Goal: Task Accomplishment & Management: Manage account settings

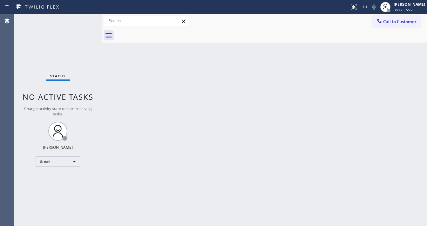
drag, startPoint x: 8, startPoint y: 65, endPoint x: 49, endPoint y: 7, distance: 70.8
click at [9, 64] on div "Agent Desktop" at bounding box center [7, 120] width 14 height 212
drag, startPoint x: 24, startPoint y: 111, endPoint x: 35, endPoint y: 119, distance: 13.3
click at [24, 111] on span "Change activity state to start receiving tasks." at bounding box center [58, 111] width 68 height 11
click at [48, 156] on div "Break" at bounding box center [58, 161] width 44 height 10
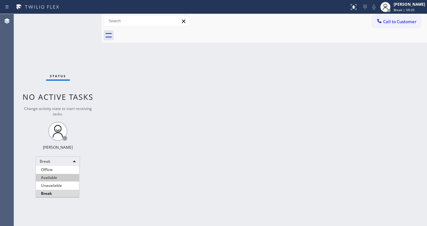
click at [53, 179] on li "Available" at bounding box center [57, 178] width 43 height 8
drag, startPoint x: 136, startPoint y: 174, endPoint x: 156, endPoint y: 194, distance: 28.1
click at [137, 174] on div "Back to Dashboard Change Sender ID Customers Technicians Select a contact Outbo…" at bounding box center [264, 120] width 325 height 212
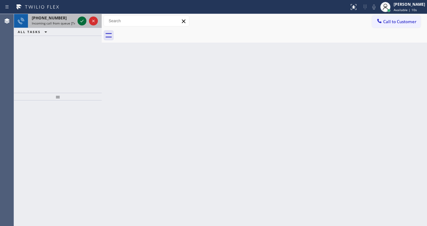
click at [81, 21] on icon at bounding box center [82, 21] width 8 height 8
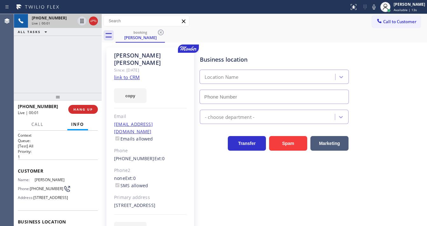
type input "[PHONE_NUMBER]"
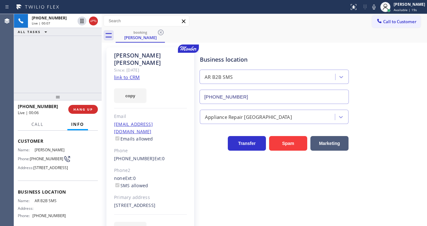
scroll to position [76, 0]
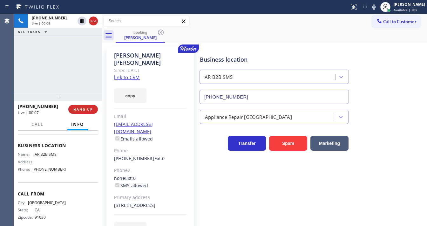
click at [125, 81] on div "copy" at bounding box center [150, 92] width 73 height 22
click at [133, 74] on link "link to CRM" at bounding box center [127, 77] width 26 height 6
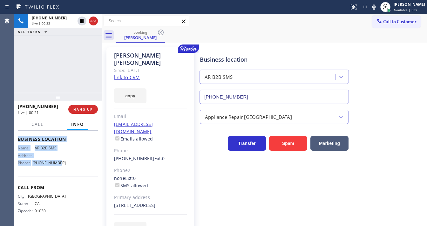
scroll to position [98, 0]
drag, startPoint x: 16, startPoint y: 143, endPoint x: 68, endPoint y: 164, distance: 55.9
click at [68, 164] on div "Context Queue: [Test] All Priority: 1 Customer Name: [PERSON_NAME] Phone: [PHON…" at bounding box center [58, 178] width 88 height 95
copy div "Customer Name: [PERSON_NAME] Phone: [PHONE_NUMBER] Address: [STREET_ADDRESS] Bu…"
click at [57, 57] on div "[PHONE_NUMBER] Live | 00:22 ALL TASKS ALL TASKS ACTIVE TASKS TASKS IN WRAP UP" at bounding box center [58, 53] width 88 height 79
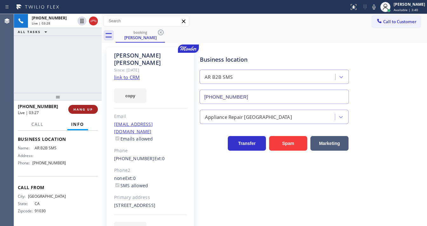
click at [86, 107] on span "HANG UP" at bounding box center [82, 109] width 19 height 4
click at [86, 108] on span "HANG UP" at bounding box center [82, 109] width 19 height 4
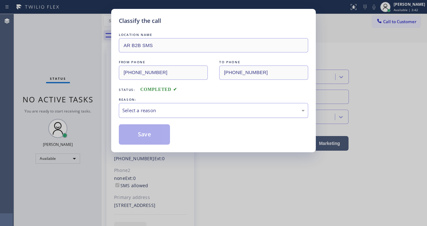
click at [136, 111] on div "Select a reason" at bounding box center [213, 110] width 182 height 7
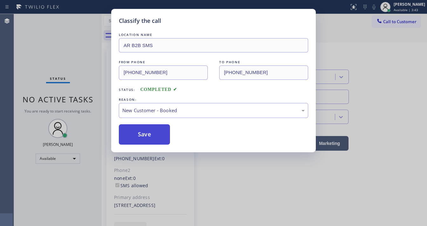
click at [133, 129] on button "Save" at bounding box center [144, 134] width 51 height 20
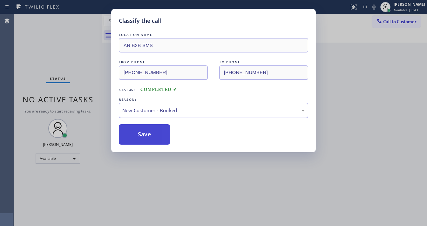
click at [134, 130] on button "Save" at bounding box center [144, 134] width 51 height 20
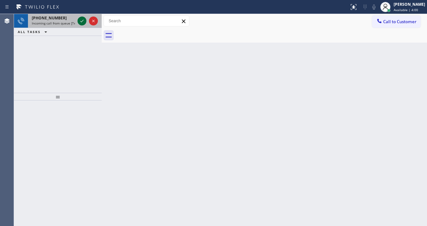
click at [80, 20] on icon at bounding box center [82, 21] width 8 height 8
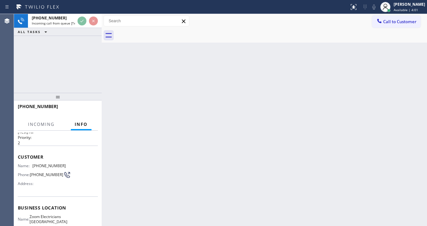
scroll to position [51, 0]
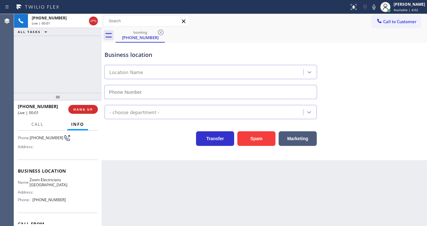
type input "[PHONE_NUMBER]"
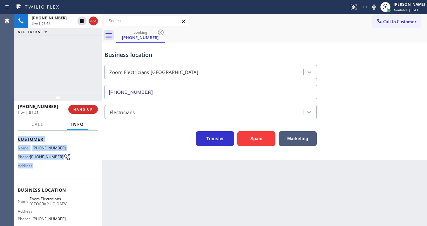
scroll to position [93, 0]
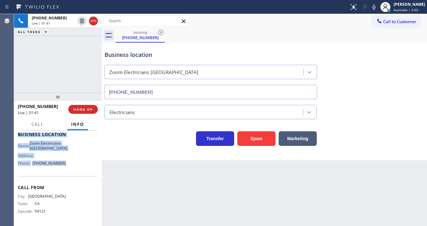
drag, startPoint x: 18, startPoint y: 168, endPoint x: 66, endPoint y: 159, distance: 48.0
click at [67, 169] on div "Context Queue: [Test] All Priority: 2 Customer Name: [PHONE_NUMBER] Phone: [PHO…" at bounding box center [58, 178] width 88 height 95
copy div "Customer Name: [PHONE_NUMBER] Phone: [PHONE_NUMBER] Address: Business location …"
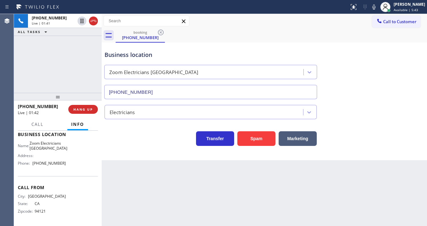
click at [69, 71] on div "[PHONE_NUMBER] Live | 01:41 ALL TASKS ALL TASKS ACTIVE TASKS TASKS IN WRAP UP" at bounding box center [58, 53] width 88 height 79
click at [42, 37] on div "[PHONE_NUMBER] Live | 01:43 ALL TASKS ALL TASKS ACTIVE TASKS TASKS IN WRAP UP" at bounding box center [58, 53] width 88 height 79
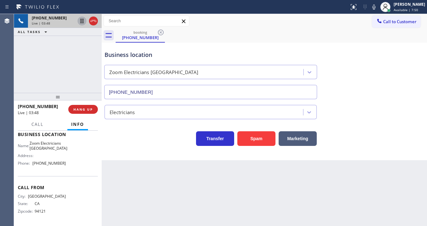
click at [80, 21] on icon at bounding box center [82, 21] width 8 height 8
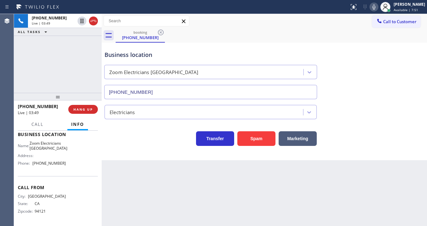
click at [378, 5] on icon at bounding box center [374, 7] width 8 height 8
click at [364, 44] on div "Business location Zoom Electricians [GEOGRAPHIC_DATA] [PHONE_NUMBER]" at bounding box center [264, 70] width 322 height 57
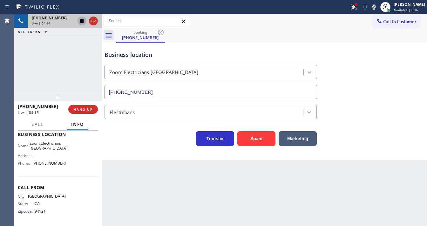
click at [83, 22] on icon at bounding box center [81, 21] width 3 height 4
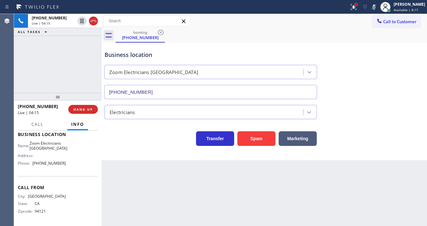
click at [358, 6] on div at bounding box center [356, 5] width 4 height 4
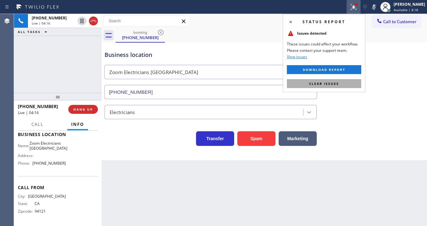
click at [331, 81] on span "Clear issues" at bounding box center [324, 83] width 30 height 4
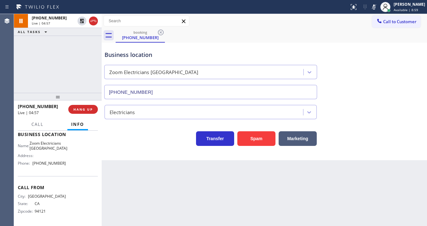
drag, startPoint x: 406, startPoint y: 71, endPoint x: 405, endPoint y: 62, distance: 8.6
click at [406, 71] on div "Business location Zoom Electricians [GEOGRAPHIC_DATA] [PHONE_NUMBER]" at bounding box center [264, 70] width 322 height 57
click at [375, 8] on icon at bounding box center [373, 6] width 3 height 5
drag, startPoint x: 80, startPoint y: 18, endPoint x: 78, endPoint y: 31, distance: 13.2
click at [80, 18] on icon at bounding box center [82, 21] width 8 height 8
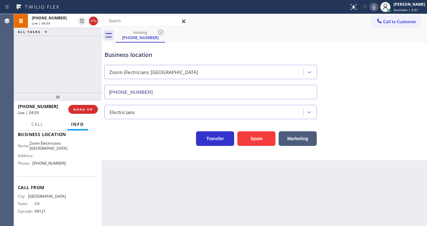
click at [75, 41] on div "[PHONE_NUMBER] Live | 04:59 ALL TASKS ALL TASKS ACTIVE TASKS TASKS IN WRAP UP" at bounding box center [58, 53] width 88 height 79
drag, startPoint x: 323, startPoint y: 15, endPoint x: 337, endPoint y: 2, distance: 19.1
click at [323, 15] on div "Call to Customer Outbound call Location Samsung Appliance Repairs [GEOGRAPHIC_D…" at bounding box center [264, 21] width 325 height 14
click at [106, 67] on div "Zoom Electricians [GEOGRAPHIC_DATA]" at bounding box center [204, 72] width 197 height 11
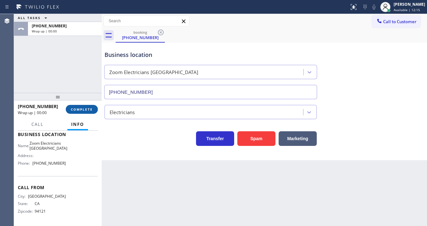
click at [92, 105] on button "COMPLETE" at bounding box center [82, 109] width 32 height 9
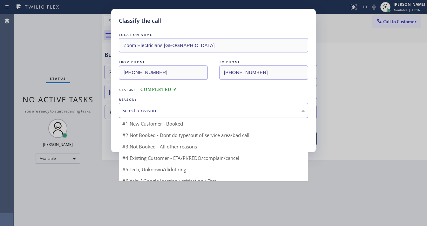
click at [149, 110] on div "Select a reason" at bounding box center [213, 110] width 182 height 7
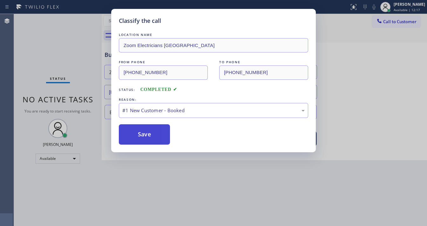
click at [142, 133] on button "Save" at bounding box center [144, 134] width 51 height 20
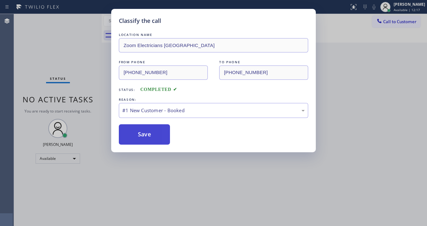
click at [142, 133] on button "Save" at bounding box center [144, 134] width 51 height 20
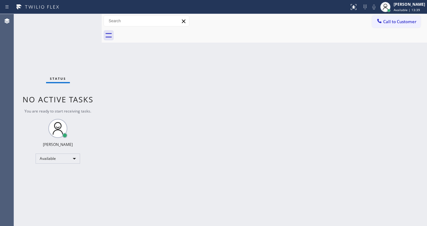
click at [85, 17] on div "Status No active tasks You are ready to start receiving tasks. [PERSON_NAME]" at bounding box center [58, 120] width 88 height 212
click at [84, 18] on div "Status No active tasks You are ready to start receiving tasks. [PERSON_NAME]" at bounding box center [58, 120] width 88 height 212
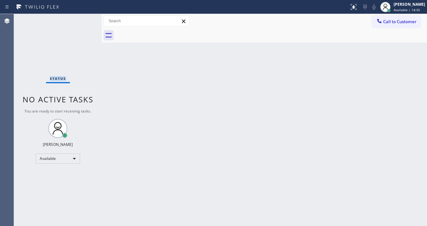
click at [84, 18] on div "Status No active tasks You are ready to start receiving tasks. [PERSON_NAME]" at bounding box center [58, 120] width 88 height 212
click at [83, 18] on div "Status No active tasks You are ready to start receiving tasks. [PERSON_NAME]" at bounding box center [58, 120] width 88 height 212
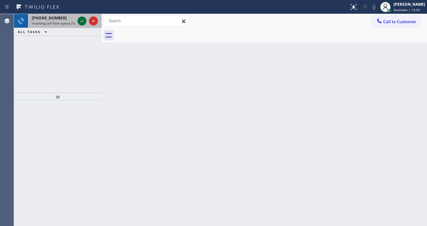
click at [84, 19] on icon at bounding box center [82, 21] width 8 height 8
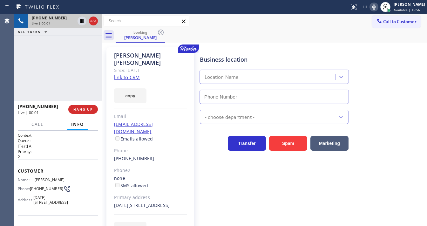
type input "[PHONE_NUMBER]"
click at [127, 74] on link "link to CRM" at bounding box center [127, 77] width 26 height 6
click at [240, 185] on div "Business location Mar Vista Heating and Air [PHONE_NUMBER] HVAC Transfer Spam M…" at bounding box center [312, 141] width 227 height 185
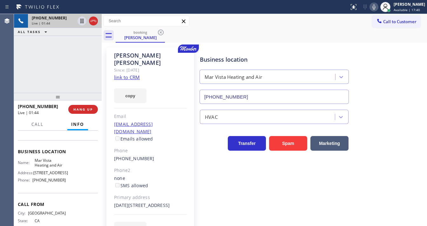
scroll to position [76, 0]
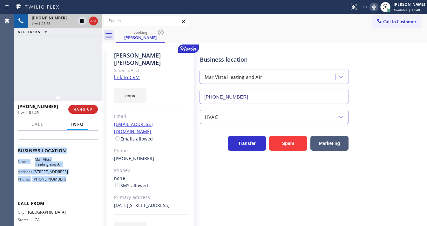
drag, startPoint x: 48, startPoint y: 183, endPoint x: 74, endPoint y: 189, distance: 27.4
click at [74, 189] on div "Context Queue: [Test] All Priority: 2 Customer Name: [PERSON_NAME] Phone: [PHON…" at bounding box center [58, 148] width 80 height 184
copy div "Customer Name: [PERSON_NAME] Phone: [PHONE_NUMBER] Address: [DATE][STREET_ADDRE…"
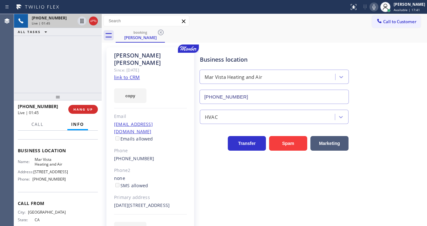
click at [66, 84] on div "[PHONE_NUMBER] Live | 01:45 ALL TASKS ALL TASKS ACTIVE TASKS TASKS IN WRAP UP" at bounding box center [58, 53] width 88 height 79
click at [375, 8] on icon at bounding box center [373, 6] width 3 height 5
click at [81, 19] on icon at bounding box center [82, 21] width 8 height 8
click at [28, 73] on div "[PHONE_NUMBER] Live | 03:16 ALL TASKS ALL TASKS ACTIVE TASKS TASKS IN WRAP UP" at bounding box center [58, 53] width 88 height 79
drag, startPoint x: 377, startPoint y: 9, endPoint x: 295, endPoint y: 19, distance: 82.9
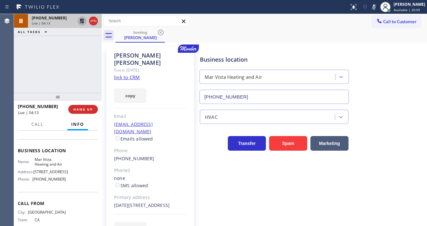
click at [377, 9] on icon at bounding box center [374, 7] width 8 height 8
click at [83, 22] on icon at bounding box center [82, 21] width 4 height 4
click at [72, 61] on div "[PHONE_NUMBER] Live | 04:17 ALL TASKS ALL TASKS ACTIVE TASKS TASKS IN WRAP UP" at bounding box center [58, 53] width 88 height 79
click at [378, 6] on icon at bounding box center [374, 7] width 8 height 8
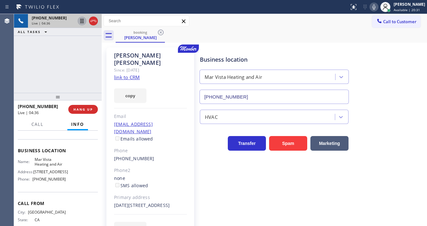
click at [73, 68] on div "[PHONE_NUMBER] Live | 04:36 ALL TASKS ALL TASKS ACTIVE TASKS TASKS IN WRAP UP" at bounding box center [58, 53] width 88 height 79
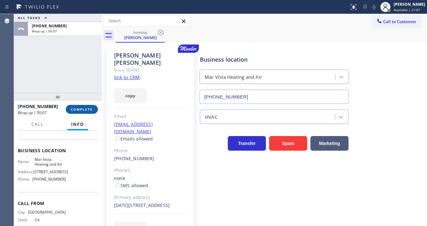
click at [88, 110] on span "COMPLETE" at bounding box center [82, 109] width 22 height 4
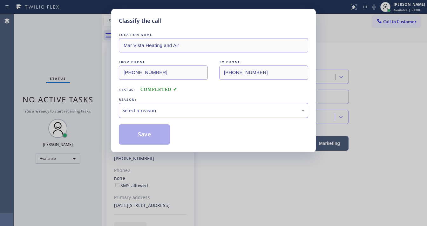
click at [143, 109] on div "Select a reason" at bounding box center [213, 110] width 182 height 7
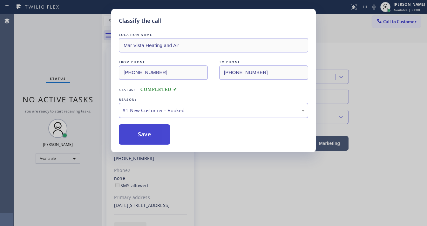
click at [144, 131] on button "Save" at bounding box center [144, 134] width 51 height 20
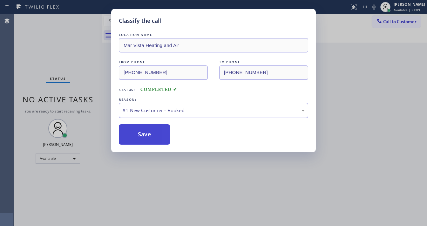
click at [144, 131] on button "Save" at bounding box center [144, 134] width 51 height 20
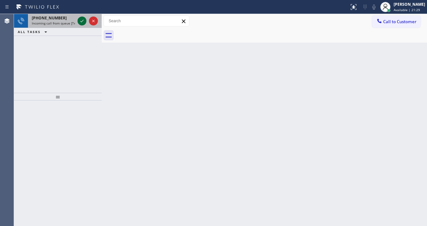
click at [82, 21] on icon at bounding box center [82, 21] width 8 height 8
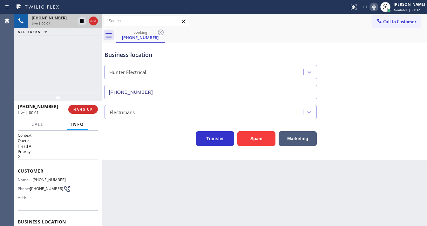
type input "[PHONE_NUMBER]"
click at [11, 59] on div "Agent Desktop" at bounding box center [7, 120] width 14 height 212
click at [246, 132] on button "Spam" at bounding box center [256, 138] width 38 height 15
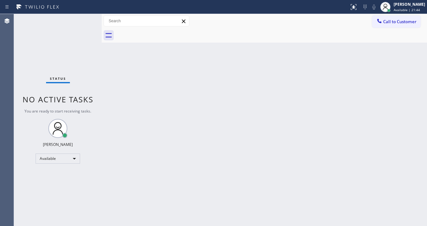
click at [84, 20] on div "Status No active tasks You are ready to start receiving tasks. [PERSON_NAME]" at bounding box center [58, 120] width 88 height 212
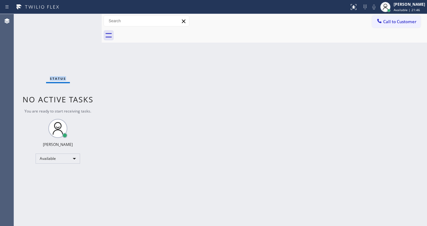
click at [84, 20] on div "Status No active tasks You are ready to start receiving tasks. [PERSON_NAME]" at bounding box center [58, 120] width 88 height 212
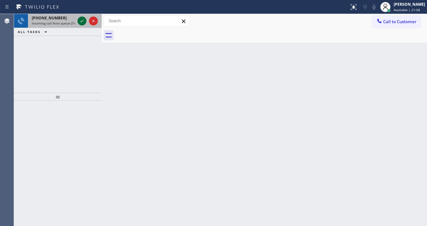
click at [84, 20] on icon at bounding box center [82, 21] width 8 height 8
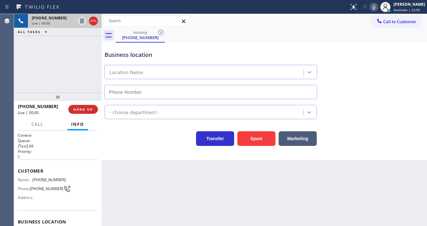
type input "[PHONE_NUMBER]"
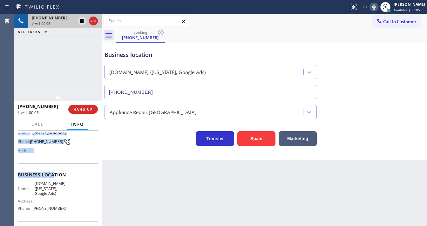
scroll to position [51, 0]
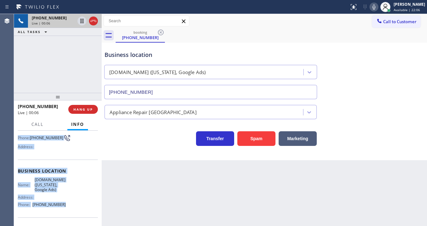
drag, startPoint x: 19, startPoint y: 168, endPoint x: 71, endPoint y: 205, distance: 63.7
click at [71, 205] on div "Context Queue: [Test] All Priority: 1 Customer Name: [PHONE_NUMBER] Phone: [PHO…" at bounding box center [58, 174] width 80 height 184
copy div "Customer Name: [PHONE_NUMBER] Phone: [PHONE_NUMBER] Address: Business location …"
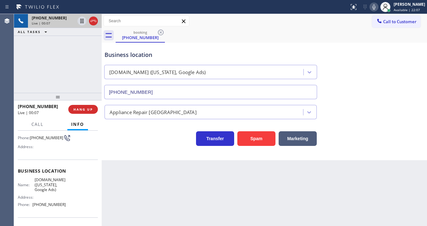
click at [59, 80] on div "[PHONE_NUMBER] Live | 00:07 ALL TASKS ALL TASKS ACTIVE TASKS TASKS IN WRAP UP" at bounding box center [58, 53] width 88 height 79
click at [316, 17] on div "Call to Customer Outbound call Location Samsung Appliance Repairs [GEOGRAPHIC_D…" at bounding box center [264, 21] width 325 height 11
click at [376, 9] on icon at bounding box center [374, 7] width 8 height 8
click at [82, 22] on icon at bounding box center [81, 21] width 3 height 4
click at [80, 22] on icon at bounding box center [82, 21] width 8 height 8
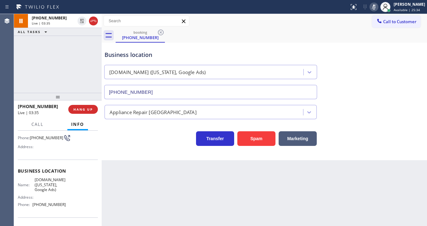
click at [378, 7] on icon at bounding box center [374, 7] width 8 height 8
click at [338, 40] on div "booking [PHONE_NUMBER]" at bounding box center [271, 35] width 311 height 14
click at [78, 70] on div "[PHONE_NUMBER] Live | 03:36 ALL TASKS ALL TASKS ACTIVE TASKS TASKS IN WRAP UP" at bounding box center [58, 53] width 88 height 79
click at [74, 49] on div "[PHONE_NUMBER] Live | 07:26 ALL TASKS ALL TASKS ACTIVE TASKS TASKS IN WRAP UP" at bounding box center [58, 53] width 88 height 79
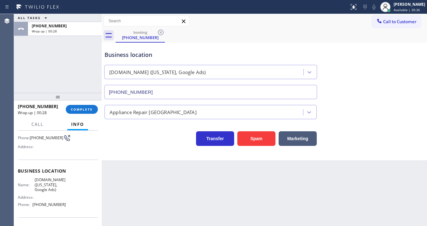
click at [87, 114] on div "[PHONE_NUMBER] Wrap up | 00:28 COMPLETE" at bounding box center [58, 109] width 80 height 17
click at [87, 111] on button "COMPLETE" at bounding box center [82, 109] width 32 height 9
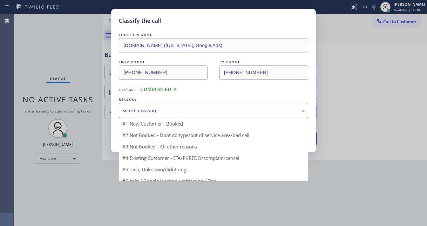
click at [167, 104] on div "Select a reason" at bounding box center [213, 110] width 189 height 15
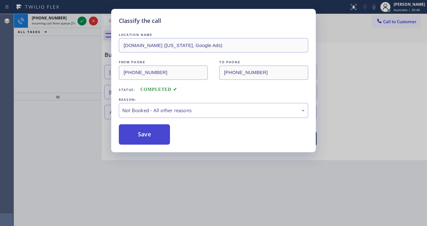
click at [148, 131] on button "Save" at bounding box center [144, 134] width 51 height 20
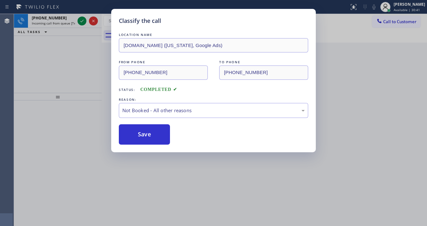
click at [82, 22] on div "Classify the call LOCATION NAME [DOMAIN_NAME] ([US_STATE], Google Ads) FROM PHO…" at bounding box center [213, 113] width 427 height 226
click at [82, 22] on div "Classify the call LOCATION NAME 5 Star Appliance Repair FROM PHONE [PHONE_NUMBE…" at bounding box center [220, 120] width 413 height 212
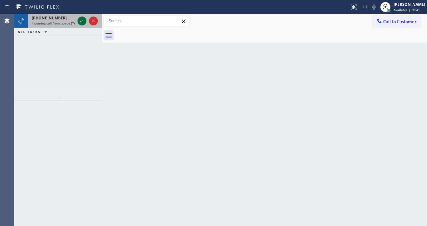
click at [82, 21] on icon at bounding box center [82, 21] width 8 height 8
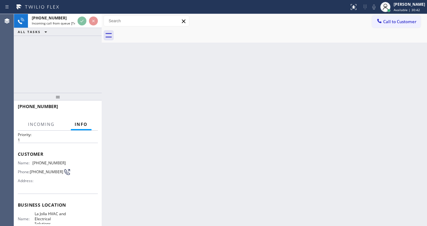
scroll to position [51, 0]
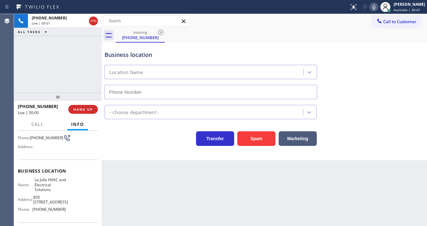
type input "[PHONE_NUMBER]"
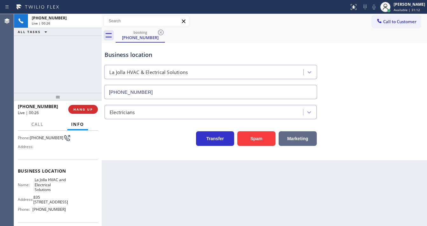
drag, startPoint x: 53, startPoint y: 78, endPoint x: 279, endPoint y: 144, distance: 234.7
click at [57, 78] on div "[PHONE_NUMBER] Live | 00:26 ALL TASKS ALL TASKS ACTIVE TASKS TASKS IN WRAP UP" at bounding box center [58, 53] width 88 height 79
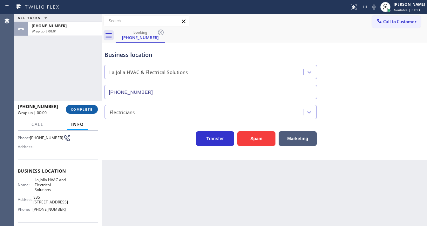
click at [86, 109] on span "COMPLETE" at bounding box center [82, 109] width 22 height 4
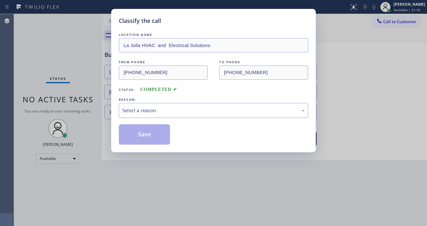
click at [139, 113] on div "Select a reason" at bounding box center [213, 110] width 182 height 7
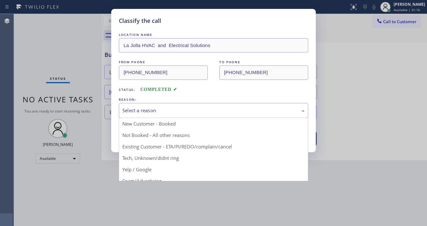
drag, startPoint x: 152, startPoint y: 157, endPoint x: 154, endPoint y: 147, distance: 9.6
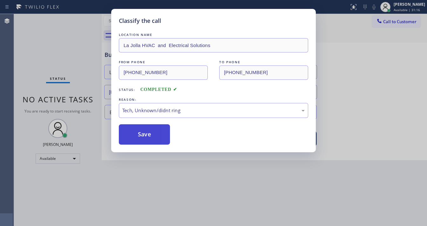
click at [151, 137] on button "Save" at bounding box center [144, 134] width 51 height 20
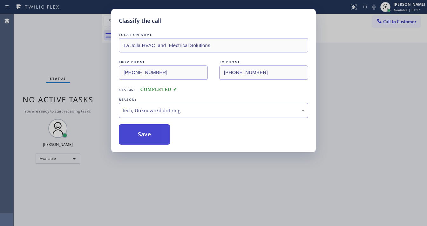
click at [151, 137] on button "Save" at bounding box center [144, 134] width 51 height 20
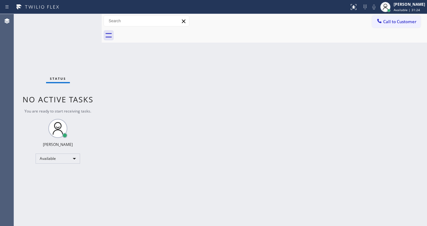
click at [16, 71] on div "Status No active tasks You are ready to start receiving tasks. [PERSON_NAME]" at bounding box center [58, 120] width 88 height 212
click at [86, 17] on div "Status No active tasks You are ready to start receiving tasks. [PERSON_NAME]" at bounding box center [58, 120] width 88 height 212
click at [81, 36] on div "Status No active tasks You are ready to start receiving tasks. [PERSON_NAME]" at bounding box center [58, 120] width 88 height 212
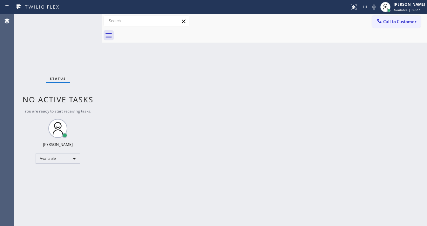
click at [81, 36] on div "Status No active tasks You are ready to start receiving tasks. [PERSON_NAME]" at bounding box center [58, 120] width 88 height 212
click at [82, 16] on div "Status No active tasks You are ready to start receiving tasks. [PERSON_NAME]" at bounding box center [58, 120] width 88 height 212
click at [82, 17] on div "Status No active tasks You are ready to start receiving tasks. [PERSON_NAME]" at bounding box center [58, 120] width 88 height 212
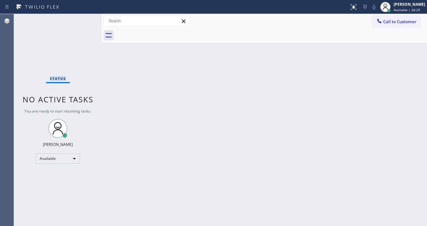
click at [82, 17] on div "Status No active tasks You are ready to start receiving tasks. [PERSON_NAME]" at bounding box center [58, 120] width 88 height 212
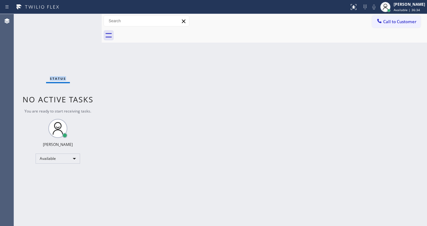
click at [82, 17] on div "Status No active tasks You are ready to start receiving tasks. [PERSON_NAME]" at bounding box center [58, 120] width 88 height 212
click at [83, 19] on div "Status No active tasks You are ready to start receiving tasks. [PERSON_NAME]" at bounding box center [58, 120] width 88 height 212
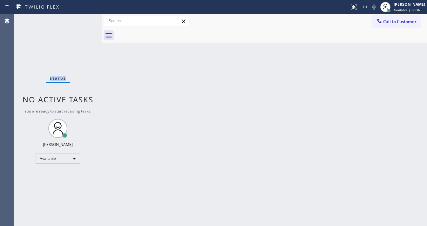
click at [83, 19] on div "Status No active tasks You are ready to start receiving tasks. [PERSON_NAME]" at bounding box center [58, 120] width 88 height 212
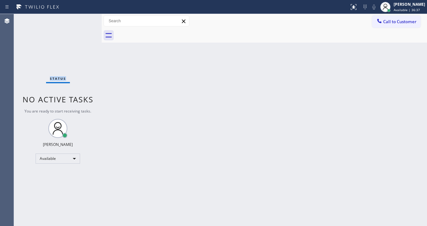
click at [83, 19] on div "Status No active tasks You are ready to start receiving tasks. [PERSON_NAME]" at bounding box center [58, 120] width 88 height 212
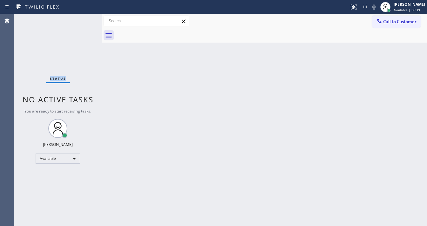
click at [83, 19] on div "Status No active tasks You are ready to start receiving tasks. [PERSON_NAME]" at bounding box center [58, 120] width 88 height 212
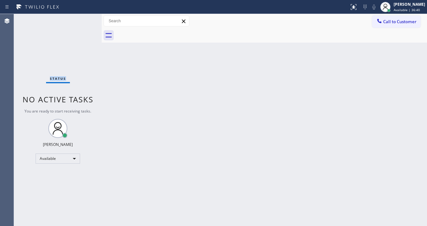
click at [83, 19] on div "Status No active tasks You are ready to start receiving tasks. [PERSON_NAME]" at bounding box center [58, 120] width 88 height 212
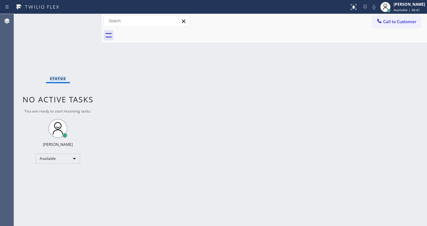
click at [83, 19] on div "Status No active tasks You are ready to start receiving tasks. [PERSON_NAME]" at bounding box center [58, 120] width 88 height 212
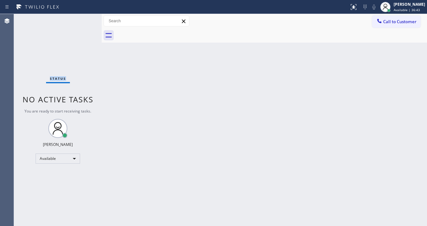
click at [83, 19] on div "Status No active tasks You are ready to start receiving tasks. [PERSON_NAME]" at bounding box center [58, 120] width 88 height 212
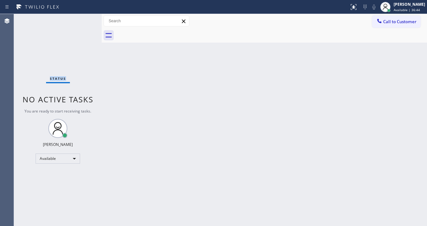
click at [83, 19] on div "Status No active tasks You are ready to start receiving tasks. [PERSON_NAME]" at bounding box center [58, 120] width 88 height 212
click at [83, 18] on div "Status No active tasks You are ready to start receiving tasks. [PERSON_NAME]" at bounding box center [58, 120] width 88 height 212
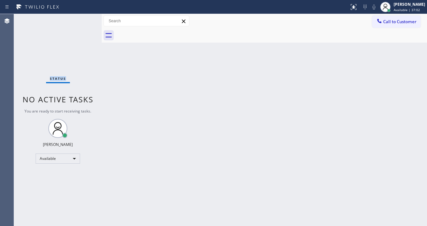
click at [83, 18] on div "Status No active tasks You are ready to start receiving tasks. [PERSON_NAME]" at bounding box center [58, 120] width 88 height 212
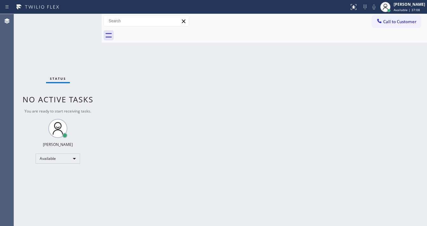
click at [83, 18] on div "Status No active tasks You are ready to start receiving tasks. [PERSON_NAME]" at bounding box center [58, 120] width 88 height 212
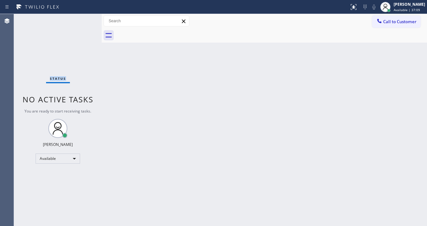
click at [83, 18] on div "Status No active tasks You are ready to start receiving tasks. [PERSON_NAME]" at bounding box center [58, 120] width 88 height 212
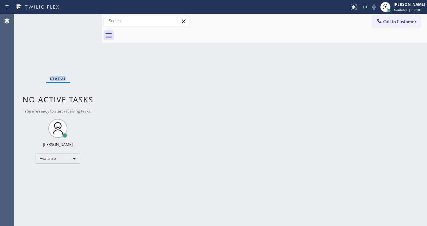
click at [83, 18] on div "Status No active tasks You are ready to start receiving tasks. [PERSON_NAME]" at bounding box center [58, 120] width 88 height 212
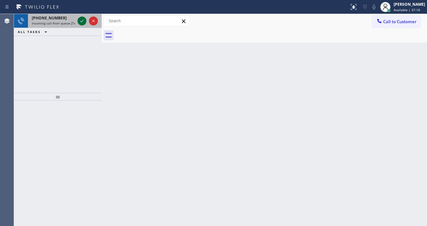
click at [83, 18] on icon at bounding box center [82, 21] width 8 height 8
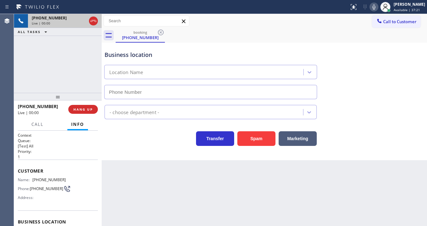
type input "[PHONE_NUMBER]"
click at [305, 31] on div "booking [PHONE_NUMBER]" at bounding box center [271, 35] width 311 height 14
click at [69, 57] on div "[PHONE_NUMBER] Live | 00:09 ALL TASKS ALL TASKS ACTIVE TASKS TASKS IN WRAP UP" at bounding box center [58, 53] width 88 height 79
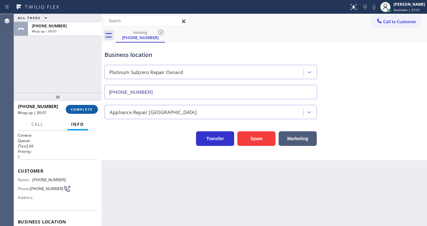
click at [88, 113] on button "COMPLETE" at bounding box center [82, 109] width 32 height 9
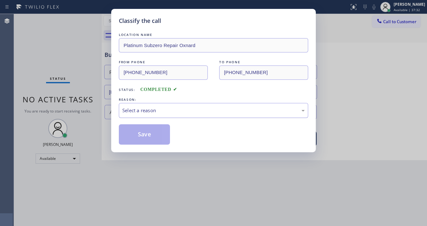
click at [142, 112] on div "Select a reason" at bounding box center [213, 110] width 182 height 7
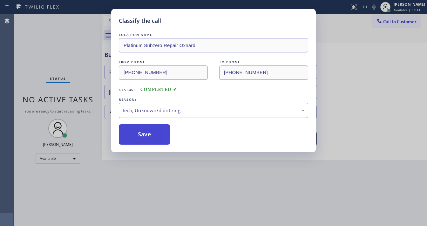
click at [146, 131] on button "Save" at bounding box center [144, 134] width 51 height 20
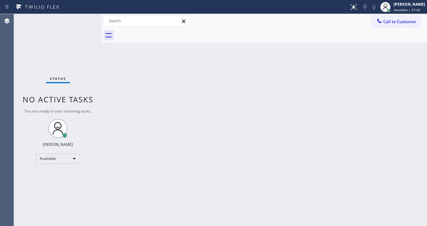
click at [83, 19] on div "Status No active tasks You are ready to start receiving tasks. [PERSON_NAME]" at bounding box center [58, 120] width 88 height 212
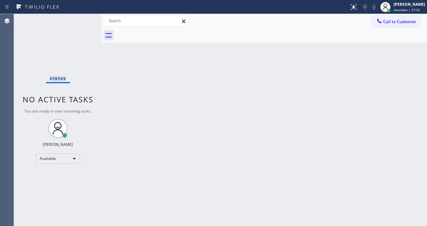
click at [83, 19] on div "Status No active tasks You are ready to start receiving tasks. [PERSON_NAME]" at bounding box center [58, 120] width 88 height 212
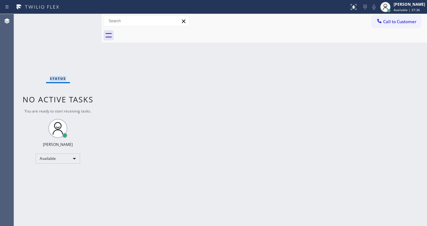
click at [83, 19] on div "Status No active tasks You are ready to start receiving tasks. [PERSON_NAME]" at bounding box center [58, 120] width 88 height 212
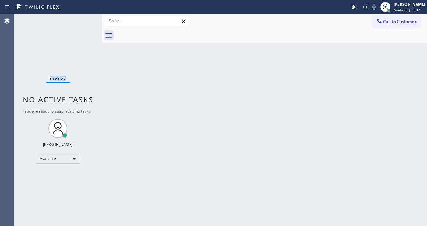
click at [83, 19] on div "Status No active tasks You are ready to start receiving tasks. [PERSON_NAME]" at bounding box center [58, 120] width 88 height 212
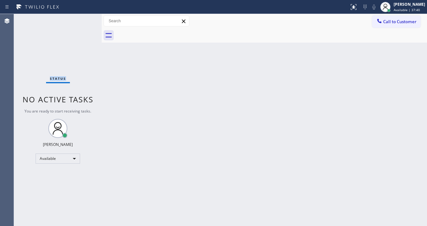
click at [83, 19] on div "Status No active tasks You are ready to start receiving tasks. [PERSON_NAME]" at bounding box center [58, 120] width 88 height 212
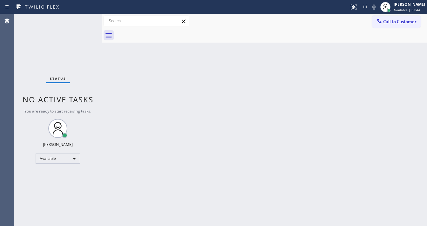
click at [83, 19] on div "Status No active tasks You are ready to start receiving tasks. [PERSON_NAME]" at bounding box center [58, 120] width 88 height 212
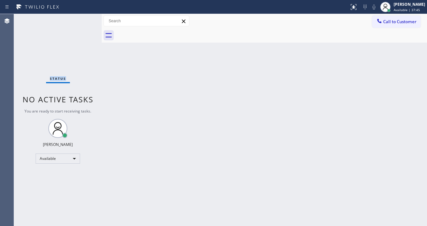
click at [83, 19] on div "Status No active tasks You are ready to start receiving tasks. [PERSON_NAME]" at bounding box center [58, 120] width 88 height 212
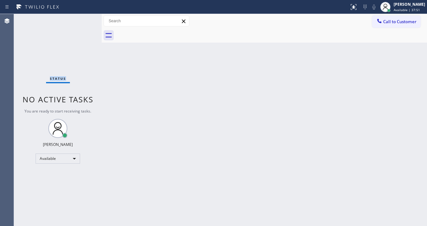
click at [83, 19] on div "Status No active tasks You are ready to start receiving tasks. [PERSON_NAME]" at bounding box center [58, 120] width 88 height 212
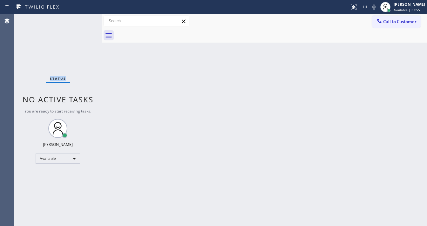
click at [83, 19] on div "Status No active tasks You are ready to start receiving tasks. [PERSON_NAME]" at bounding box center [58, 120] width 88 height 212
click at [84, 20] on div "Status No active tasks You are ready to start receiving tasks. [PERSON_NAME]" at bounding box center [58, 120] width 88 height 212
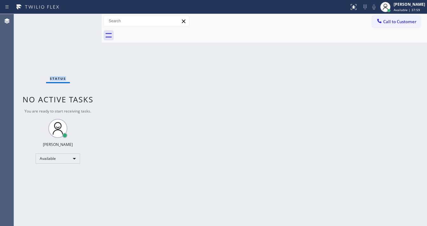
click at [84, 20] on div "Status No active tasks You are ready to start receiving tasks. [PERSON_NAME]" at bounding box center [58, 120] width 88 height 212
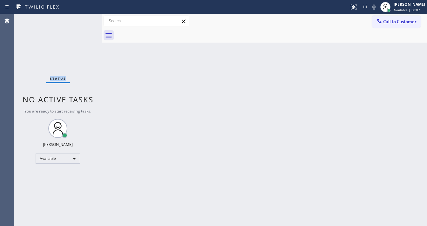
click at [84, 20] on div "Status No active tasks You are ready to start receiving tasks. [PERSON_NAME]" at bounding box center [58, 120] width 88 height 212
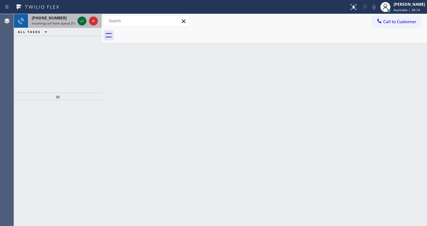
click at [84, 20] on icon at bounding box center [82, 21] width 8 height 8
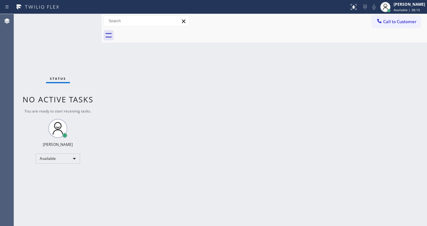
click at [84, 20] on div "Status No active tasks You are ready to start receiving tasks. [PERSON_NAME]" at bounding box center [58, 120] width 88 height 212
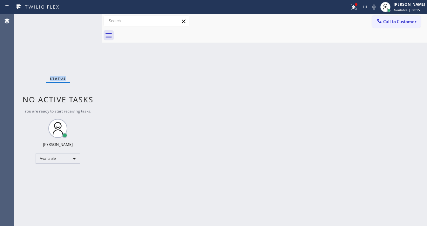
click at [84, 20] on div "Status No active tasks You are ready to start receiving tasks. [PERSON_NAME]" at bounding box center [58, 120] width 88 height 212
drag, startPoint x: 356, startPoint y: 10, endPoint x: 345, endPoint y: 66, distance: 56.4
click at [357, 11] on button at bounding box center [354, 7] width 14 height 14
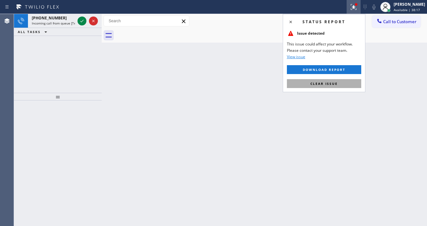
drag, startPoint x: 333, startPoint y: 80, endPoint x: 228, endPoint y: 62, distance: 106.7
click at [333, 80] on button "Clear issue" at bounding box center [324, 83] width 74 height 9
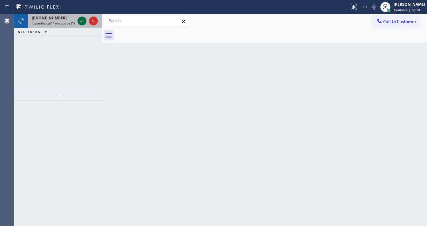
click at [83, 19] on icon at bounding box center [82, 21] width 8 height 8
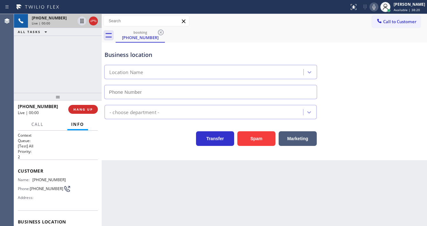
type input "[PHONE_NUMBER]"
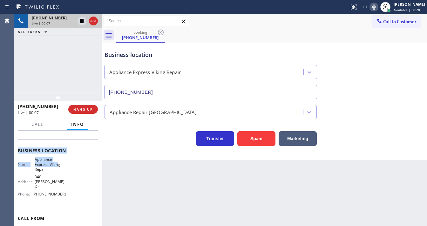
scroll to position [76, 0]
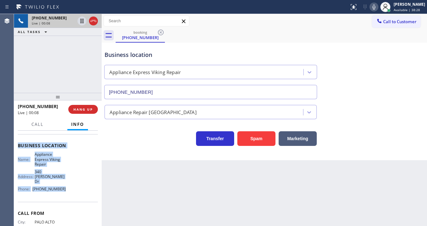
drag, startPoint x: 18, startPoint y: 143, endPoint x: 65, endPoint y: 181, distance: 60.3
click at [65, 181] on div "Context Queue: [Test] All Priority: 2 Customer Name: [PHONE_NUMBER] Phone: [PHO…" at bounding box center [58, 178] width 88 height 95
copy div "Customer Name: [PHONE_NUMBER] Phone: [PHONE_NUMBER] Address: Business location …"
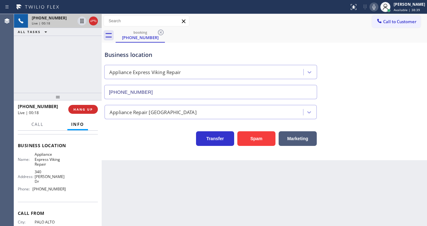
click at [65, 66] on div "[PHONE_NUMBER] Live | 00:18 ALL TASKS ALL TASKS ACTIVE TASKS TASKS IN WRAP UP" at bounding box center [58, 53] width 88 height 79
click at [61, 75] on div "[PHONE_NUMBER] Live | 00:26 ALL TASKS ALL TASKS ACTIVE TASKS TASKS IN WRAP UP" at bounding box center [58, 53] width 88 height 79
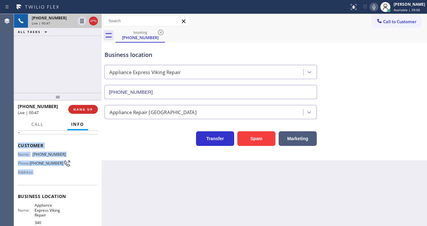
scroll to position [93, 0]
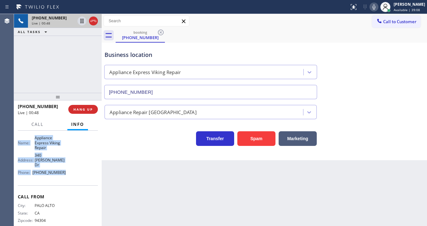
drag, startPoint x: 17, startPoint y: 141, endPoint x: 73, endPoint y: 167, distance: 61.7
click at [73, 167] on div "Context Queue: [Test] All Priority: 2 Customer Name: [PHONE_NUMBER] Phone: [PHO…" at bounding box center [58, 178] width 88 height 95
copy div "Customer Name: [PHONE_NUMBER] Phone: [PHONE_NUMBER] Address: Business location …"
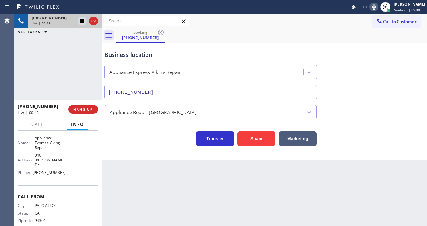
click at [66, 70] on div "[PHONE_NUMBER] Live | 00:48 ALL TASKS ALL TASKS ACTIVE TASKS TASKS IN WRAP UP" at bounding box center [58, 53] width 88 height 79
click at [50, 78] on div "[PHONE_NUMBER] Live | 01:12 ALL TASKS ALL TASKS ACTIVE TASKS TASKS IN WRAP UP" at bounding box center [58, 53] width 88 height 79
click at [58, 46] on div "[PHONE_NUMBER] Live | 02:51 ALL TASKS ALL TASKS ACTIVE TASKS TASKS IN WRAP UP" at bounding box center [58, 53] width 88 height 79
drag, startPoint x: 63, startPoint y: 63, endPoint x: 74, endPoint y: 42, distance: 23.9
click at [64, 61] on div "[PHONE_NUMBER] Live | 05:06 ALL TASKS ALL TASKS ACTIVE TASKS TASKS IN WRAP UP" at bounding box center [58, 53] width 88 height 79
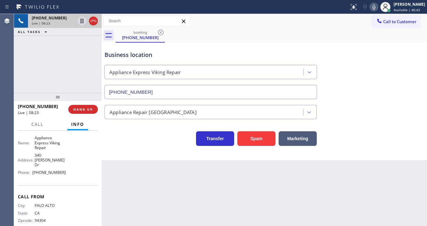
click at [17, 82] on div "[PHONE_NUMBER] Live | 08:23 ALL TASKS ALL TASKS ACTIVE TASKS TASKS IN WRAP UP" at bounding box center [58, 53] width 88 height 79
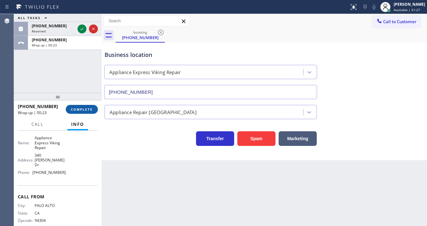
click at [91, 110] on span "COMPLETE" at bounding box center [82, 109] width 22 height 4
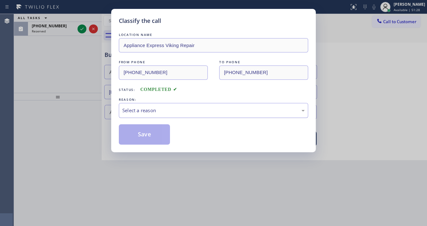
click at [158, 109] on div "Select a reason" at bounding box center [213, 110] width 182 height 7
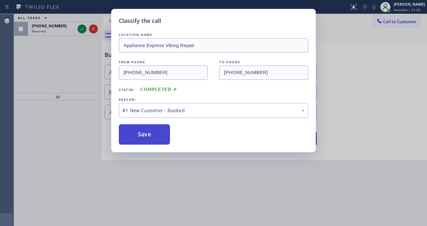
click at [143, 138] on button "Save" at bounding box center [144, 134] width 51 height 20
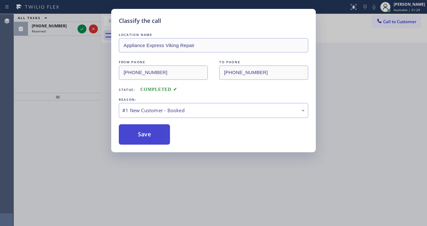
click at [143, 138] on button "Save" at bounding box center [144, 134] width 51 height 20
drag, startPoint x: 63, startPoint y: 90, endPoint x: 76, endPoint y: 65, distance: 28.6
click at [64, 87] on div "Classify the call LOCATION NAME Appliance Express Viking Repair FROM PHONE [PHO…" at bounding box center [213, 113] width 427 height 226
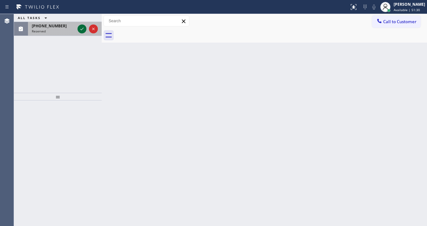
click at [81, 29] on icon at bounding box center [82, 29] width 8 height 8
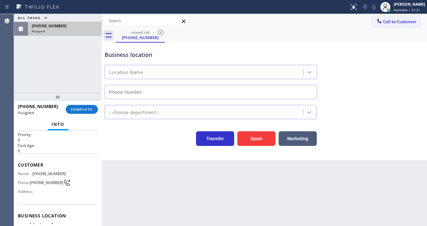
scroll to position [51, 0]
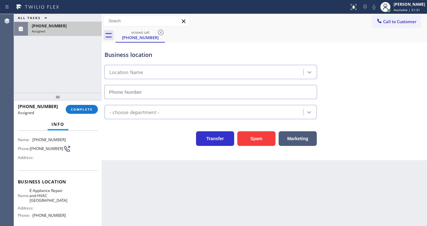
type input "[PHONE_NUMBER]"
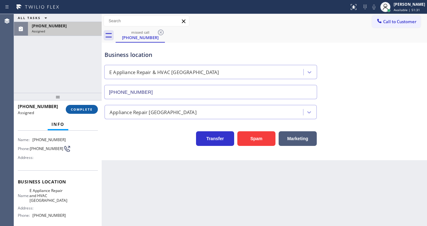
click at [91, 107] on span "COMPLETE" at bounding box center [82, 109] width 22 height 4
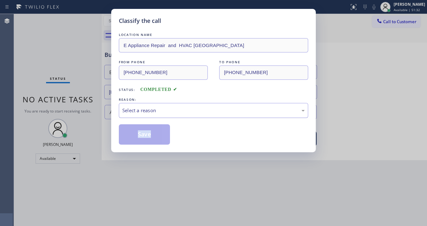
click at [172, 117] on div "LOCATION NAME E Appliance Repair and HVAC Fairfax FROM PHONE [PHONE_NUMBER] TO …" at bounding box center [213, 87] width 189 height 113
click at [171, 109] on div "Select a reason" at bounding box center [213, 110] width 182 height 7
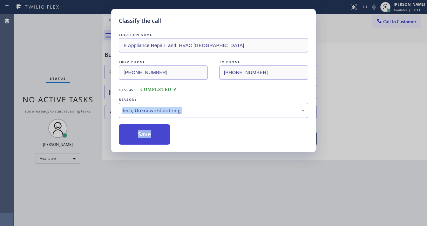
click at [146, 128] on button "Save" at bounding box center [144, 134] width 51 height 20
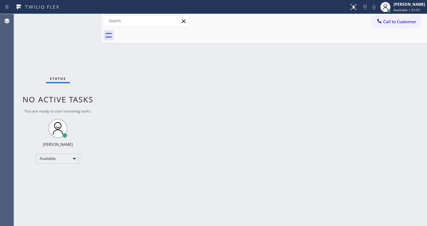
click at [81, 17] on div "Status No active tasks You are ready to start receiving tasks. [PERSON_NAME]" at bounding box center [58, 120] width 88 height 212
click at [80, 19] on div "Status No active tasks You are ready to start receiving tasks. [PERSON_NAME]" at bounding box center [58, 120] width 88 height 212
click at [84, 19] on div "Status No active tasks You are ready to start receiving tasks. [PERSON_NAME]" at bounding box center [58, 120] width 88 height 212
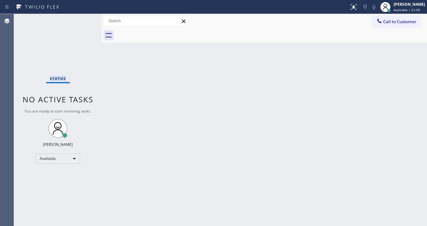
click at [84, 19] on div "Status No active tasks You are ready to start receiving tasks. [PERSON_NAME]" at bounding box center [58, 120] width 88 height 212
click at [84, 20] on div "Status No active tasks You are ready to start receiving tasks. [PERSON_NAME]" at bounding box center [58, 120] width 88 height 212
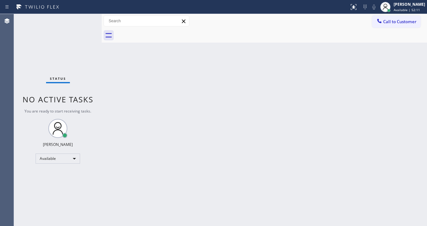
click at [84, 19] on div "Status No active tasks You are ready to start receiving tasks. [PERSON_NAME]" at bounding box center [58, 120] width 88 height 212
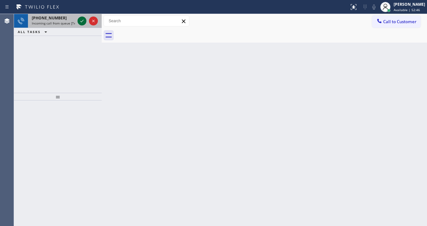
click at [84, 19] on icon at bounding box center [82, 21] width 8 height 8
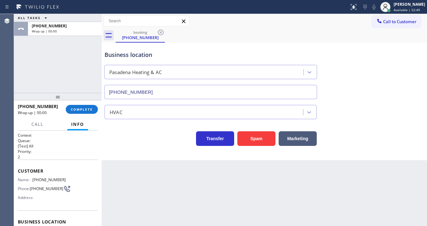
type input "[PHONE_NUMBER]"
click at [79, 100] on div at bounding box center [58, 97] width 88 height 8
click at [82, 105] on button "COMPLETE" at bounding box center [82, 109] width 32 height 9
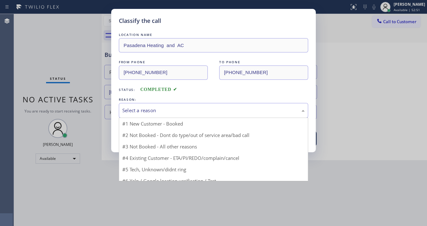
drag, startPoint x: 144, startPoint y: 113, endPoint x: 147, endPoint y: 119, distance: 6.5
click at [144, 113] on div "Select a reason" at bounding box center [213, 110] width 182 height 7
drag, startPoint x: 145, startPoint y: 157, endPoint x: 146, endPoint y: 140, distance: 17.2
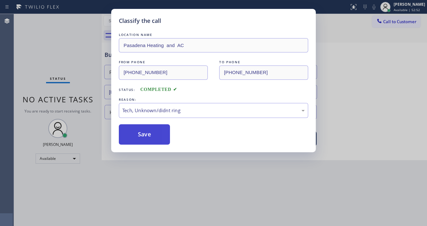
click at [146, 140] on button "Save" at bounding box center [144, 134] width 51 height 20
click at [146, 138] on button "Save" at bounding box center [144, 134] width 51 height 20
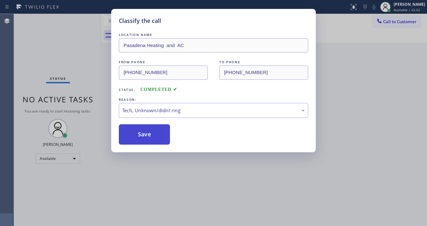
click at [146, 138] on button "Save" at bounding box center [144, 134] width 51 height 20
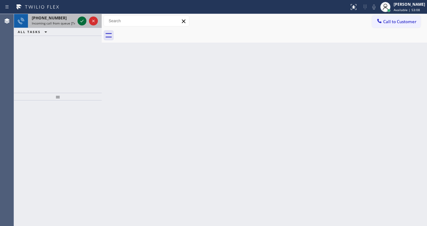
click at [80, 20] on icon at bounding box center [82, 21] width 8 height 8
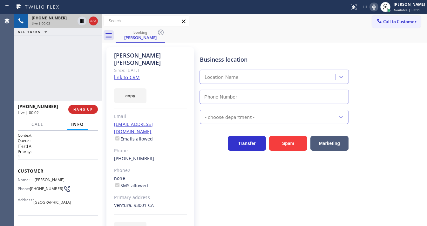
click at [12, 70] on div "Agent Desktop" at bounding box center [7, 120] width 14 height 212
type input "[PHONE_NUMBER]"
click at [128, 74] on link "link to CRM" at bounding box center [127, 77] width 26 height 6
click at [36, 125] on span "Call" at bounding box center [37, 124] width 12 height 6
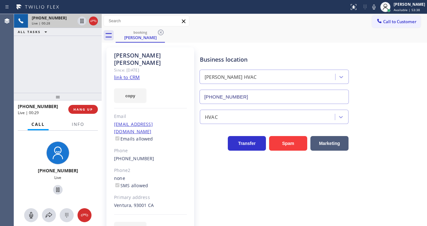
drag, startPoint x: 376, startPoint y: 6, endPoint x: 241, endPoint y: 71, distance: 149.7
click at [376, 6] on icon at bounding box center [374, 7] width 8 height 8
click at [81, 22] on icon at bounding box center [82, 21] width 8 height 8
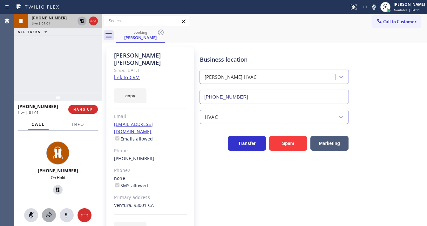
click at [43, 216] on div at bounding box center [49, 215] width 14 height 8
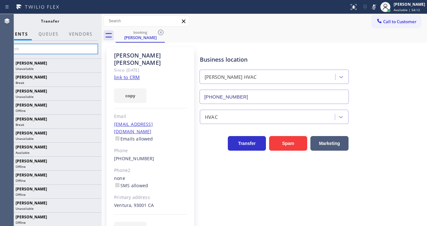
click at [44, 52] on input "text" at bounding box center [50, 49] width 96 height 10
type input "[PERSON_NAME]"
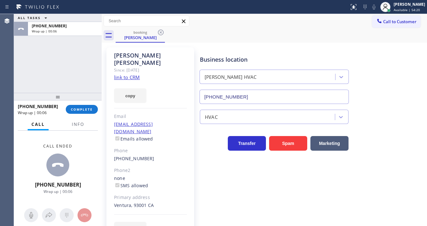
click at [22, 50] on div "ALL TASKS ALL TASKS ACTIVE TASKS TASKS IN WRAP UP [PHONE_NUMBER] Wrap up | 00:06" at bounding box center [58, 53] width 88 height 79
click at [77, 105] on button "COMPLETE" at bounding box center [82, 109] width 32 height 9
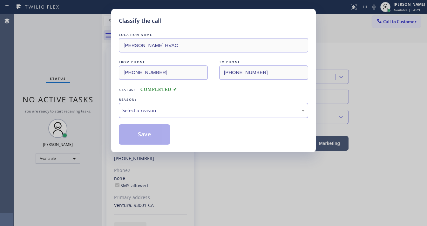
click at [151, 107] on div "Select a reason" at bounding box center [213, 110] width 182 height 7
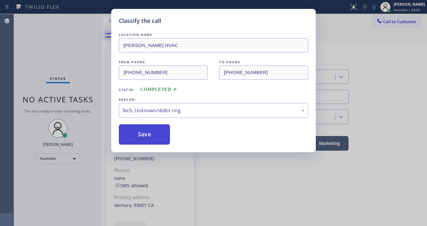
click at [145, 135] on button "Save" at bounding box center [144, 134] width 51 height 20
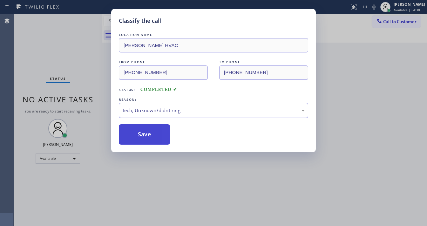
click at [145, 135] on button "Save" at bounding box center [144, 134] width 51 height 20
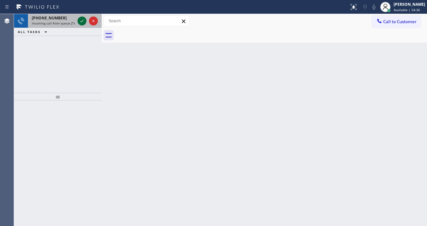
click at [54, 24] on span "Incoming call from queue [Test] All" at bounding box center [58, 23] width 53 height 4
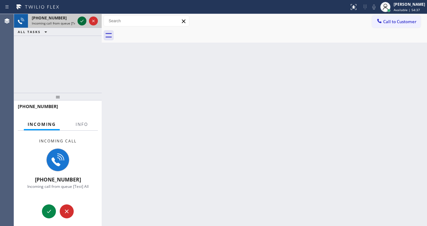
click at [81, 21] on icon at bounding box center [82, 21] width 8 height 8
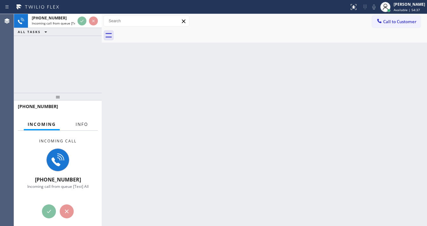
click at [81, 125] on span "Info" at bounding box center [82, 124] width 12 height 6
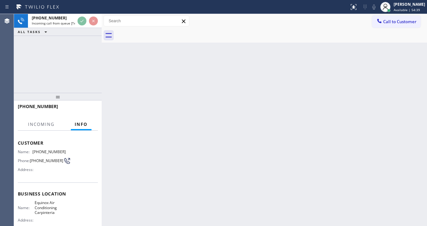
scroll to position [93, 0]
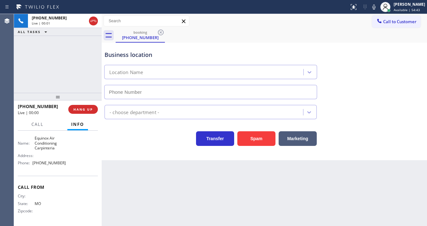
type input "[PHONE_NUMBER]"
click at [255, 137] on button "Spam" at bounding box center [256, 138] width 38 height 15
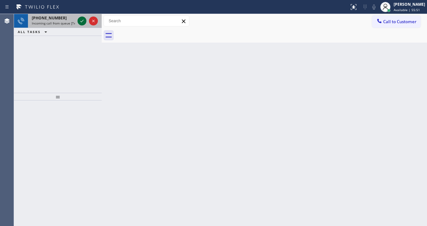
click at [83, 18] on icon at bounding box center [82, 21] width 8 height 8
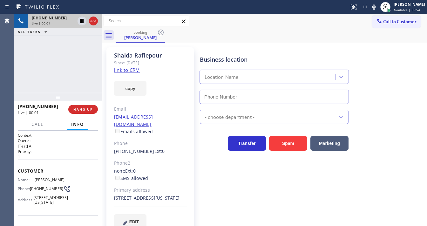
type input "[PHONE_NUMBER]"
click at [126, 69] on link "link to CRM" at bounding box center [127, 70] width 26 height 6
click at [36, 124] on span "Call" at bounding box center [37, 124] width 12 height 6
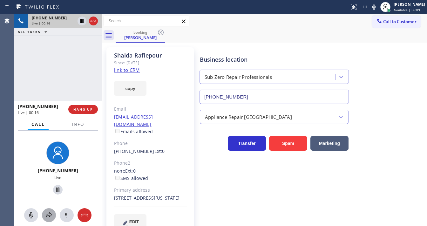
click at [48, 215] on icon at bounding box center [49, 214] width 6 height 5
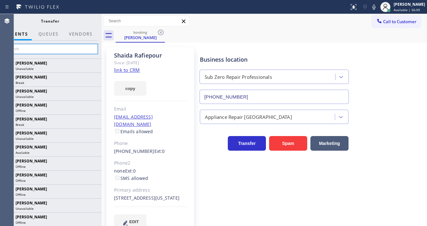
click at [43, 47] on input "text" at bounding box center [50, 49] width 96 height 10
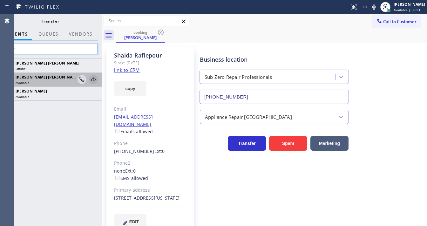
type input "Rose"
click at [92, 81] on icon at bounding box center [94, 80] width 8 height 8
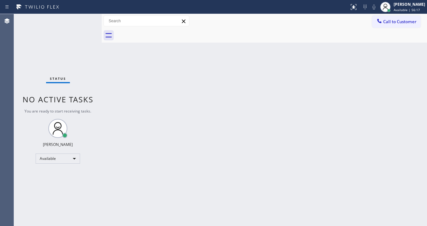
click at [83, 18] on div "Status No active tasks You are ready to start receiving tasks. [PERSON_NAME]" at bounding box center [58, 120] width 88 height 212
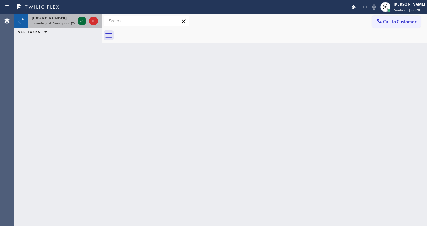
click at [83, 18] on icon at bounding box center [82, 21] width 8 height 8
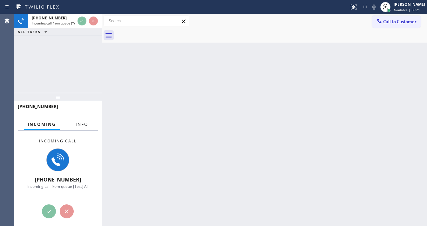
click at [84, 125] on span "Info" at bounding box center [82, 124] width 12 height 6
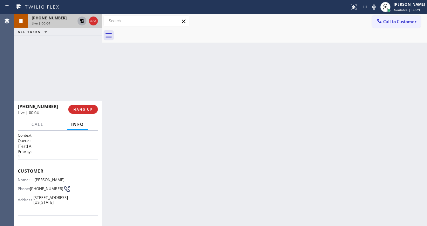
click at [83, 24] on icon at bounding box center [82, 21] width 8 height 8
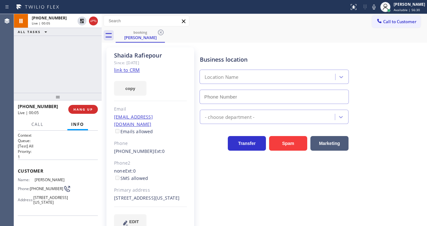
type input "[PHONE_NUMBER]"
click at [126, 71] on link "link to CRM" at bounding box center [127, 70] width 26 height 6
click at [40, 126] on span "Call" at bounding box center [37, 124] width 12 height 6
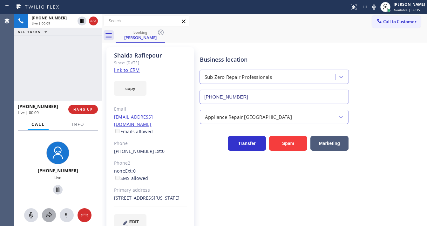
click at [50, 212] on icon at bounding box center [49, 215] width 8 height 8
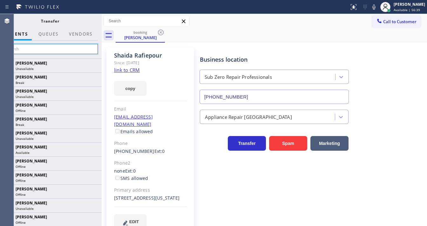
click at [41, 48] on input "text" at bounding box center [50, 49] width 96 height 10
type input "Rose"
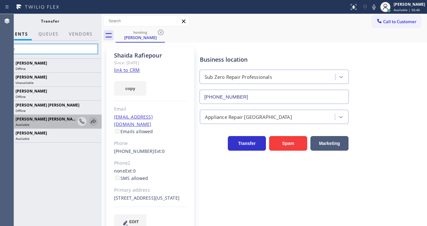
type input "Rose"
click at [94, 121] on icon at bounding box center [94, 122] width 8 height 8
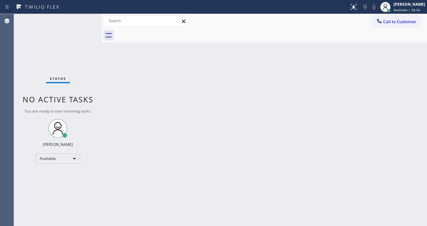
click at [83, 22] on div "Status No active tasks You are ready to start receiving tasks. [PERSON_NAME]" at bounding box center [58, 120] width 88 height 212
click at [84, 20] on div "Status No active tasks You are ready to start receiving tasks. [PERSON_NAME]" at bounding box center [58, 120] width 88 height 212
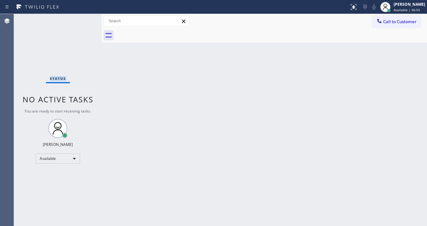
click at [84, 20] on div "Status No active tasks You are ready to start receiving tasks. [PERSON_NAME]" at bounding box center [58, 120] width 88 height 212
click at [84, 18] on div "Status No active tasks You are ready to start receiving tasks. [PERSON_NAME]" at bounding box center [58, 120] width 88 height 212
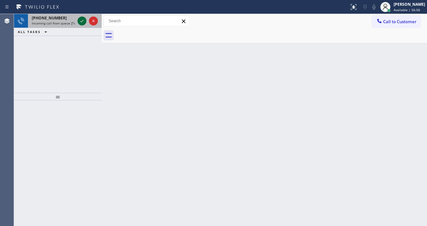
click at [84, 18] on icon at bounding box center [82, 21] width 8 height 8
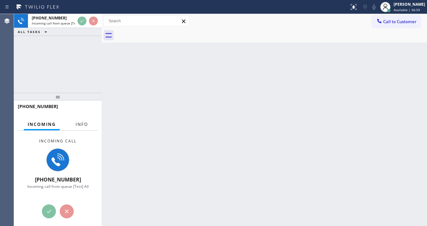
click at [83, 126] on span "Info" at bounding box center [82, 124] width 12 height 6
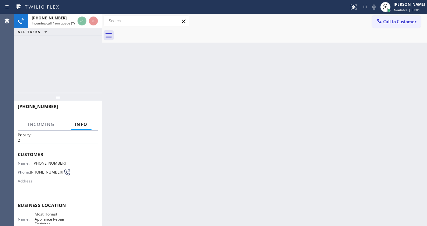
scroll to position [25, 0]
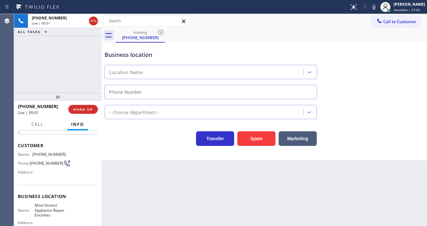
type input "[PHONE_NUMBER]"
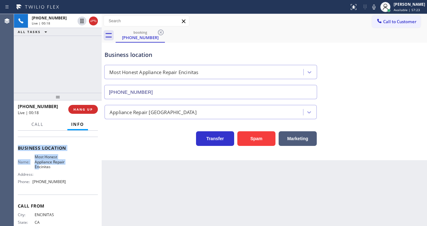
scroll to position [76, 0]
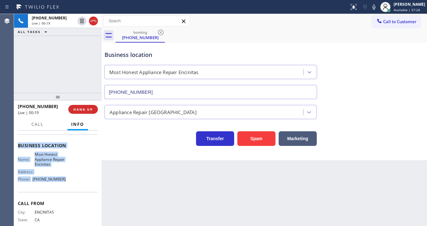
drag, startPoint x: 49, startPoint y: 166, endPoint x: 68, endPoint y: 179, distance: 22.7
click at [68, 179] on div "Context Queue: [Test] All Priority: 2 Customer Name: [PHONE_NUMBER] Phone: [PHO…" at bounding box center [58, 148] width 80 height 184
copy div "Customer Name: [PHONE_NUMBER] Phone: [PHONE_NUMBER] Address: Business location …"
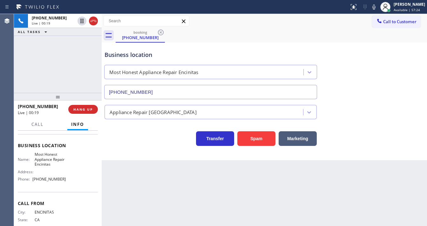
click at [54, 67] on div "[PHONE_NUMBER] Live | 00:19 ALL TASKS ALL TASKS ACTIVE TASKS TASKS IN WRAP UP" at bounding box center [58, 53] width 88 height 79
click at [58, 70] on div "[PHONE_NUMBER] Live | 00:24 ALL TASKS ALL TASKS ACTIVE TASKS TASKS IN WRAP UP" at bounding box center [58, 53] width 88 height 79
click at [41, 125] on span "Call" at bounding box center [37, 124] width 12 height 6
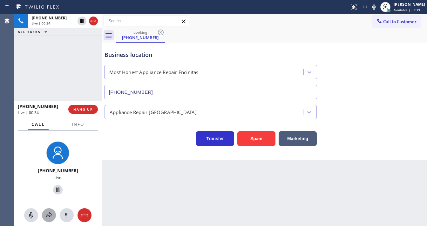
click at [45, 211] on icon at bounding box center [49, 215] width 8 height 8
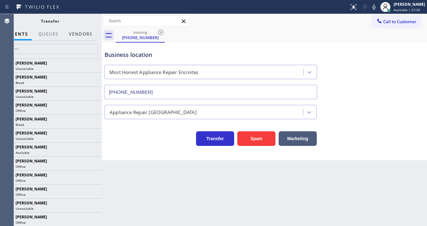
click at [77, 33] on button "Vendors" at bounding box center [80, 34] width 31 height 12
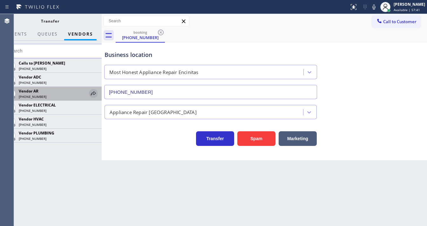
click at [90, 93] on icon at bounding box center [94, 94] width 8 height 8
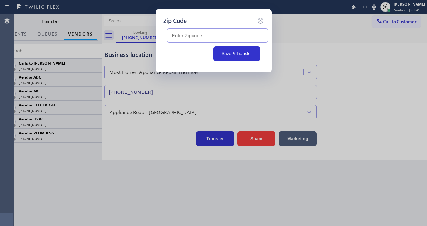
click at [184, 37] on input "text" at bounding box center [217, 35] width 101 height 14
type input "92024"
drag, startPoint x: 226, startPoint y: 56, endPoint x: 194, endPoint y: 61, distance: 32.4
click at [194, 61] on div "92024 Save & Transfer" at bounding box center [213, 45] width 101 height 40
click at [231, 57] on button "Save & Transfer" at bounding box center [236, 53] width 47 height 15
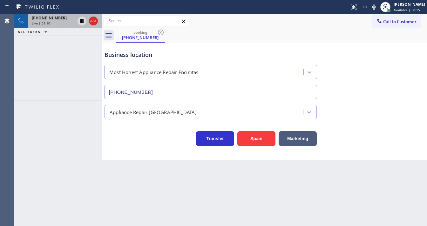
click at [48, 20] on span "[PHONE_NUMBER]" at bounding box center [49, 17] width 35 height 5
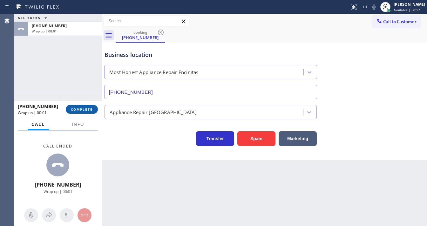
click at [85, 107] on span "COMPLETE" at bounding box center [82, 109] width 22 height 4
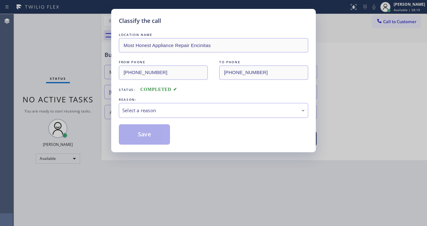
click at [150, 101] on div "REASON:" at bounding box center [213, 99] width 189 height 7
click at [155, 109] on div "Select a reason" at bounding box center [213, 110] width 182 height 7
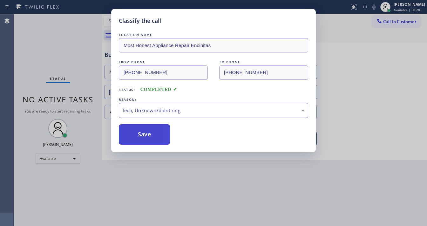
click at [154, 136] on button "Save" at bounding box center [144, 134] width 51 height 20
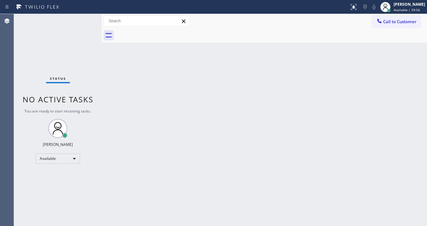
click at [81, 18] on div "Status No active tasks You are ready to start receiving tasks. [PERSON_NAME]" at bounding box center [58, 120] width 88 height 212
click at [85, 17] on div "Status No active tasks You are ready to start receiving tasks. [PERSON_NAME]" at bounding box center [58, 120] width 88 height 212
click at [84, 17] on div "Status No active tasks You are ready to start receiving tasks. [PERSON_NAME]" at bounding box center [58, 120] width 88 height 212
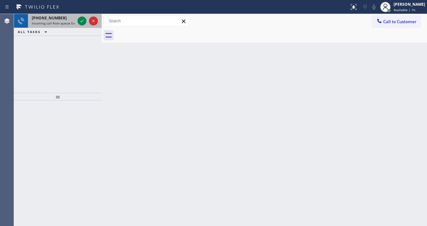
click at [61, 21] on span "Incoming call from queue Everybody" at bounding box center [59, 23] width 55 height 4
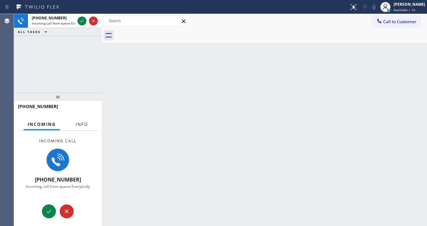
click at [85, 119] on button "Info" at bounding box center [82, 124] width 20 height 12
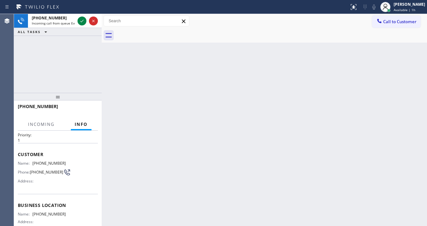
scroll to position [25, 0]
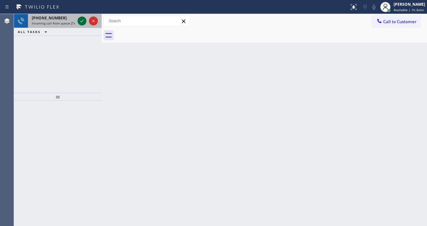
click at [84, 20] on icon at bounding box center [82, 21] width 8 height 8
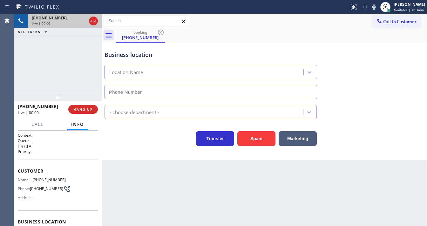
type input "[PHONE_NUMBER]"
drag, startPoint x: 17, startPoint y: 85, endPoint x: 19, endPoint y: 92, distance: 7.3
click at [17, 85] on div "[PHONE_NUMBER] Live | 00:15 ALL TASKS ALL TASKS ACTIVE TASKS TASKS IN WRAP UP" at bounding box center [58, 53] width 88 height 79
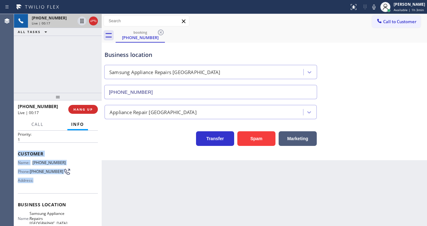
scroll to position [51, 0]
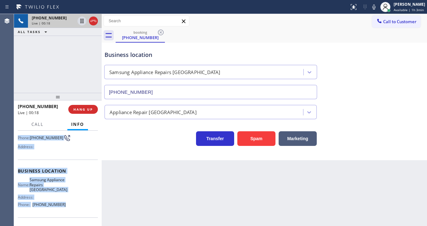
drag, startPoint x: 19, startPoint y: 168, endPoint x: 66, endPoint y: 209, distance: 62.8
click at [66, 209] on div "Context Queue: [Test] All Priority: 1 Customer Name: [PHONE_NUMBER] Phone: [PHO…" at bounding box center [58, 174] width 80 height 184
copy div "Customer Name: [PHONE_NUMBER] Phone: [PHONE_NUMBER] Address: Business location …"
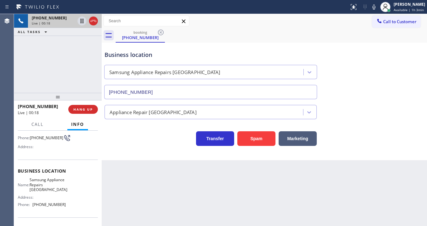
click at [62, 79] on div "[PHONE_NUMBER] Live | 00:18 ALL TASKS ALL TASKS ACTIVE TASKS TASKS IN WRAP UP" at bounding box center [58, 53] width 88 height 79
click at [82, 22] on icon at bounding box center [82, 21] width 8 height 8
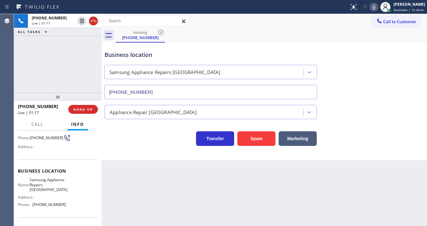
drag, startPoint x: 379, startPoint y: 5, endPoint x: 312, endPoint y: 37, distance: 74.0
click at [377, 6] on icon at bounding box center [374, 7] width 8 height 8
drag, startPoint x: 312, startPoint y: 37, endPoint x: 308, endPoint y: 37, distance: 3.8
click at [311, 37] on div "booking [PHONE_NUMBER]" at bounding box center [271, 35] width 311 height 14
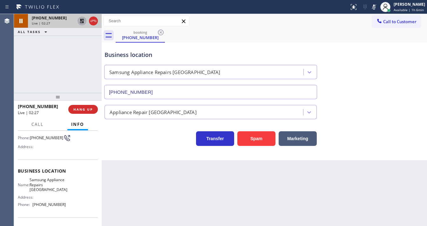
drag, startPoint x: 81, startPoint y: 22, endPoint x: 117, endPoint y: 23, distance: 35.9
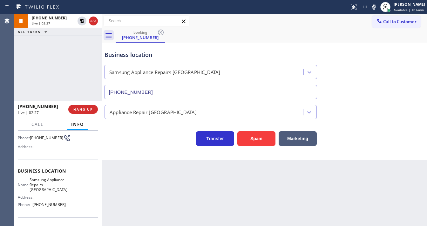
click at [81, 22] on icon at bounding box center [82, 21] width 8 height 8
drag, startPoint x: 373, startPoint y: 7, endPoint x: 366, endPoint y: 34, distance: 28.3
click at [374, 10] on icon at bounding box center [374, 7] width 8 height 8
click at [366, 34] on div "booking [PHONE_NUMBER]" at bounding box center [271, 35] width 311 height 14
drag, startPoint x: 39, startPoint y: 121, endPoint x: 42, endPoint y: 123, distance: 3.6
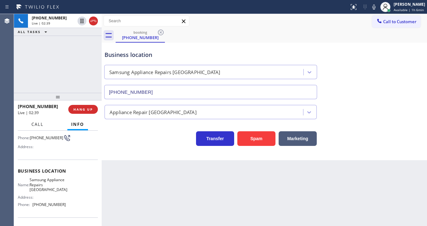
click at [39, 121] on button "Call" at bounding box center [38, 124] width 20 height 12
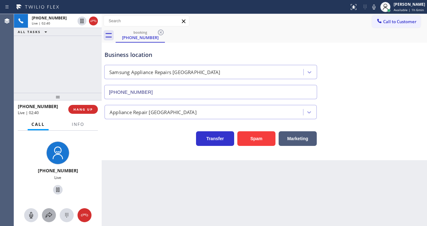
click at [50, 212] on icon at bounding box center [49, 214] width 6 height 5
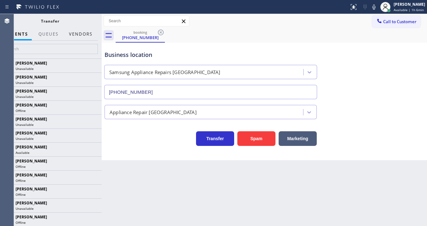
click at [85, 35] on button "Vendors" at bounding box center [80, 34] width 31 height 12
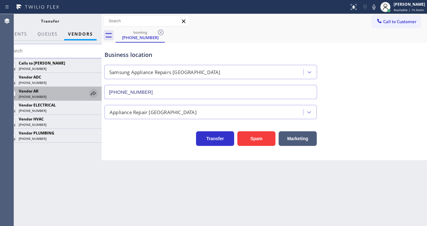
click at [92, 92] on icon at bounding box center [94, 94] width 8 height 8
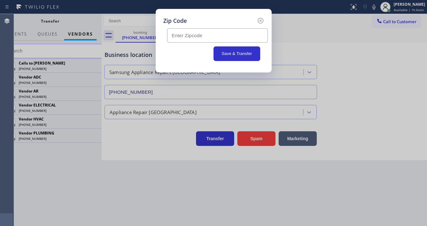
click at [198, 32] on input "text" at bounding box center [217, 35] width 101 height 14
paste input "94102"
type input "94102"
click at [185, 15] on div "Zip Code 94102 Save & Transfer" at bounding box center [214, 41] width 116 height 64
click at [237, 52] on button "Save & Transfer" at bounding box center [236, 53] width 47 height 15
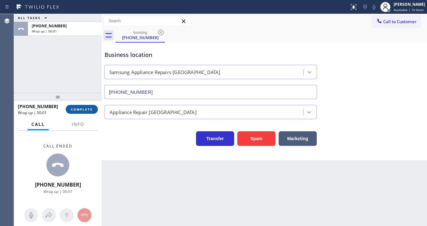
click at [81, 105] on button "COMPLETE" at bounding box center [82, 109] width 32 height 9
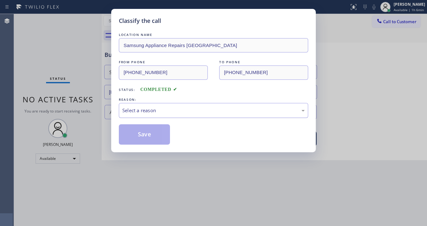
click at [161, 110] on div "Select a reason" at bounding box center [213, 110] width 182 height 7
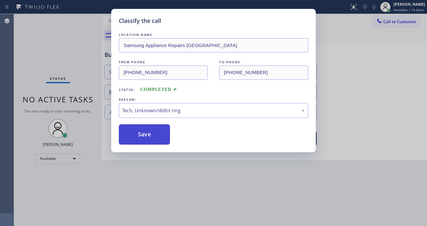
click at [153, 134] on button "Save" at bounding box center [144, 134] width 51 height 20
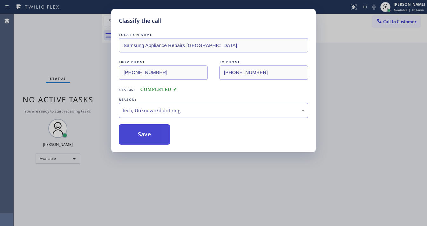
click at [153, 134] on button "Save" at bounding box center [144, 134] width 51 height 20
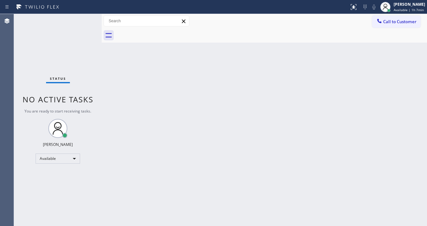
click at [84, 17] on div "Status No active tasks You are ready to start receiving tasks. [PERSON_NAME]" at bounding box center [58, 120] width 88 height 212
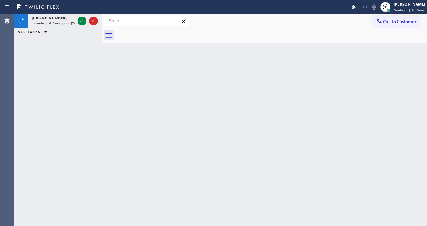
click at [84, 17] on div at bounding box center [87, 21] width 23 height 14
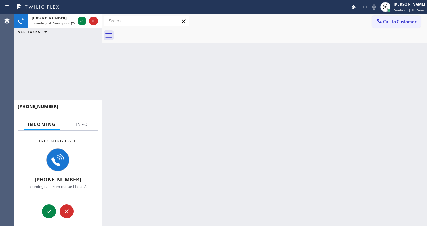
click at [84, 17] on div at bounding box center [87, 21] width 23 height 14
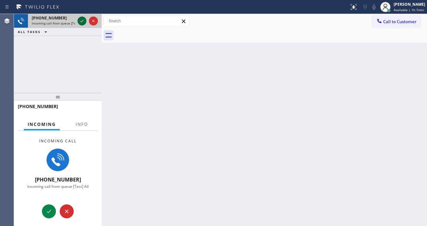
click at [84, 17] on div at bounding box center [87, 21] width 23 height 14
click at [84, 18] on icon at bounding box center [82, 21] width 8 height 8
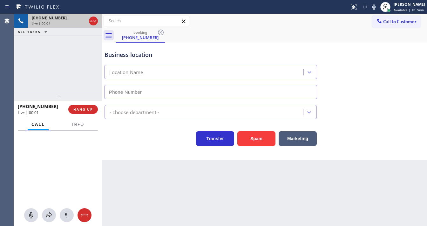
type input "[PHONE_NUMBER]"
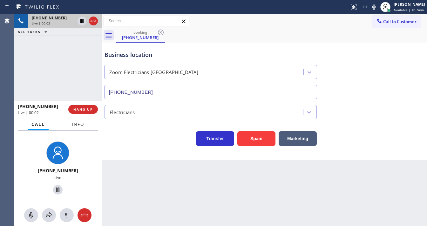
click at [77, 123] on span "Info" at bounding box center [78, 124] width 12 height 6
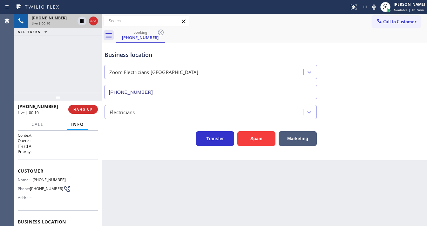
drag, startPoint x: 9, startPoint y: 74, endPoint x: 43, endPoint y: 102, distance: 44.0
click at [9, 74] on div "Agent Desktop" at bounding box center [7, 120] width 14 height 212
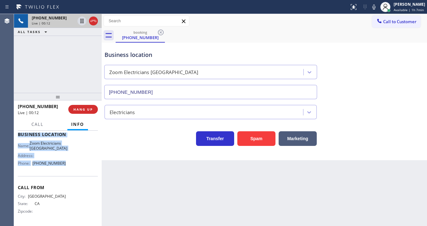
drag, startPoint x: 19, startPoint y: 169, endPoint x: 78, endPoint y: 173, distance: 59.2
click at [78, 173] on div "Context Queue: [Test] All Priority: 1 Customer Name: [PHONE_NUMBER] Phone: [PHO…" at bounding box center [58, 134] width 80 height 179
copy div "ustomer Name: [PHONE_NUMBER] Phone: [PHONE_NUMBER] Address: Business location N…"
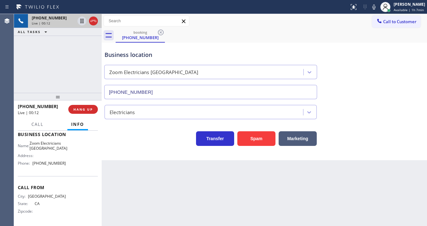
click at [64, 75] on div "[PHONE_NUMBER] Live | 00:12 ALL TASKS ALL TASKS ACTIVE TASKS TASKS IN WRAP UP" at bounding box center [58, 53] width 88 height 79
drag, startPoint x: 374, startPoint y: 6, endPoint x: 313, endPoint y: 37, distance: 68.3
click at [374, 6] on icon at bounding box center [374, 7] width 8 height 8
click at [82, 22] on icon at bounding box center [82, 21] width 8 height 8
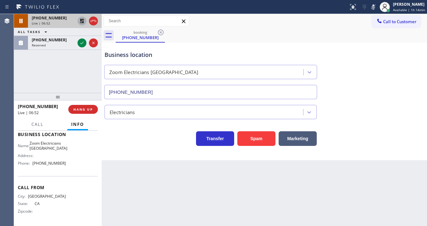
click at [81, 19] on icon at bounding box center [82, 21] width 4 height 4
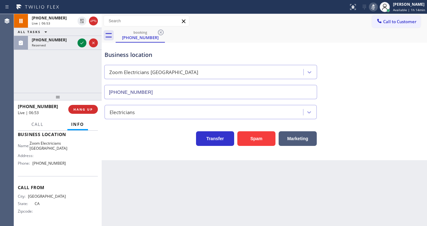
click at [372, 8] on icon at bounding box center [373, 7] width 8 height 8
click at [72, 66] on div "[PHONE_NUMBER] Live | 06:56 ALL TASKS ALL TASKS ACTIVE TASKS TASKS IN WRAP UP […" at bounding box center [58, 53] width 88 height 79
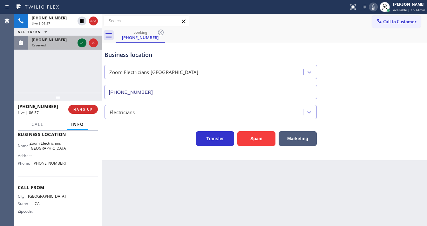
click at [83, 43] on icon at bounding box center [82, 43] width 8 height 8
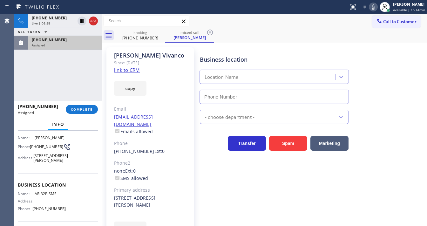
scroll to position [47, 0]
type input "[PHONE_NUMBER]"
click at [132, 67] on link "link to CRM" at bounding box center [127, 70] width 26 height 6
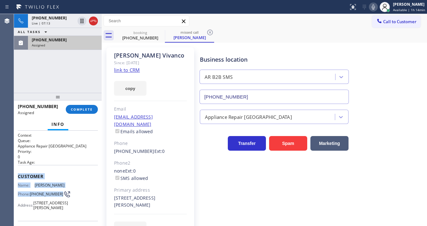
scroll to position [76, 0]
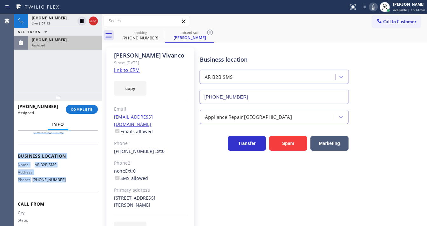
drag, startPoint x: 17, startPoint y: 172, endPoint x: 65, endPoint y: 185, distance: 50.1
click at [65, 185] on div "Context Queue: Appliance Repair High End Priority: 0 Task Age: Customer Name: […" at bounding box center [58, 178] width 88 height 95
copy div "Customer Name: [PERSON_NAME] Phone: [PHONE_NUMBER] Address: [STREET_ADDRESS][PE…"
click at [88, 109] on span "COMPLETE" at bounding box center [82, 109] width 22 height 4
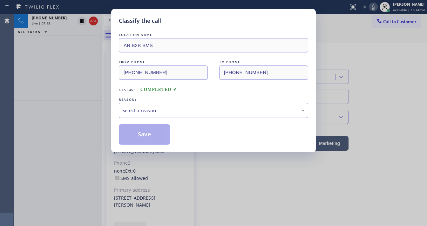
click at [175, 112] on div "Select a reason" at bounding box center [213, 110] width 182 height 7
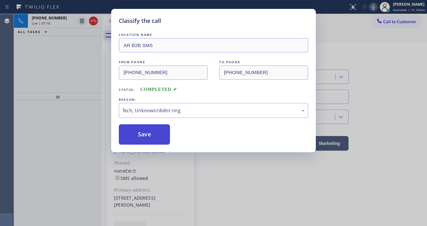
click at [148, 135] on button "Save" at bounding box center [144, 134] width 51 height 20
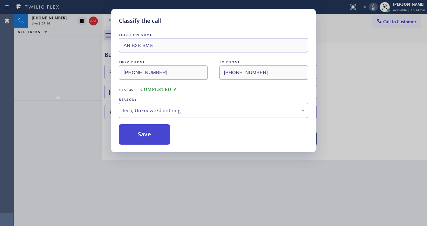
click at [148, 134] on button "Save" at bounding box center [144, 134] width 51 height 20
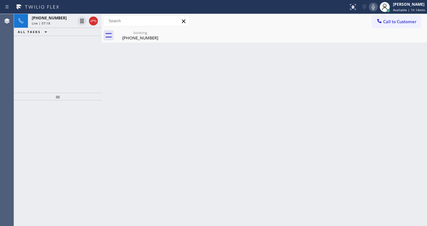
click at [376, 7] on icon at bounding box center [373, 7] width 8 height 8
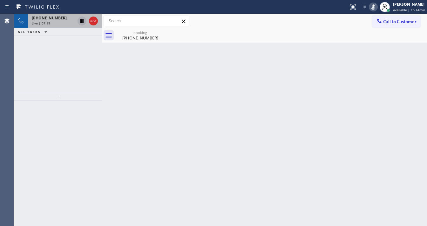
click at [81, 21] on icon at bounding box center [81, 21] width 3 height 4
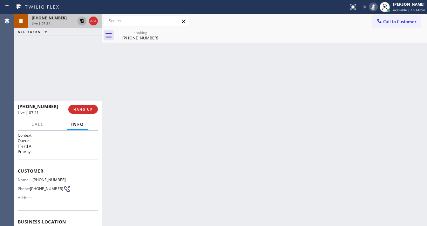
click at [37, 77] on div "[PHONE_NUMBER] Live | 07:21 ALL TASKS ALL TASKS ACTIVE TASKS TASKS IN WRAP UP" at bounding box center [58, 53] width 88 height 79
drag, startPoint x: 25, startPoint y: 76, endPoint x: 69, endPoint y: 57, distance: 48.0
click at [25, 76] on div "[PHONE_NUMBER] Live | 09:04 ALL TASKS ALL TASKS ACTIVE TASKS TASKS IN WRAP UP" at bounding box center [58, 53] width 88 height 79
click at [83, 21] on icon at bounding box center [82, 21] width 8 height 8
click at [375, 7] on icon at bounding box center [373, 7] width 8 height 8
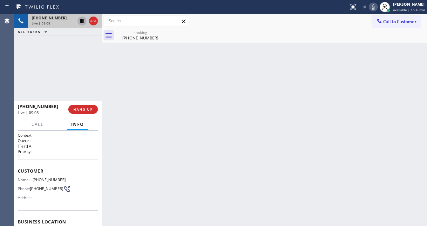
click at [71, 64] on div "[PHONE_NUMBER] Live | 09:08 ALL TASKS ALL TASKS ACTIVE TASKS TASKS IN WRAP UP" at bounding box center [58, 53] width 88 height 79
click at [45, 65] on div "[PHONE_NUMBER] Live | 11:53 ALL TASKS ALL TASKS ACTIVE TASKS TASKS IN WRAP UP" at bounding box center [58, 53] width 88 height 79
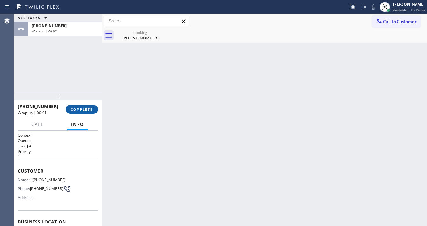
drag, startPoint x: 79, startPoint y: 112, endPoint x: 82, endPoint y: 107, distance: 5.6
click at [80, 111] on button "COMPLETE" at bounding box center [82, 109] width 32 height 9
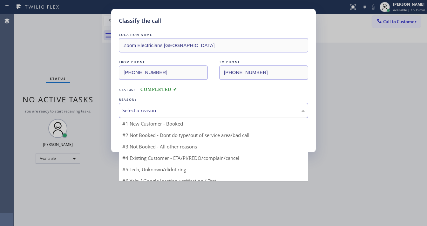
drag, startPoint x: 141, startPoint y: 108, endPoint x: 142, endPoint y: 121, distance: 12.7
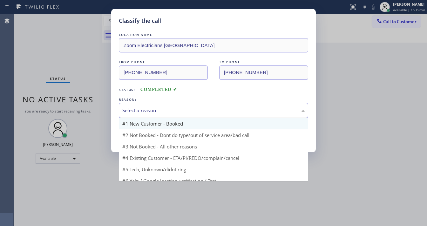
click at [142, 108] on div "Select a reason" at bounding box center [213, 110] width 182 height 7
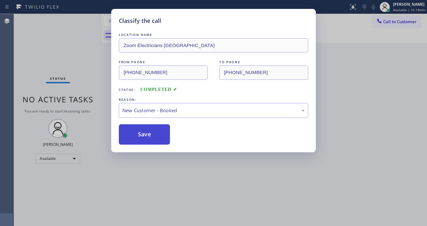
click at [142, 130] on button "Save" at bounding box center [144, 134] width 51 height 20
click at [143, 131] on button "Save" at bounding box center [144, 134] width 51 height 20
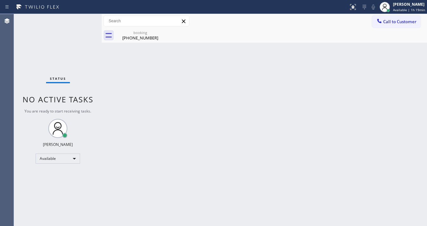
click at [387, 20] on span "Call to Customer" at bounding box center [399, 22] width 33 height 6
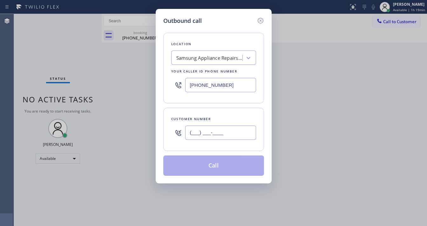
drag, startPoint x: 218, startPoint y: 128, endPoint x: 216, endPoint y: 83, distance: 45.5
click at [218, 128] on input "(___) ___-____" at bounding box center [220, 132] width 71 height 14
paste input "973) 510-9052"
type input "[PHONE_NUMBER]"
click at [225, 78] on input "[PHONE_NUMBER]" at bounding box center [220, 85] width 71 height 14
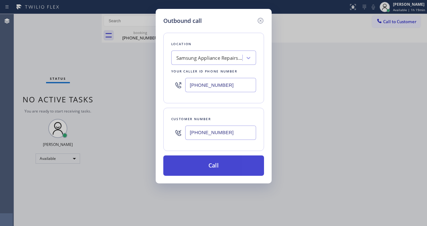
paste input "833) 692-2271"
type input "[PHONE_NUMBER]"
click at [208, 164] on button "Call" at bounding box center [213, 165] width 101 height 20
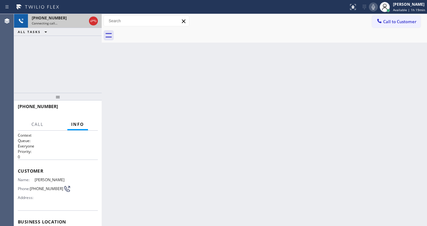
click at [71, 21] on div "Connecting call…" at bounding box center [59, 23] width 55 height 4
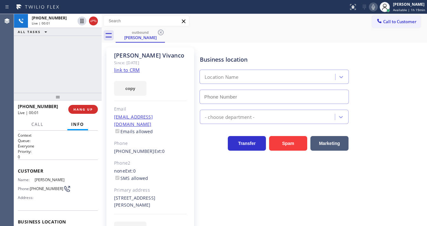
type input "[PHONE_NUMBER]"
drag, startPoint x: 102, startPoint y: 58, endPoint x: 48, endPoint y: 58, distance: 53.7
click at [48, 58] on div "[PHONE_NUMBER] Live | 00:08 ALL TASKS ALL TASKS ACTIVE TASKS TASKS IN WRAP UP […" at bounding box center [220, 120] width 413 height 212
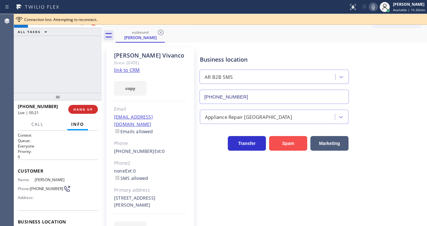
click at [285, 143] on button "Spam" at bounding box center [288, 143] width 38 height 15
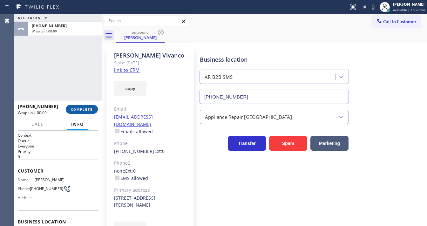
click at [93, 108] on button "COMPLETE" at bounding box center [82, 109] width 32 height 9
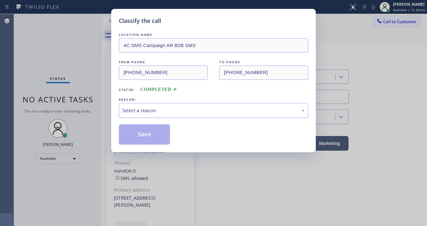
click at [159, 111] on div "Select a reason" at bounding box center [213, 110] width 182 height 7
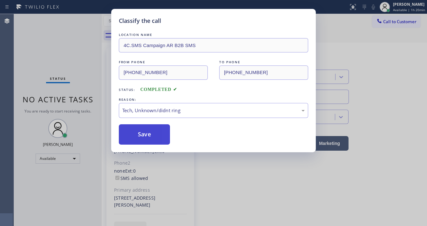
click at [146, 134] on button "Save" at bounding box center [144, 134] width 51 height 20
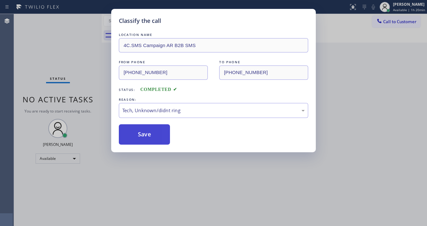
click at [146, 134] on button "Save" at bounding box center [144, 134] width 51 height 20
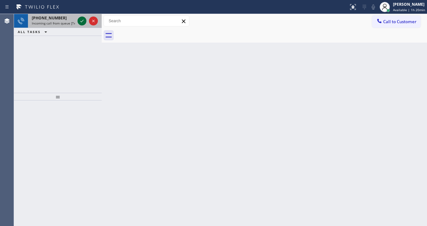
click at [83, 17] on icon at bounding box center [82, 21] width 8 height 8
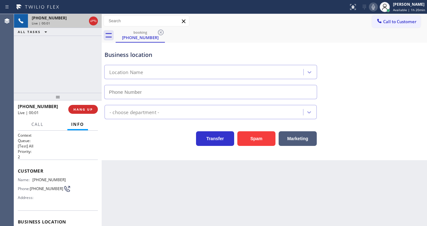
type input "[PHONE_NUMBER]"
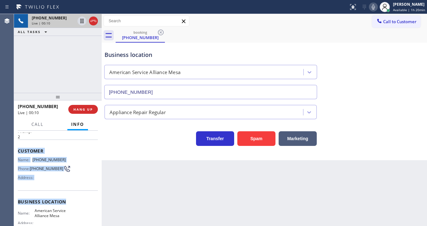
scroll to position [51, 0]
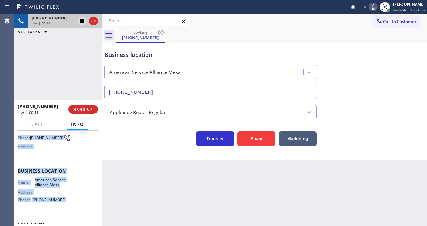
drag, startPoint x: 35, startPoint y: 175, endPoint x: 71, endPoint y: 190, distance: 39.3
click at [70, 204] on div "Context Queue: [Test] All Priority: 2 Customer Name: [PHONE_NUMBER] Phone: [PHO…" at bounding box center [58, 178] width 88 height 95
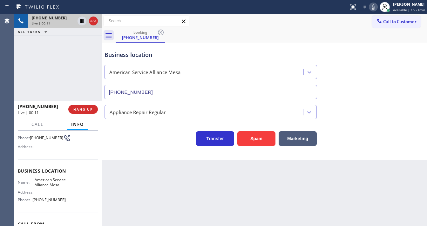
click at [71, 63] on div "[PHONE_NUMBER] Live | 00:11 ALL TASKS ALL TASKS ACTIVE TASKS TASKS IN WRAP UP" at bounding box center [58, 53] width 88 height 79
drag, startPoint x: 54, startPoint y: 67, endPoint x: 65, endPoint y: 2, distance: 66.1
click at [54, 66] on div "[PHONE_NUMBER] Live | 00:15 ALL TASKS ALL TASKS ACTIVE TASKS TASKS IN WRAP UP" at bounding box center [58, 53] width 88 height 79
drag, startPoint x: 42, startPoint y: 51, endPoint x: 43, endPoint y: 23, distance: 28.3
click at [42, 50] on div "[PHONE_NUMBER] Live | 00:18 ALL TASKS ALL TASKS ACTIVE TASKS TASKS IN WRAP UP" at bounding box center [58, 53] width 88 height 79
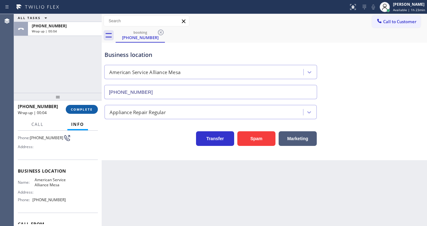
click at [81, 107] on span "COMPLETE" at bounding box center [82, 109] width 22 height 4
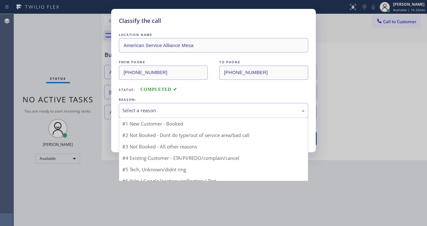
click at [147, 108] on div "Select a reason" at bounding box center [213, 110] width 182 height 7
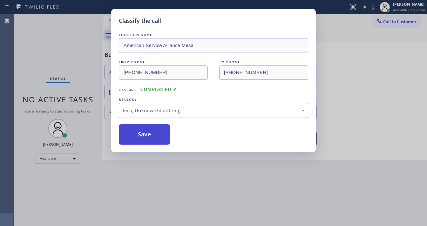
click at [150, 135] on button "Save" at bounding box center [144, 134] width 51 height 20
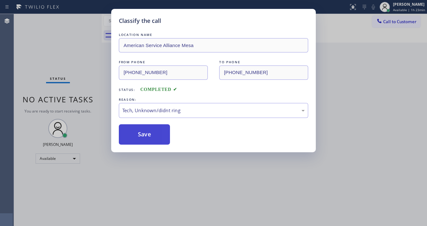
click at [150, 135] on button "Save" at bounding box center [144, 134] width 51 height 20
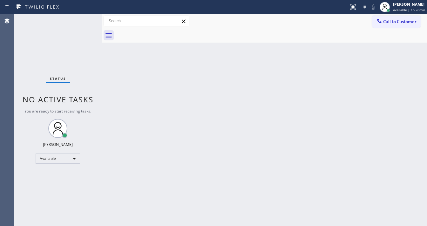
click at [24, 77] on div "Status No active tasks You are ready to start receiving tasks. [PERSON_NAME]" at bounding box center [58, 120] width 88 height 212
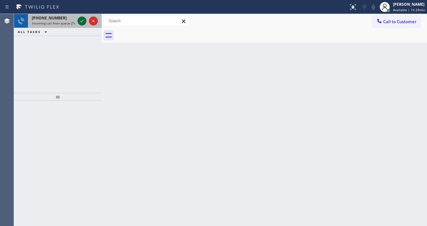
click at [84, 18] on icon at bounding box center [82, 21] width 8 height 8
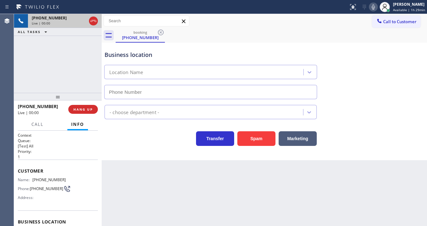
type input "[PHONE_NUMBER]"
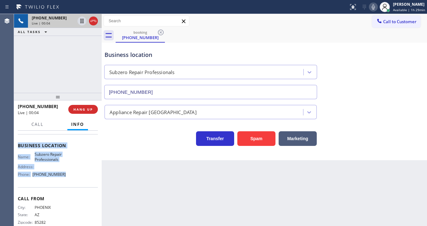
drag, startPoint x: 16, startPoint y: 168, endPoint x: 67, endPoint y: 176, distance: 51.7
click at [67, 176] on div "Context Queue: [Test] All Priority: 1 Customer Name: [PHONE_NUMBER] Phone: [PHO…" at bounding box center [58, 178] width 88 height 95
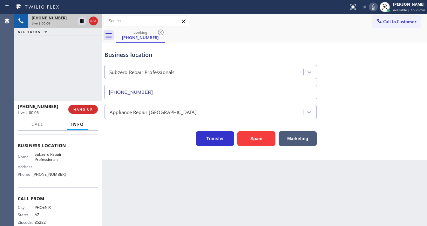
click at [48, 76] on div "[PHONE_NUMBER] Live | 00:06 ALL TASKS ALL TASKS ACTIVE TASKS TASKS IN WRAP UP" at bounding box center [58, 53] width 88 height 79
click at [214, 49] on div "Business location Subzero Repair Professionals [PHONE_NUMBER]" at bounding box center [210, 71] width 215 height 55
click at [373, 8] on icon at bounding box center [373, 7] width 8 height 8
click at [81, 20] on icon at bounding box center [81, 21] width 3 height 4
click at [81, 20] on icon at bounding box center [82, 21] width 4 height 4
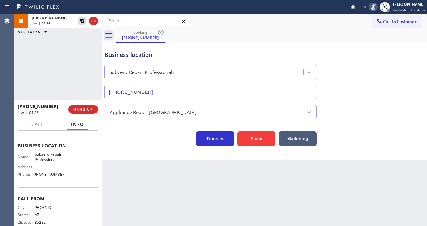
drag, startPoint x: 374, startPoint y: 6, endPoint x: 363, endPoint y: 11, distance: 12.0
click at [374, 7] on icon at bounding box center [373, 7] width 8 height 8
drag, startPoint x: 260, startPoint y: 55, endPoint x: 65, endPoint y: 58, distance: 195.0
click at [259, 55] on div "Business location" at bounding box center [210, 54] width 212 height 9
click at [64, 58] on div "[PHONE_NUMBER] Live | 04:37 ALL TASKS ALL TASKS ACTIVE TASKS TASKS IN WRAP UP" at bounding box center [58, 53] width 88 height 79
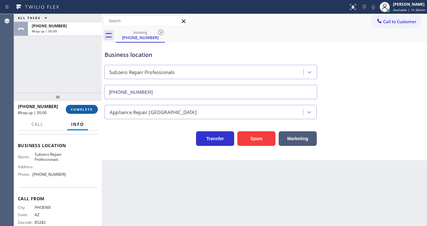
click at [88, 108] on button "COMPLETE" at bounding box center [82, 109] width 32 height 9
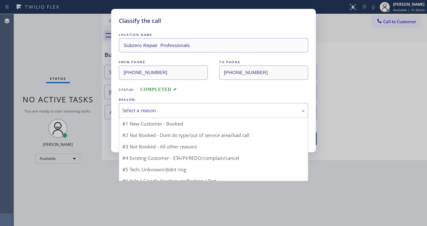
drag, startPoint x: 136, startPoint y: 108, endPoint x: 135, endPoint y: 117, distance: 9.3
click at [137, 108] on div "Select a reason" at bounding box center [213, 110] width 182 height 7
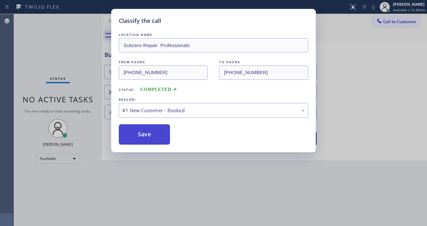
click at [136, 135] on button "Save" at bounding box center [144, 134] width 51 height 20
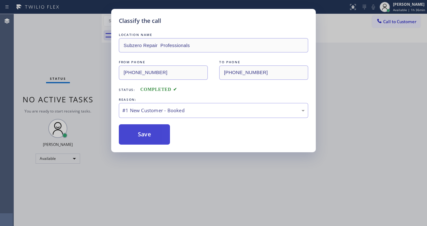
click at [136, 135] on button "Save" at bounding box center [144, 134] width 51 height 20
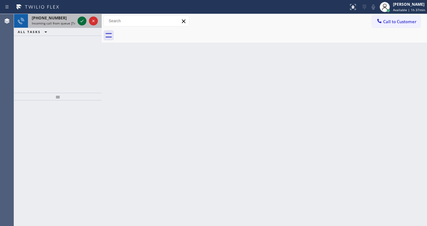
click at [84, 21] on icon at bounding box center [82, 21] width 8 height 8
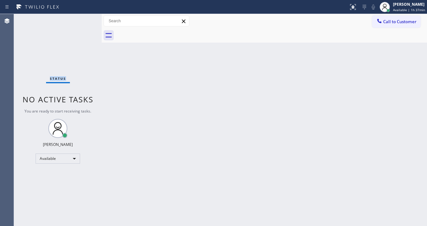
click at [84, 21] on div "Status No active tasks You are ready to start receiving tasks. [PERSON_NAME]" at bounding box center [58, 120] width 88 height 212
click at [356, 6] on icon at bounding box center [353, 7] width 8 height 8
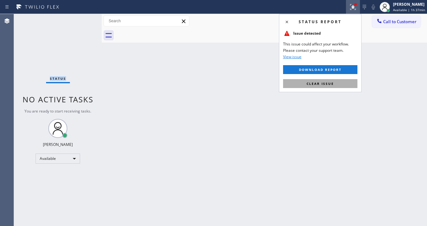
click at [334, 82] on button "Clear issue" at bounding box center [320, 83] width 74 height 9
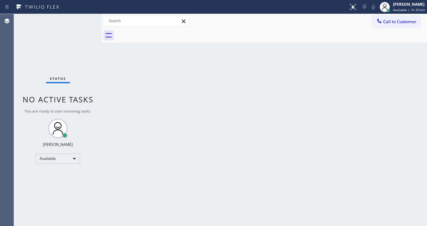
click at [334, 83] on div "Back to Dashboard Change Sender ID Customers Technicians Select a contact Outbo…" at bounding box center [264, 120] width 325 height 212
click at [396, 29] on div at bounding box center [271, 35] width 311 height 14
click at [392, 24] on span "Call to Customer" at bounding box center [399, 22] width 33 height 6
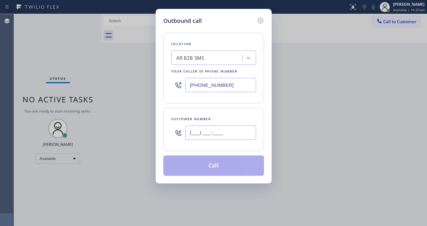
click at [200, 135] on input "(___) ___-____" at bounding box center [220, 132] width 71 height 14
paste input "480) 748-0854"
type input "[PHONE_NUMBER]"
click at [217, 84] on input "[PHONE_NUMBER]" at bounding box center [220, 85] width 71 height 14
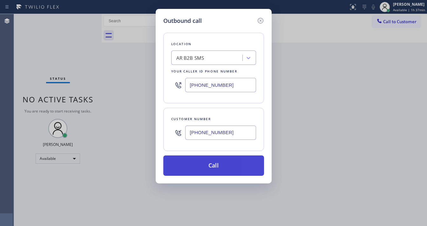
paste input "602) 691-7988"
type input "[PHONE_NUMBER]"
click at [202, 165] on button "Call" at bounding box center [213, 165] width 101 height 20
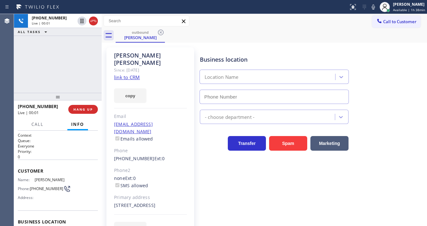
type input "[PHONE_NUMBER]"
click at [82, 106] on button "HANG UP" at bounding box center [83, 109] width 30 height 9
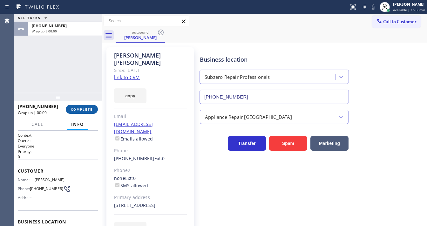
click at [81, 105] on button "COMPLETE" at bounding box center [82, 109] width 32 height 9
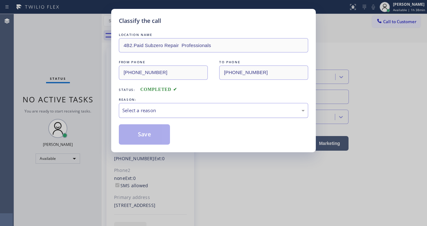
click at [149, 111] on div "Select a reason" at bounding box center [213, 110] width 182 height 7
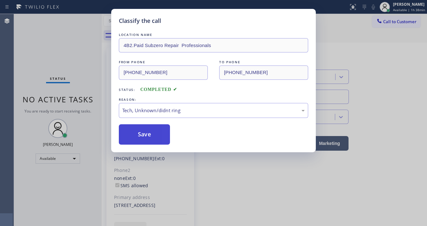
click at [146, 139] on button "Save" at bounding box center [144, 134] width 51 height 20
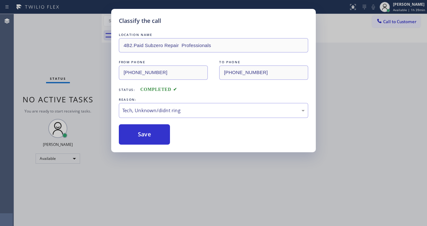
drag, startPoint x: 146, startPoint y: 139, endPoint x: 98, endPoint y: 8, distance: 140.1
click at [145, 136] on button "Save" at bounding box center [144, 134] width 51 height 20
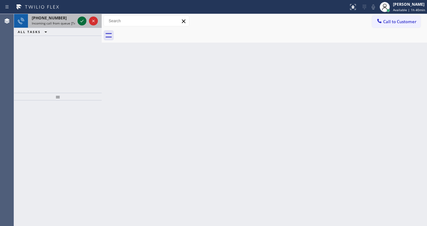
click at [83, 20] on icon at bounding box center [81, 21] width 3 height 3
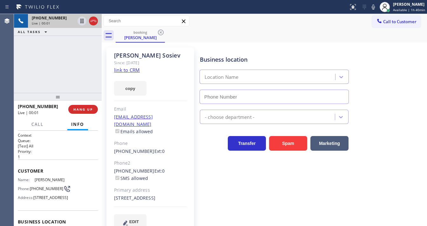
type input "[PHONE_NUMBER]"
click at [132, 74] on div "copy" at bounding box center [150, 85] width 73 height 22
click at [132, 71] on link "link to CRM" at bounding box center [127, 70] width 26 height 6
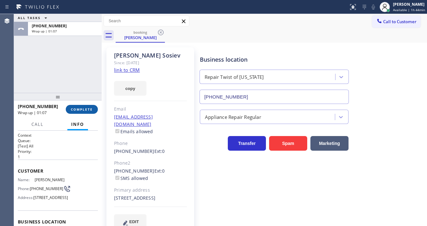
click at [88, 106] on button "COMPLETE" at bounding box center [82, 109] width 32 height 9
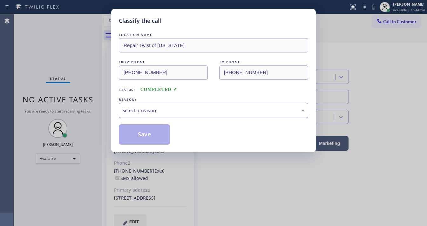
drag, startPoint x: 155, startPoint y: 108, endPoint x: 158, endPoint y: 111, distance: 4.3
click at [156, 109] on div "Select a reason" at bounding box center [213, 110] width 182 height 7
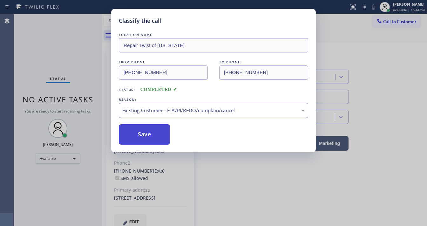
click at [151, 129] on button "Save" at bounding box center [144, 134] width 51 height 20
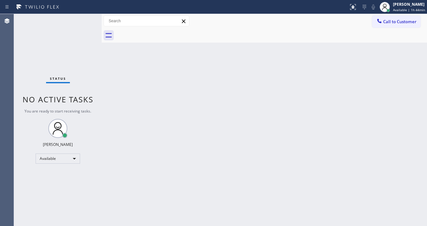
click at [84, 20] on div "Status No active tasks You are ready to start receiving tasks. [PERSON_NAME]" at bounding box center [58, 120] width 88 height 212
click at [84, 18] on div "Status No active tasks You are ready to start receiving tasks. [PERSON_NAME]" at bounding box center [58, 120] width 88 height 212
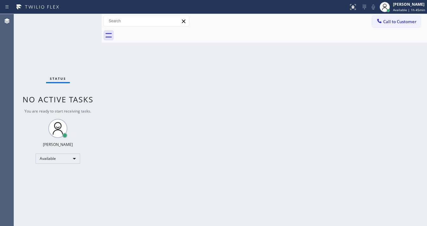
click at [84, 19] on div "Status No active tasks You are ready to start receiving tasks. [PERSON_NAME]" at bounding box center [58, 120] width 88 height 212
click at [83, 20] on div "Status No active tasks You are ready to start receiving tasks. [PERSON_NAME]" at bounding box center [58, 120] width 88 height 212
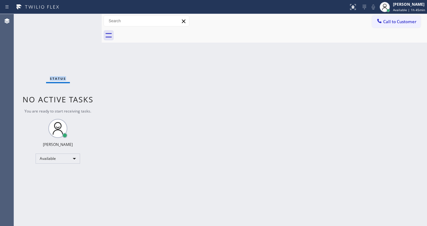
click at [83, 20] on div "Status No active tasks You are ready to start receiving tasks. [PERSON_NAME]" at bounding box center [58, 120] width 88 height 212
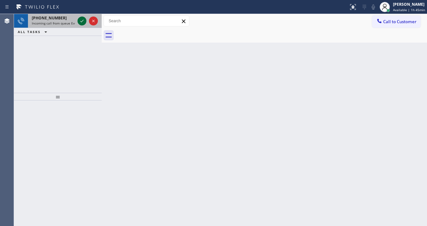
click at [83, 20] on icon at bounding box center [82, 21] width 8 height 8
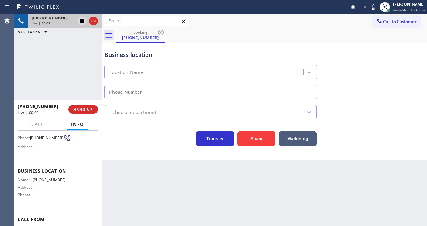
scroll to position [76, 0]
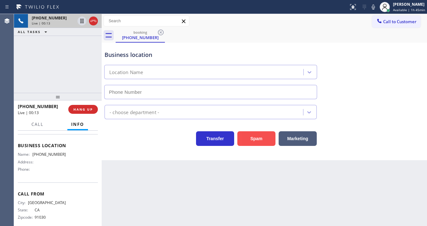
click at [257, 139] on button "Spam" at bounding box center [256, 138] width 38 height 15
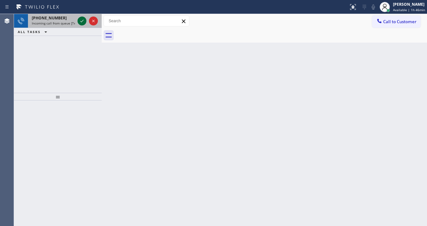
click at [84, 20] on icon at bounding box center [82, 21] width 8 height 8
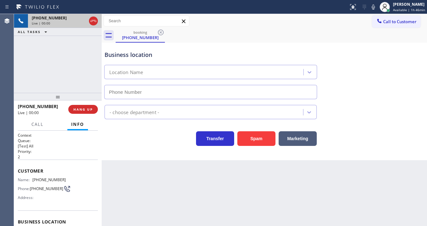
type input "[PHONE_NUMBER]"
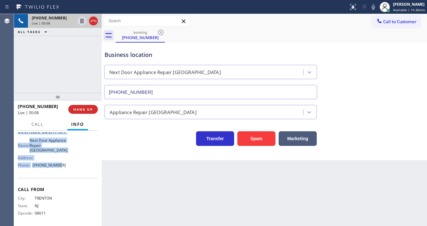
scroll to position [93, 0]
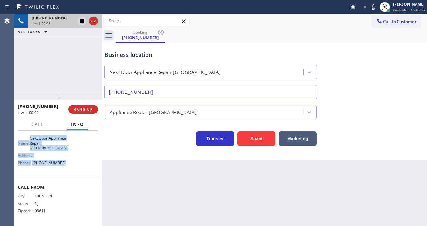
drag, startPoint x: 18, startPoint y: 168, endPoint x: 61, endPoint y: 116, distance: 67.7
click at [68, 170] on div "Context Queue: [Test] All Priority: 2 Customer Name: [PHONE_NUMBER] Phone: [PHO…" at bounding box center [58, 132] width 80 height 184
click at [60, 73] on div "[PHONE_NUMBER] Live | 00:09 ALL TASKS ALL TASKS ACTIVE TASKS TASKS IN WRAP UP" at bounding box center [58, 53] width 88 height 79
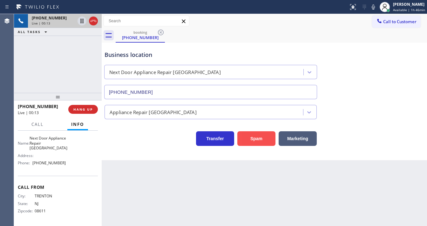
click at [250, 138] on button "Spam" at bounding box center [256, 138] width 38 height 15
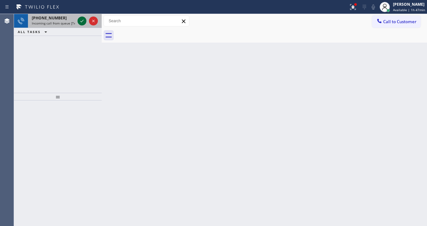
click at [84, 20] on icon at bounding box center [82, 21] width 8 height 8
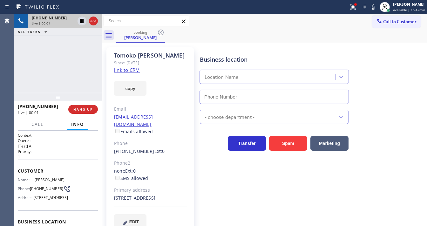
type input "[PHONE_NUMBER]"
click at [123, 69] on link "link to CRM" at bounding box center [127, 70] width 26 height 6
click at [81, 21] on icon at bounding box center [82, 21] width 8 height 8
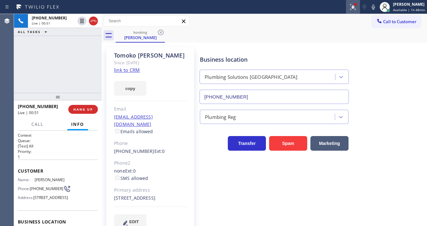
click at [357, 9] on icon at bounding box center [353, 7] width 8 height 8
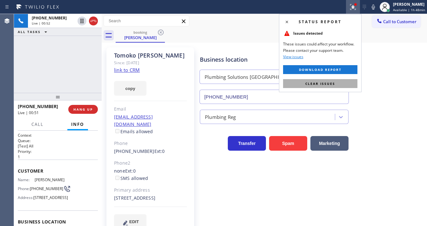
click at [331, 81] on span "Clear issues" at bounding box center [320, 83] width 30 height 4
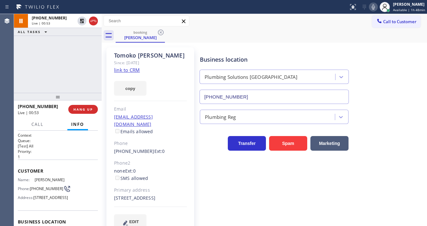
click at [374, 4] on icon at bounding box center [373, 7] width 8 height 8
drag, startPoint x: 10, startPoint y: 73, endPoint x: 14, endPoint y: 73, distance: 3.5
click at [12, 73] on div "Agent Desktop" at bounding box center [7, 120] width 14 height 212
click at [12, 78] on div "Agent Desktop" at bounding box center [7, 120] width 14 height 212
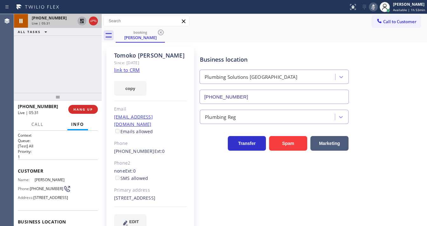
click at [80, 21] on icon at bounding box center [82, 21] width 8 height 8
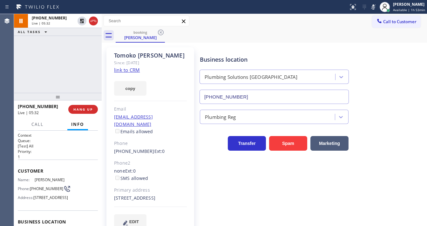
drag, startPoint x: 373, startPoint y: 9, endPoint x: 362, endPoint y: 15, distance: 12.2
click at [373, 9] on icon at bounding box center [373, 7] width 8 height 8
click at [60, 78] on div "[PHONE_NUMBER] Live | 05:34 ALL TASKS ALL TASKS ACTIVE TASKS TASKS IN WRAP UP" at bounding box center [58, 53] width 88 height 79
click at [372, 8] on icon at bounding box center [373, 7] width 8 height 8
click at [368, 51] on div "Business location Plumbing Solutions [GEOGRAPHIC_DATA] [PHONE_NUMBER]" at bounding box center [312, 74] width 227 height 57
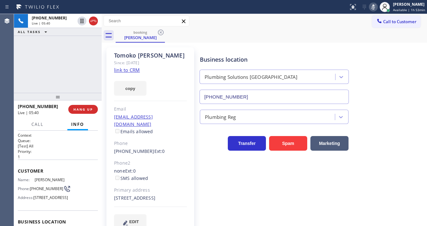
click at [371, 6] on icon at bounding box center [373, 7] width 8 height 8
click at [37, 79] on div "[PHONE_NUMBER] Live | 05:42 ALL TASKS ALL TASKS ACTIVE TASKS TASKS IN WRAP UP" at bounding box center [58, 53] width 88 height 79
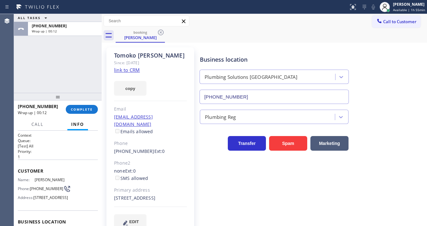
click at [87, 115] on div "[PHONE_NUMBER] Wrap up | 00:12 COMPLETE" at bounding box center [58, 109] width 80 height 17
click at [87, 112] on button "COMPLETE" at bounding box center [82, 109] width 32 height 9
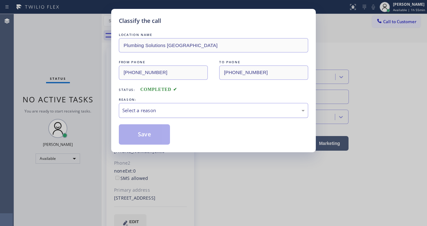
click at [148, 110] on div "Select a reason" at bounding box center [213, 110] width 182 height 7
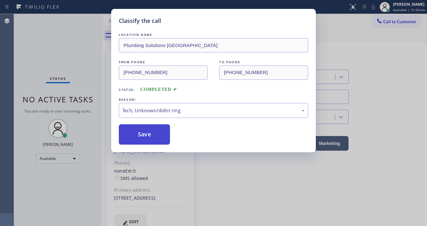
click at [156, 132] on button "Save" at bounding box center [144, 134] width 51 height 20
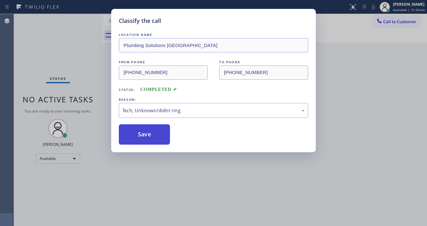
click at [156, 132] on button "Save" at bounding box center [144, 134] width 51 height 20
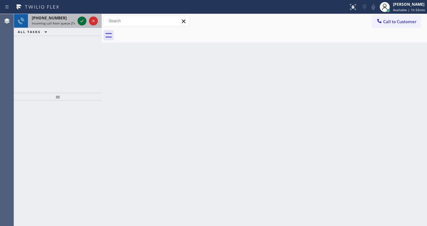
click at [80, 21] on icon at bounding box center [82, 21] width 8 height 8
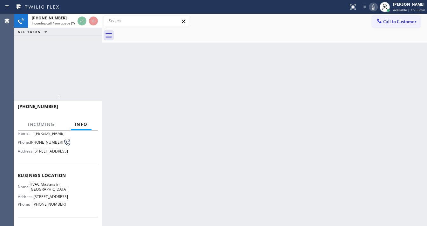
scroll to position [51, 0]
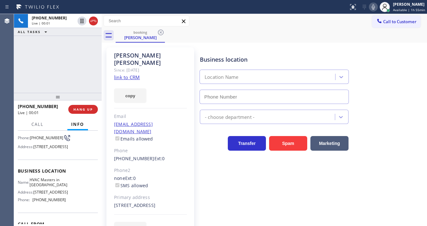
type input "[PHONE_NUMBER]"
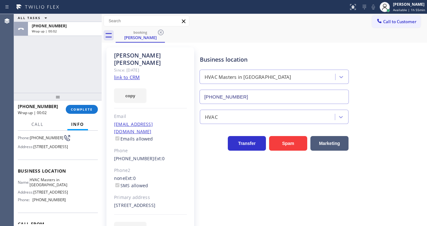
click at [89, 104] on div "[PHONE_NUMBER] Wrap up | 00:02 COMPLETE" at bounding box center [58, 109] width 80 height 17
click at [89, 105] on button "COMPLETE" at bounding box center [82, 109] width 32 height 9
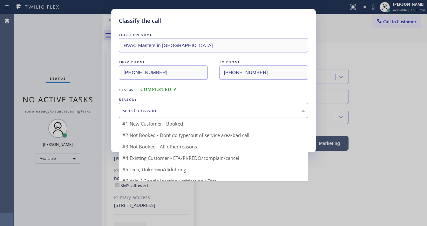
click at [156, 116] on div "Select a reason" at bounding box center [213, 110] width 189 height 15
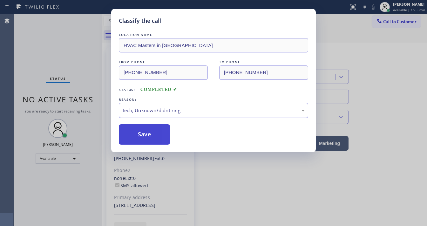
click at [150, 133] on button "Save" at bounding box center [144, 134] width 51 height 20
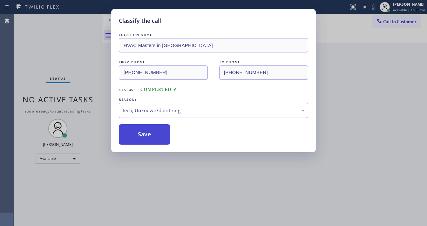
click at [151, 132] on button "Save" at bounding box center [144, 134] width 51 height 20
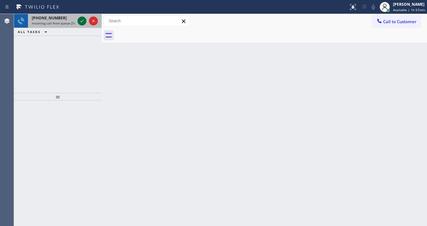
click at [80, 21] on icon at bounding box center [82, 21] width 8 height 8
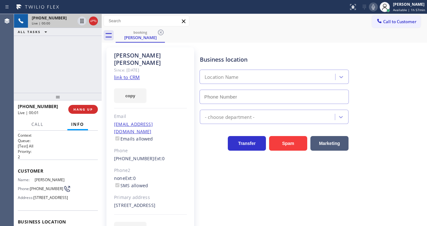
type input "[PHONE_NUMBER]"
click at [130, 74] on link "link to CRM" at bounding box center [127, 77] width 26 height 6
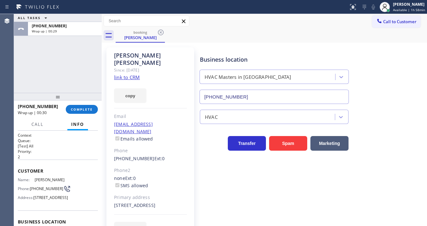
click at [86, 104] on div "[PHONE_NUMBER] Wrap up | 00:30 COMPLETE" at bounding box center [58, 109] width 80 height 17
click at [86, 108] on span "COMPLETE" at bounding box center [82, 109] width 22 height 4
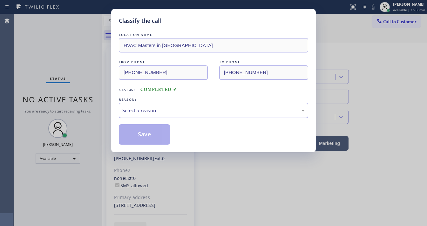
click at [156, 111] on div "Select a reason" at bounding box center [213, 110] width 182 height 7
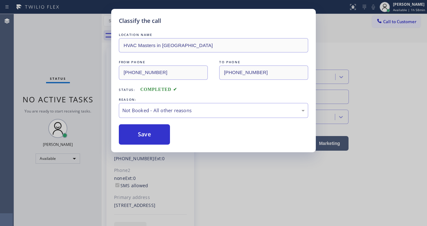
drag, startPoint x: 153, startPoint y: 135, endPoint x: 195, endPoint y: 130, distance: 42.0
click at [172, 110] on div "Not Booked - All other reasons" at bounding box center [213, 110] width 182 height 7
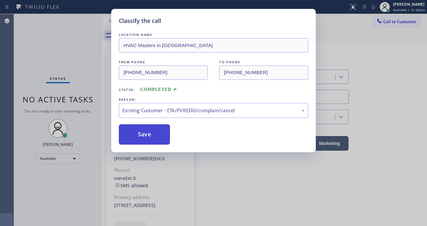
click at [151, 126] on button "Save" at bounding box center [144, 134] width 51 height 20
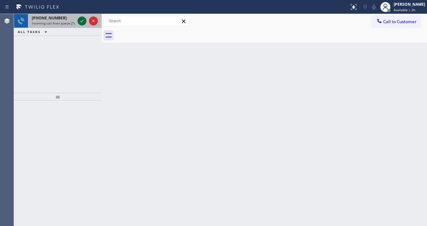
click at [81, 23] on icon at bounding box center [82, 21] width 8 height 8
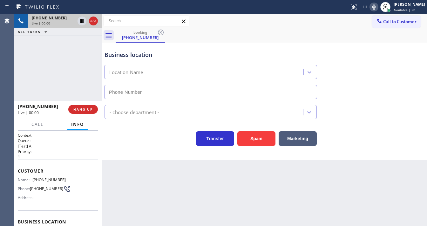
type input "[PHONE_NUMBER]"
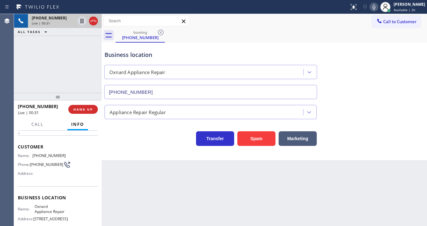
scroll to position [76, 0]
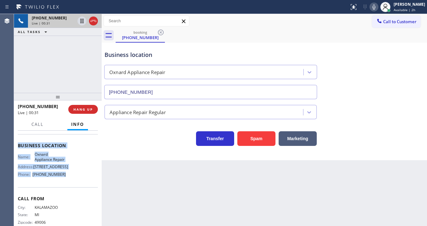
drag, startPoint x: 22, startPoint y: 175, endPoint x: 71, endPoint y: 183, distance: 49.6
click at [71, 183] on div "Context Queue: [Test] All Priority: 1 Customer Name: [PHONE_NUMBER] Phone: [PHO…" at bounding box center [58, 178] width 88 height 95
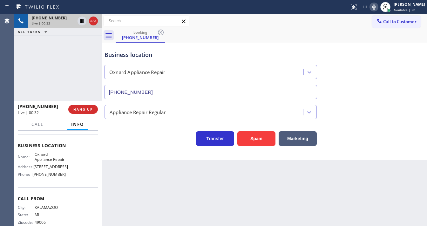
click at [59, 81] on div "[PHONE_NUMBER] Live | 00:32 ALL TASKS ALL TASKS ACTIVE TASKS TASKS IN WRAP UP" at bounding box center [58, 53] width 88 height 79
click at [18, 72] on div "[PHONE_NUMBER] Live | 08:47 ALL TASKS ALL TASKS ACTIVE TASKS TASKS IN WRAP UP" at bounding box center [58, 53] width 88 height 79
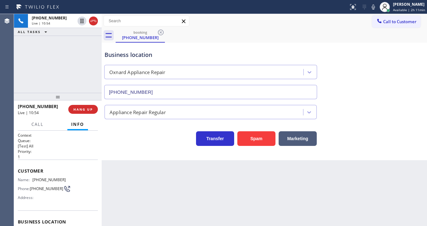
scroll to position [76, 0]
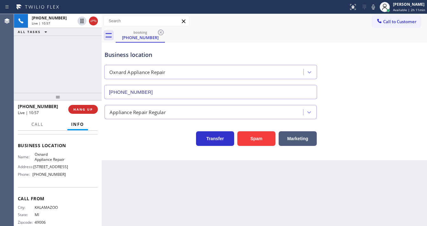
click at [44, 61] on div "+12698734172 Live | 10:57 ALL TASKS ALL TASKS ACTIVE TASKS TASKS IN WRAP UP" at bounding box center [58, 53] width 88 height 79
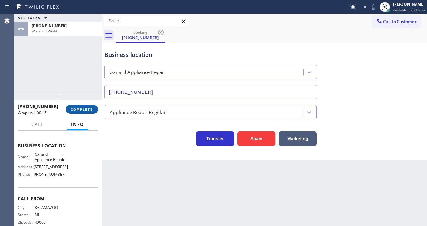
click at [83, 109] on span "COMPLETE" at bounding box center [82, 109] width 22 height 4
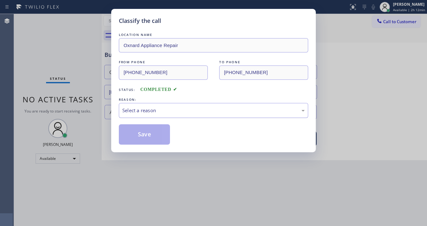
click at [147, 113] on div "Select a reason" at bounding box center [213, 110] width 182 height 7
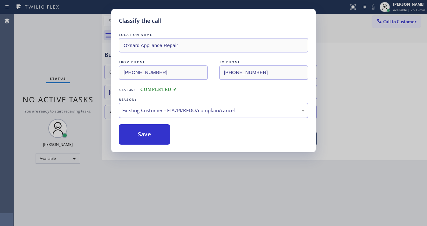
click at [154, 111] on div "Existing Customer - ETA/PI/REDO/complain/cancel" at bounding box center [213, 110] width 182 height 7
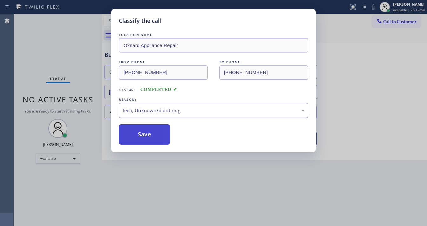
click at [152, 137] on button "Save" at bounding box center [144, 134] width 51 height 20
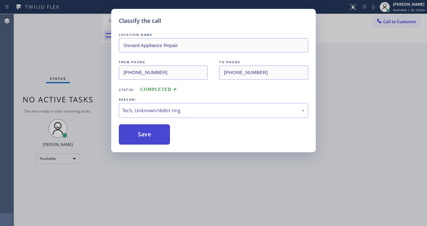
click at [152, 137] on button "Save" at bounding box center [144, 134] width 51 height 20
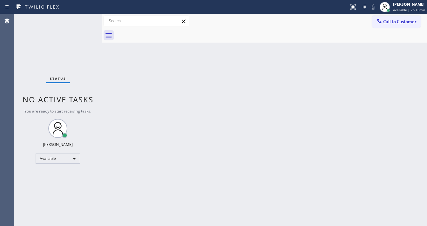
click at [85, 19] on div "Status No active tasks You are ready to start receiving tasks. [PERSON_NAME]" at bounding box center [58, 120] width 88 height 212
drag, startPoint x: 85, startPoint y: 19, endPoint x: 76, endPoint y: 0, distance: 21.6
click at [85, 19] on div "Status No active tasks You are ready to start receiving tasks. [PERSON_NAME]" at bounding box center [58, 120] width 88 height 212
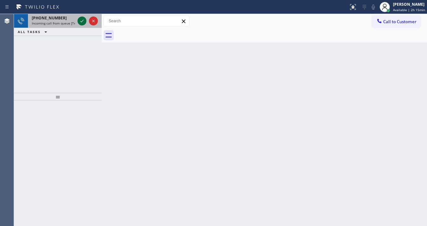
click at [79, 21] on icon at bounding box center [82, 21] width 8 height 8
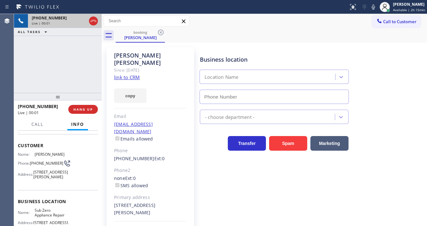
scroll to position [102, 0]
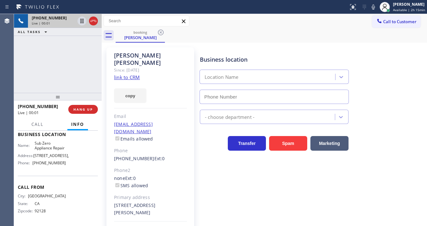
type input "(855) 340-1313"
click at [137, 74] on link "link to CRM" at bounding box center [127, 77] width 26 height 6
click at [375, 6] on icon at bounding box center [373, 6] width 3 height 5
click at [83, 21] on icon at bounding box center [81, 21] width 3 height 4
drag, startPoint x: 371, startPoint y: 4, endPoint x: 281, endPoint y: 15, distance: 90.6
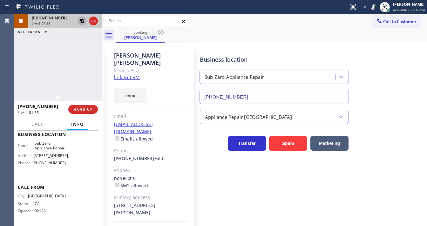
click at [371, 4] on icon at bounding box center [373, 7] width 8 height 8
click at [83, 22] on icon at bounding box center [82, 21] width 4 height 4
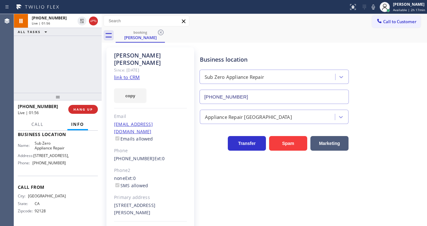
click at [77, 46] on div "+18584429232 Live | 01:56 ALL TASKS ALL TASKS ACTIVE TASKS TASKS IN WRAP UP" at bounding box center [58, 53] width 88 height 79
click at [19, 49] on div "+18584429232 Live | 02:00 ALL TASKS ALL TASKS ACTIVE TASKS TASKS IN WRAP UP" at bounding box center [58, 53] width 88 height 79
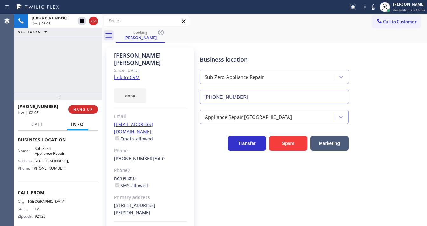
drag, startPoint x: 14, startPoint y: 69, endPoint x: 71, endPoint y: 10, distance: 82.0
click at [15, 69] on div "+18584429232 Live | 02:05 ALL TASKS ALL TASKS ACTIVE TASKS TASKS IN WRAP UP" at bounding box center [58, 53] width 88 height 79
click at [74, 45] on div "+18584429232 Live | 05:13 ALL TASKS ALL TASKS ACTIVE TASKS TASKS IN WRAP UP" at bounding box center [58, 53] width 88 height 79
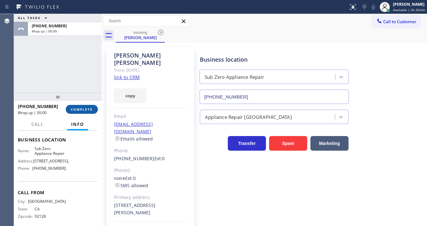
click at [82, 108] on span "COMPLETE" at bounding box center [82, 109] width 22 height 4
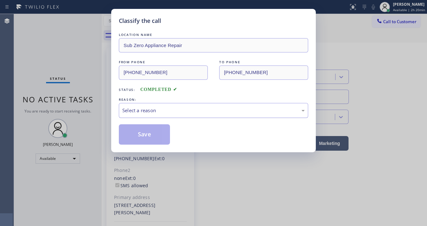
click at [157, 110] on div "Select a reason" at bounding box center [213, 110] width 182 height 7
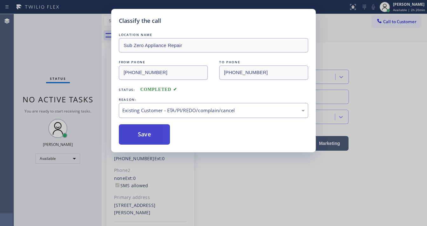
click at [142, 130] on button "Save" at bounding box center [144, 134] width 51 height 20
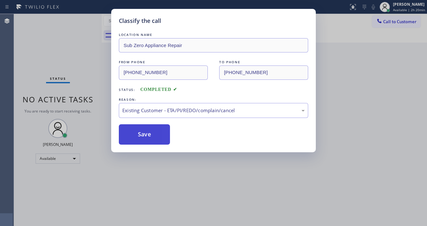
click at [142, 130] on button "Save" at bounding box center [144, 134] width 51 height 20
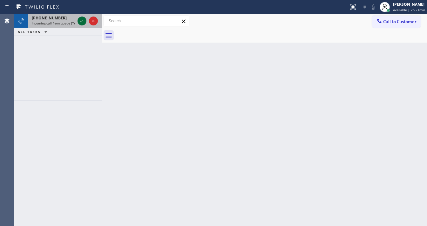
click at [82, 22] on icon at bounding box center [82, 21] width 8 height 8
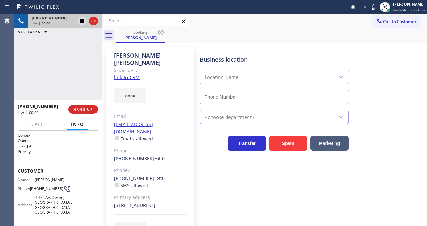
type input "(949) 239-0346"
click at [132, 74] on link "link to CRM" at bounding box center [127, 77] width 26 height 6
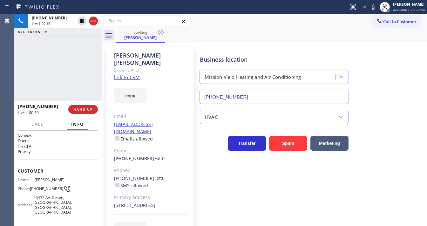
drag, startPoint x: 78, startPoint y: 20, endPoint x: 117, endPoint y: 27, distance: 38.7
click at [78, 20] on icon at bounding box center [82, 21] width 8 height 8
click at [376, 7] on icon at bounding box center [373, 7] width 8 height 8
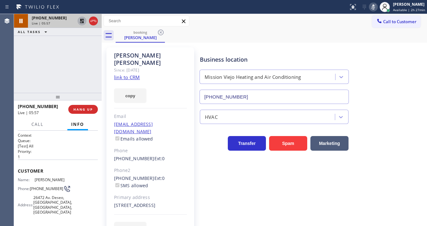
click at [80, 22] on icon at bounding box center [82, 21] width 8 height 8
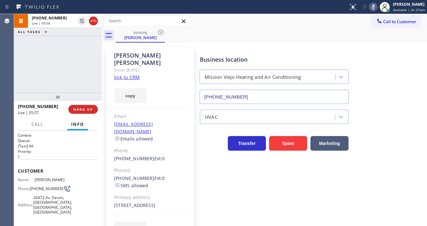
click at [373, 5] on icon at bounding box center [373, 7] width 8 height 8
click at [77, 69] on div "+17609789193 Live | 05:59 ALL TASKS ALL TASKS ACTIVE TASKS TASKS IN WRAP UP" at bounding box center [58, 53] width 88 height 79
drag, startPoint x: 42, startPoint y: 190, endPoint x: 30, endPoint y: 185, distance: 12.8
click at [30, 185] on div "Phone: (760) 978-9193" at bounding box center [42, 189] width 48 height 8
copy div "(760) 978-9193"
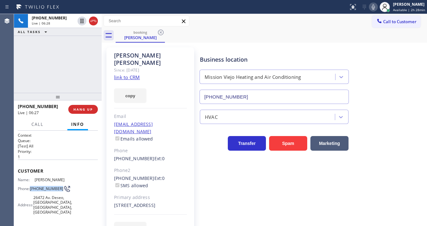
copy div "(760) 978-9193"
click at [86, 110] on span "HANG UP" at bounding box center [82, 109] width 19 height 4
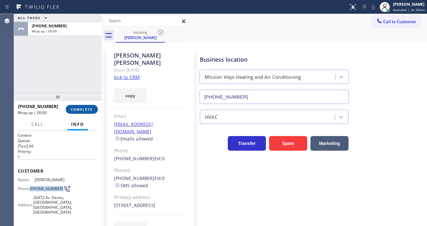
click at [86, 110] on span "COMPLETE" at bounding box center [82, 109] width 22 height 4
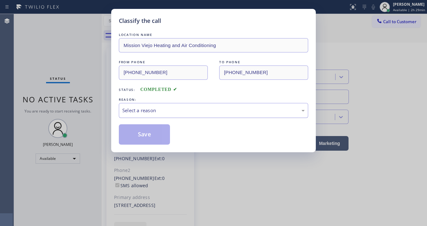
click at [172, 110] on div "Select a reason" at bounding box center [213, 110] width 182 height 7
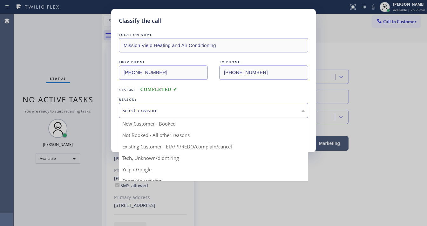
drag, startPoint x: 156, startPoint y: 144, endPoint x: 153, endPoint y: 139, distance: 5.4
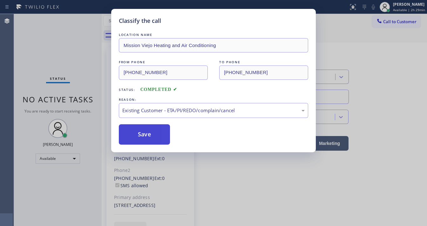
click at [150, 129] on button "Save" at bounding box center [144, 134] width 51 height 20
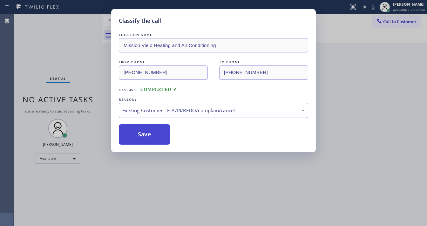
click at [150, 129] on button "Save" at bounding box center [144, 134] width 51 height 20
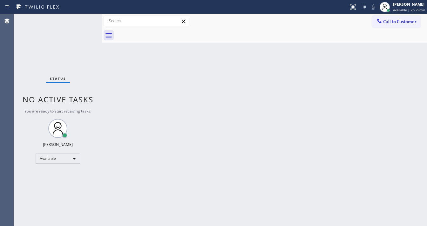
click at [14, 75] on div "Status No active tasks You are ready to start receiving tasks. [PERSON_NAME]" at bounding box center [58, 120] width 88 height 212
click at [387, 7] on icon at bounding box center [385, 7] width 8 height 8
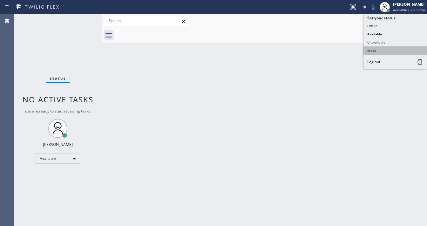
click at [371, 49] on button "Break" at bounding box center [395, 50] width 64 height 8
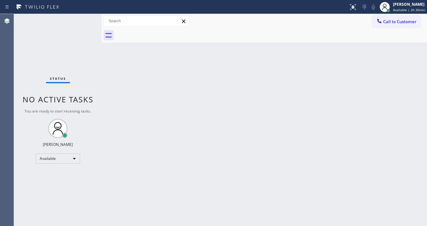
click at [273, 89] on div "Back to Dashboard Change Sender ID Customers Technicians Select a contact Outbo…" at bounding box center [264, 120] width 325 height 212
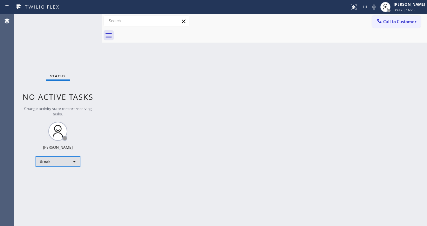
click at [55, 165] on div "Break" at bounding box center [58, 161] width 44 height 10
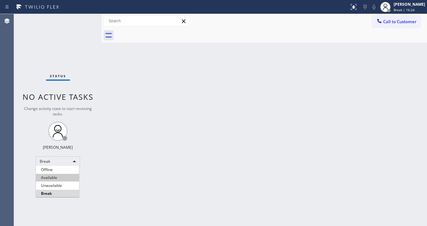
click at [54, 180] on li "Available" at bounding box center [57, 178] width 43 height 8
click at [97, 109] on div "Status No active tasks Change activity state to start receiving tasks. Michael …" at bounding box center [58, 120] width 88 height 212
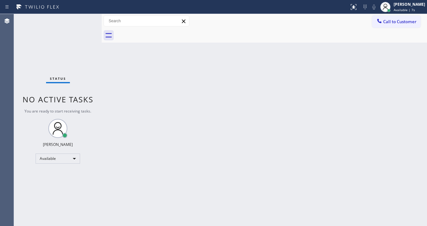
click at [80, 18] on div "Status No active tasks You are ready to start receiving tasks. [PERSON_NAME]" at bounding box center [58, 120] width 88 height 212
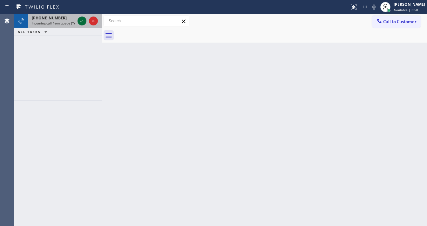
click at [82, 19] on icon at bounding box center [82, 21] width 8 height 8
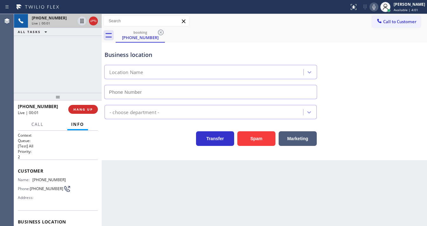
type input "(657) 500-3684"
click at [251, 135] on button "Spam" at bounding box center [256, 138] width 38 height 15
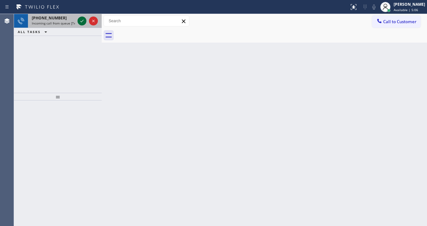
click at [84, 22] on icon at bounding box center [82, 21] width 8 height 8
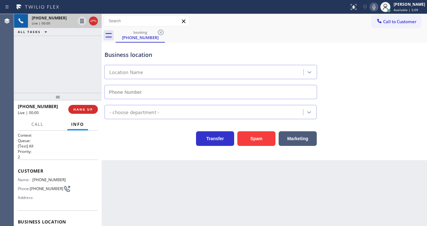
type input "(925) 222-2903"
click at [44, 157] on p "2" at bounding box center [58, 156] width 80 height 5
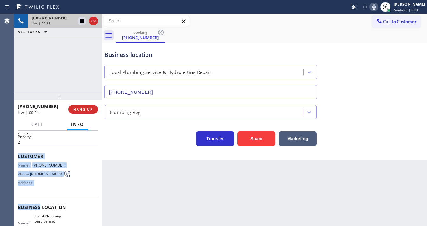
scroll to position [98, 0]
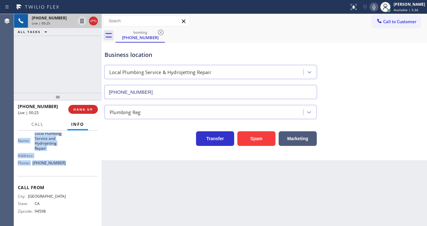
drag, startPoint x: 15, startPoint y: 168, endPoint x: 66, endPoint y: 172, distance: 51.3
click at [71, 174] on div "Context Queue: [Test] All Priority: 2 Customer Name: (925) 639-2856 Phone: (925…" at bounding box center [58, 178] width 88 height 95
copy div "Customer Name: (925) 639-2856 Phone: (925) 639-2856 Address: Business location …"
click at [62, 161] on span "(925) 222-2903" at bounding box center [48, 162] width 33 height 5
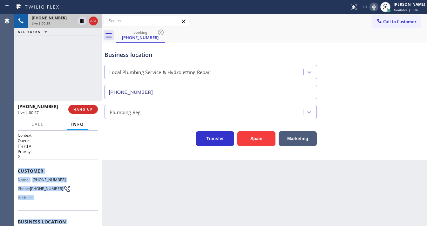
drag, startPoint x: 70, startPoint y: 166, endPoint x: 37, endPoint y: 111, distance: 65.0
click at [18, 165] on div "Context Queue: [Test] All Priority: 2 Customer Name: (925) 639-2856 Phone: (925…" at bounding box center [58, 226] width 80 height 189
copy div "Customer Name: (925) 639-2856 Phone: (925) 639-2856 Address: Business location …"
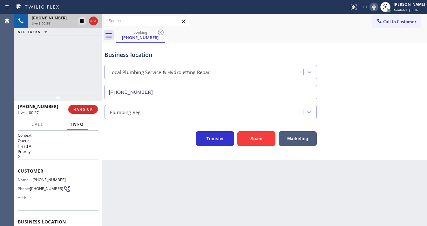
click at [41, 81] on div "+19256392856 Live | 00:28 ALL TASKS ALL TASKS ACTIVE TASKS TASKS IN WRAP UP" at bounding box center [58, 53] width 88 height 79
click at [28, 58] on div "+19256392856 Live | 01:33 ALL TASKS ALL TASKS ACTIVE TASKS TASKS IN WRAP UP" at bounding box center [58, 53] width 88 height 79
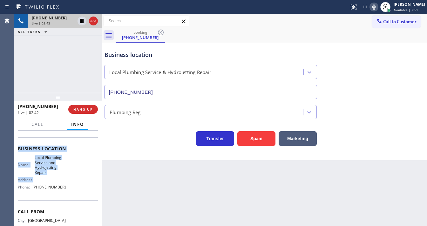
scroll to position [76, 0]
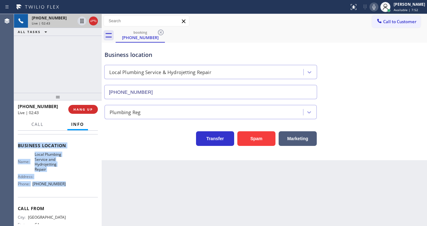
drag, startPoint x: 18, startPoint y: 166, endPoint x: 75, endPoint y: 185, distance: 60.1
click at [75, 185] on div "Context Queue: [Test] All Priority: 2 Customer Name: (925) 639-2856 Phone: (925…" at bounding box center [58, 150] width 80 height 189
copy div "Customer Name: (925) 639-2856 Phone: (925) 639-2856 Address: Business location …"
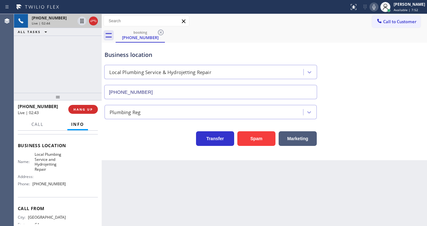
click at [56, 71] on div "+19256392856 Live | 02:44 ALL TASKS ALL TASKS ACTIVE TASKS TASKS IN WRAP UP" at bounding box center [58, 53] width 88 height 79
click at [68, 77] on div "+19256392856 Live | 02:46 ALL TASKS ALL TASKS ACTIVE TASKS TASKS IN WRAP UP" at bounding box center [58, 53] width 88 height 79
click at [20, 81] on div "+19256392856 Live | 03:58 ALL TASKS ALL TASKS ACTIVE TASKS TASKS IN WRAP UP" at bounding box center [58, 53] width 88 height 79
click at [375, 8] on icon at bounding box center [373, 6] width 3 height 5
click at [82, 20] on icon at bounding box center [82, 21] width 8 height 8
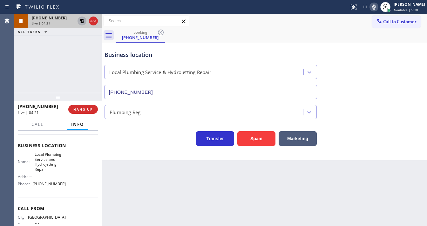
click at [16, 71] on div "+19256392856 Live | 04:21 ALL TASKS ALL TASKS ACTIVE TASKS TASKS IN WRAP UP" at bounding box center [58, 53] width 88 height 79
click at [84, 68] on div "+19256392856 Live | 04:40 ALL TASKS ALL TASKS ACTIVE TASKS TASKS IN WRAP UP" at bounding box center [58, 53] width 88 height 79
click at [17, 71] on div "+19256392856 Live | 05:36 ALL TASKS ALL TASKS ACTIVE TASKS TASKS IN WRAP UP" at bounding box center [58, 53] width 88 height 79
click at [23, 64] on div "+19256392856 Live | 05:42 ALL TASKS ALL TASKS ACTIVE TASKS TASKS IN WRAP UP" at bounding box center [58, 53] width 88 height 79
click at [78, 21] on icon at bounding box center [82, 21] width 8 height 8
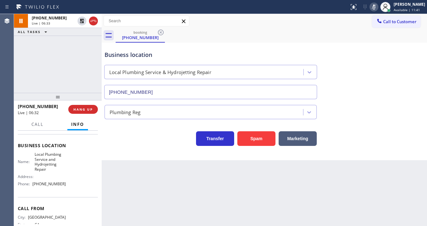
click at [378, 7] on icon at bounding box center [374, 7] width 8 height 8
click at [359, 34] on div "booking (925) 639-2856" at bounding box center [271, 35] width 311 height 14
click at [36, 119] on button "Call" at bounding box center [38, 124] width 20 height 12
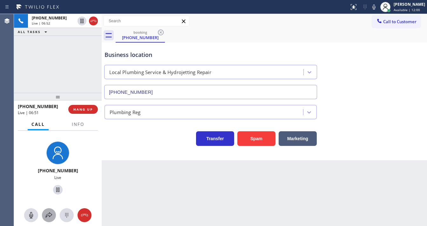
click at [47, 215] on icon at bounding box center [49, 215] width 8 height 8
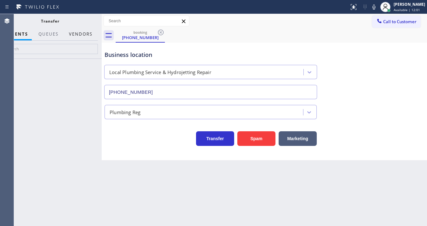
click at [81, 32] on button "Vendors" at bounding box center [80, 34] width 31 height 12
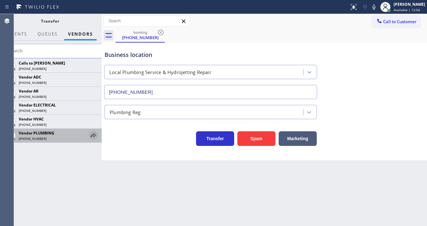
click at [95, 136] on icon at bounding box center [94, 135] width 8 height 8
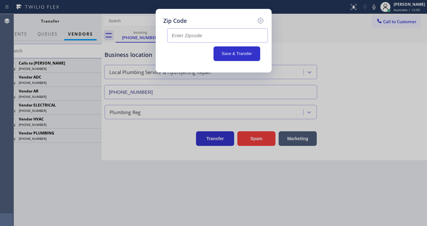
click at [209, 31] on input "text" at bounding box center [217, 35] width 101 height 14
paste input "94513"
type input "94513"
click at [197, 14] on div "Zip Code 94513 Save & Transfer" at bounding box center [214, 41] width 116 height 64
click at [246, 56] on button "Save & Transfer" at bounding box center [236, 53] width 47 height 15
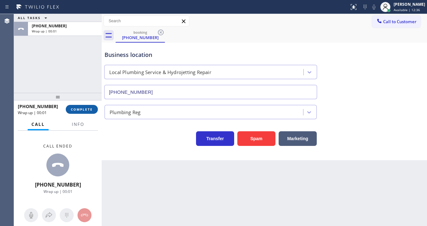
click at [87, 109] on span "COMPLETE" at bounding box center [82, 109] width 22 height 4
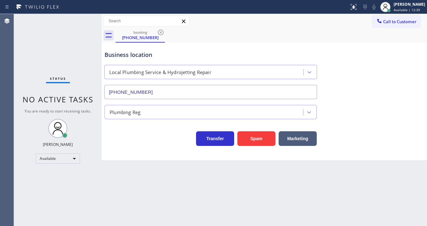
drag, startPoint x: 160, startPoint y: 30, endPoint x: 165, endPoint y: 31, distance: 5.7
click at [164, 30] on icon at bounding box center [161, 33] width 8 height 8
click at [166, 32] on div "booking (925) 639-2856" at bounding box center [271, 35] width 311 height 14
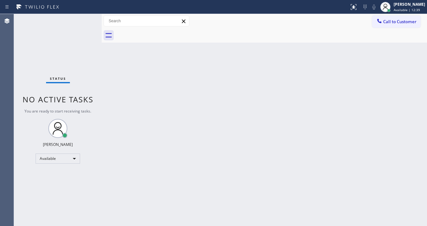
click at [166, 33] on div at bounding box center [271, 35] width 311 height 14
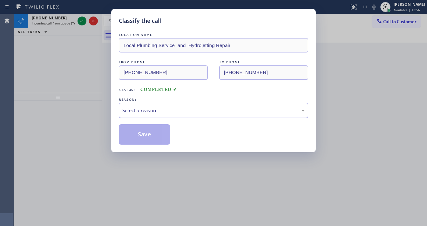
click at [151, 105] on div "Select a reason" at bounding box center [213, 110] width 189 height 15
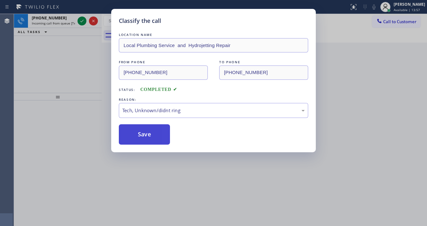
click at [148, 134] on button "Save" at bounding box center [144, 134] width 51 height 20
click at [149, 134] on button "Save" at bounding box center [144, 134] width 51 height 20
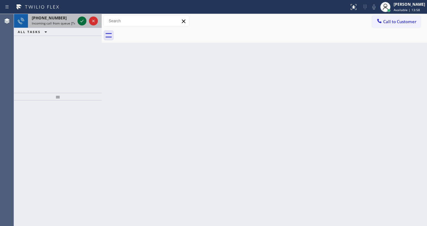
click at [83, 23] on icon at bounding box center [82, 21] width 8 height 8
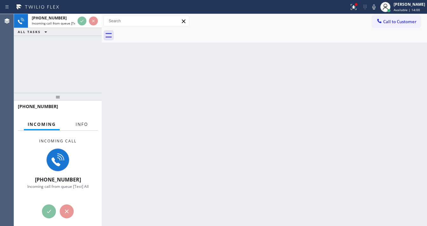
click at [80, 125] on span "Info" at bounding box center [82, 124] width 12 height 6
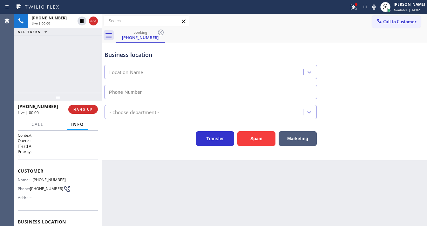
scroll to position [51, 0]
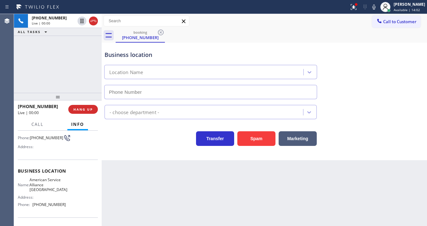
type input "(714) 942-4220"
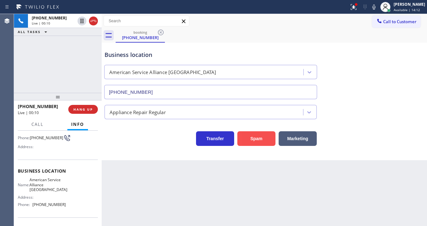
click at [257, 140] on button "Spam" at bounding box center [256, 138] width 38 height 15
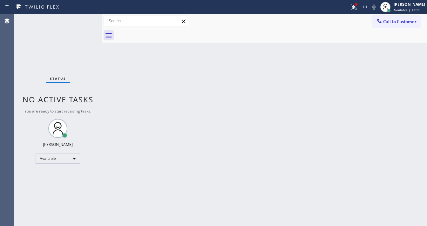
click at [83, 19] on div "Status No active tasks You are ready to start receiving tasks. [PERSON_NAME]" at bounding box center [58, 120] width 88 height 212
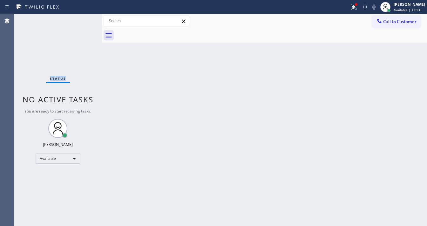
click at [83, 19] on div "Status No active tasks You are ready to start receiving tasks. [PERSON_NAME]" at bounding box center [58, 120] width 88 height 212
click at [353, 10] on div at bounding box center [354, 7] width 14 height 8
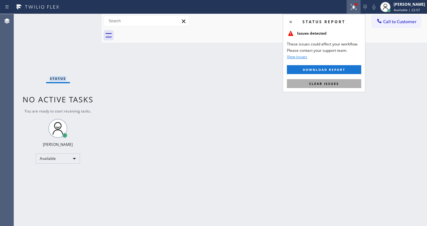
drag, startPoint x: 331, startPoint y: 80, endPoint x: 272, endPoint y: 74, distance: 59.3
click at [331, 80] on button "Clear issues" at bounding box center [324, 83] width 74 height 9
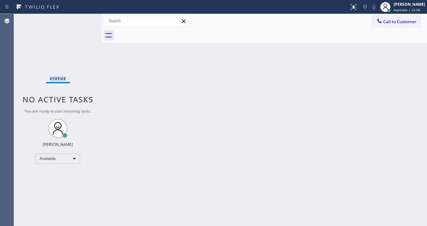
click at [87, 21] on div "Status No active tasks You are ready to start receiving tasks. [PERSON_NAME]" at bounding box center [58, 120] width 88 height 212
click at [85, 19] on div "Status No active tasks You are ready to start receiving tasks. [PERSON_NAME]" at bounding box center [58, 120] width 88 height 212
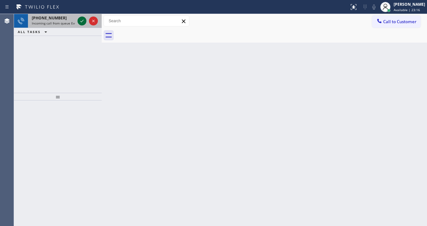
click at [81, 22] on icon at bounding box center [82, 21] width 8 height 8
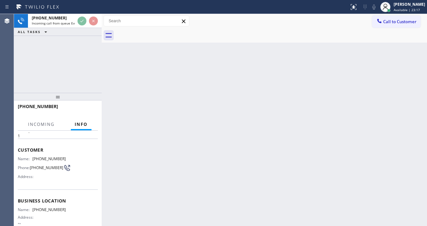
scroll to position [51, 0]
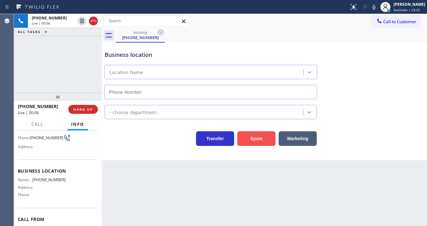
click at [254, 137] on button "Spam" at bounding box center [256, 138] width 38 height 15
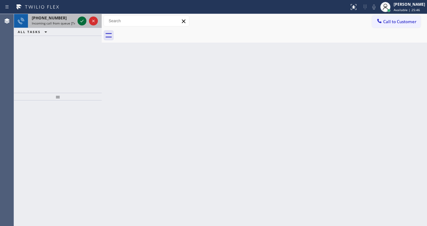
click at [80, 22] on icon at bounding box center [82, 21] width 8 height 8
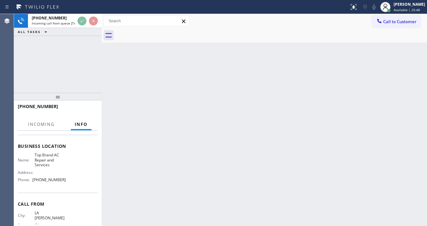
scroll to position [76, 0]
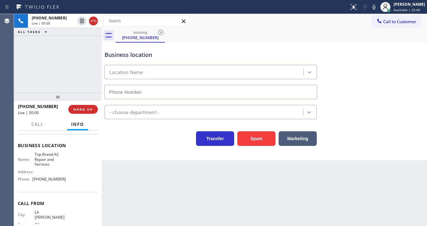
type input "(626) 921-5772"
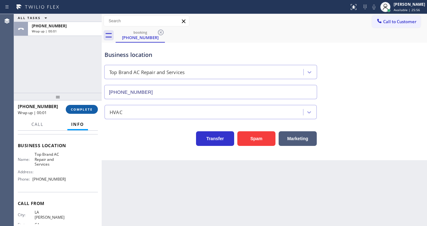
click at [74, 111] on span "COMPLETE" at bounding box center [82, 109] width 22 height 4
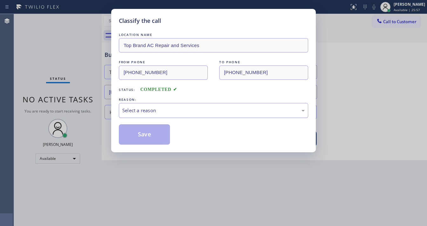
click at [143, 105] on div "Select a reason" at bounding box center [213, 110] width 189 height 15
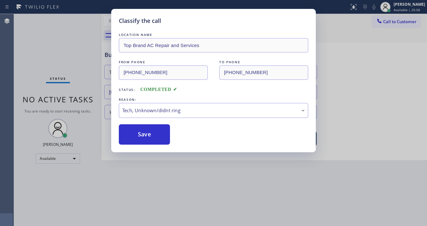
click at [151, 145] on div "Classify the call LOCATION NAME Top Brand AC Repair and Services FROM PHONE (62…" at bounding box center [213, 80] width 205 height 143
drag, startPoint x: 151, startPoint y: 145, endPoint x: 150, endPoint y: 140, distance: 5.2
click at [151, 145] on div "Classify the call LOCATION NAME Top Brand AC Repair and Services FROM PHONE (62…" at bounding box center [213, 80] width 205 height 143
click at [150, 139] on button "Save" at bounding box center [144, 134] width 51 height 20
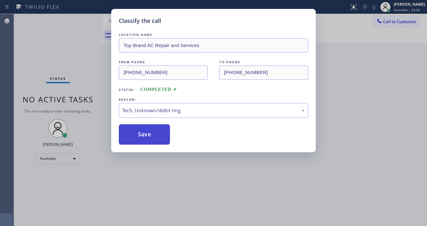
click at [149, 138] on button "Save" at bounding box center [144, 134] width 51 height 20
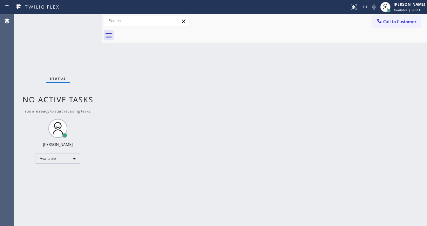
click at [84, 14] on div "Status No active tasks You are ready to start receiving tasks. [PERSON_NAME]" at bounding box center [58, 120] width 88 height 212
click at [80, 18] on div "Status No active tasks You are ready to start receiving tasks. [PERSON_NAME]" at bounding box center [58, 120] width 88 height 212
click at [84, 17] on div "Status No active tasks You are ready to start receiving tasks. [PERSON_NAME]" at bounding box center [58, 120] width 88 height 212
click at [83, 17] on div "Status No active tasks You are ready to start receiving tasks. [PERSON_NAME]" at bounding box center [58, 120] width 88 height 212
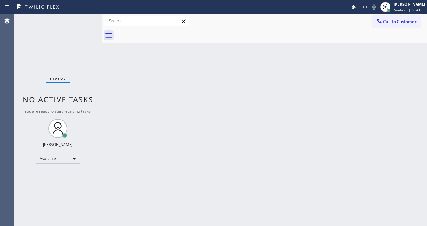
click at [83, 17] on div "Status No active tasks You are ready to start receiving tasks. [PERSON_NAME]" at bounding box center [58, 120] width 88 height 212
click at [231, 142] on div "Back to Dashboard Change Sender ID Customers Technicians Select a contact Outbo…" at bounding box center [264, 120] width 325 height 212
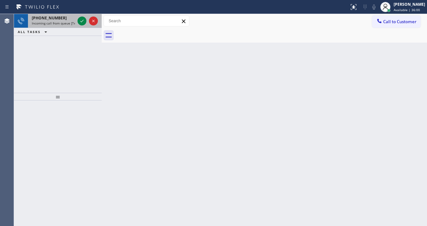
click at [81, 27] on div at bounding box center [87, 21] width 23 height 14
click at [81, 24] on div at bounding box center [87, 21] width 23 height 14
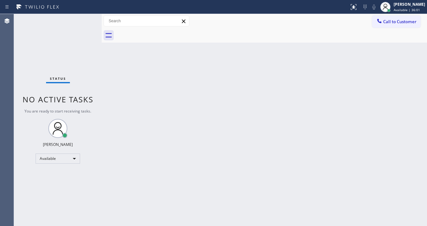
click at [81, 24] on div "Status No active tasks You are ready to start receiving tasks. [PERSON_NAME]" at bounding box center [58, 120] width 88 height 212
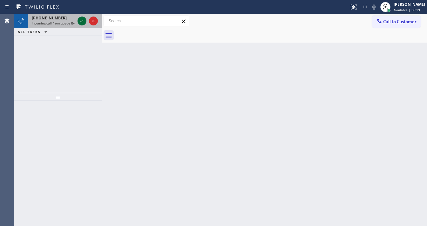
click at [79, 19] on icon at bounding box center [82, 21] width 8 height 8
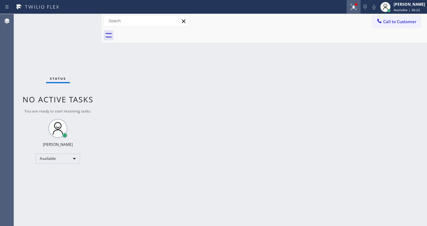
click at [352, 7] on div at bounding box center [354, 7] width 14 height 8
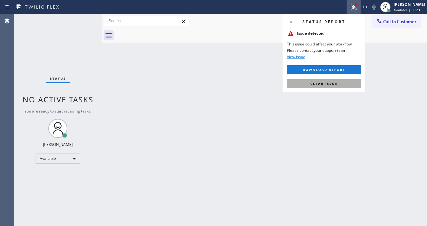
click at [346, 80] on button "Clear issue" at bounding box center [324, 83] width 74 height 9
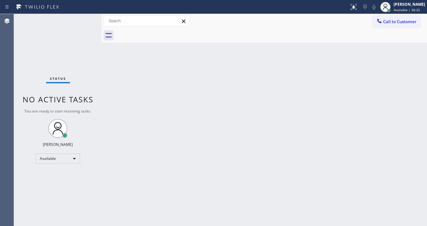
click at [85, 20] on div "Status No active tasks You are ready to start receiving tasks. [PERSON_NAME]" at bounding box center [58, 120] width 88 height 212
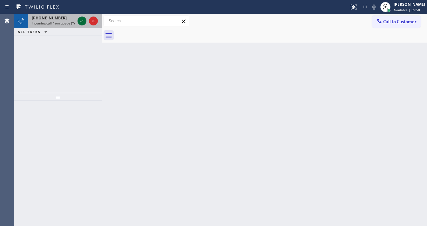
click at [82, 22] on icon at bounding box center [82, 21] width 8 height 8
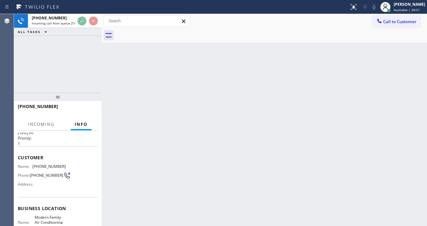
scroll to position [25, 0]
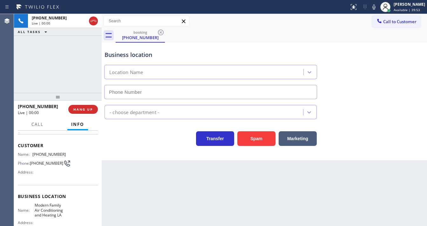
type input "(323) 375-1894"
click at [149, 150] on div "Business location Modern Family Air Conditioning & Heating LA (323) 375-1894 HV…" at bounding box center [264, 102] width 325 height 118
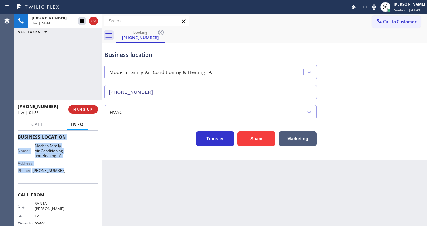
scroll to position [93, 0]
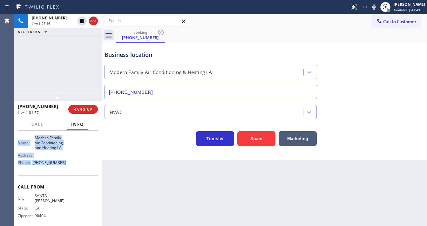
drag, startPoint x: 19, startPoint y: 141, endPoint x: 63, endPoint y: 163, distance: 48.9
click at [63, 163] on div "Context Queue: [Test] All Priority: 1 Customer Name: (310) 804-7689 Phone: (310…" at bounding box center [58, 134] width 80 height 189
copy div "Customer Name: (310) 804-7689 Phone: (310) 804-7689 Address: Business location …"
drag, startPoint x: 67, startPoint y: 64, endPoint x: 318, endPoint y: 12, distance: 256.1
click at [67, 64] on div "+13108047689 Live | 01:57 ALL TASKS ALL TASKS ACTIVE TASKS TASKS IN WRAP UP" at bounding box center [58, 53] width 88 height 79
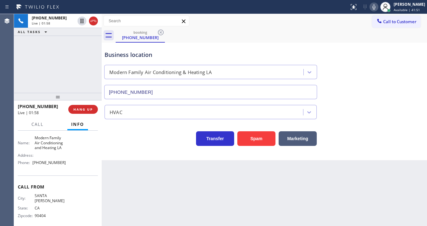
click at [375, 8] on icon at bounding box center [373, 6] width 3 height 5
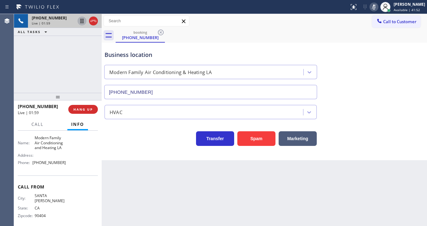
click at [81, 21] on icon at bounding box center [81, 21] width 3 height 4
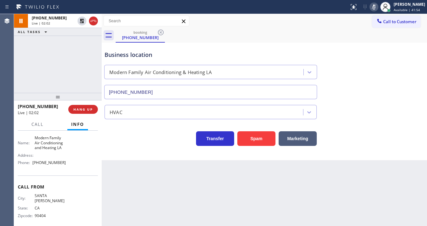
click at [46, 57] on div "+13108047689 Live | 02:02 ALL TASKS ALL TASKS ACTIVE TASKS TASKS IN WRAP UP" at bounding box center [58, 53] width 88 height 79
click at [63, 54] on div "+13108047689 Live | 02:28 ALL TASKS ALL TASKS ACTIVE TASKS TASKS IN WRAP UP" at bounding box center [58, 53] width 88 height 79
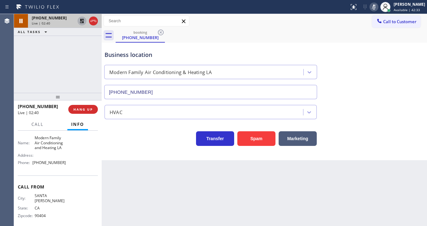
click at [82, 21] on icon at bounding box center [82, 21] width 8 height 8
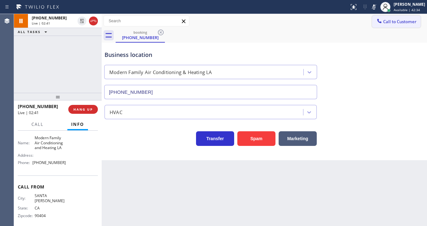
drag, startPoint x: 379, startPoint y: 9, endPoint x: 376, endPoint y: 27, distance: 19.0
click at [378, 9] on icon at bounding box center [374, 7] width 8 height 8
drag, startPoint x: 371, startPoint y: 71, endPoint x: 363, endPoint y: 75, distance: 8.7
click at [371, 71] on div "Business location Modern Family Air Conditioning & Heating LA (323) 375-1894" at bounding box center [264, 70] width 322 height 57
click at [70, 70] on div "+13108047689 Live | 02:42 ALL TASKS ALL TASKS ACTIVE TASKS TASKS IN WRAP UP" at bounding box center [58, 53] width 88 height 79
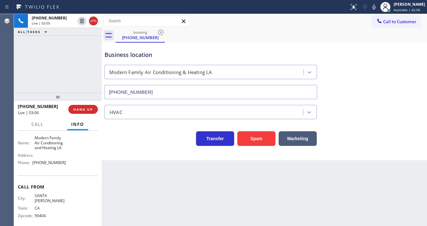
click at [27, 63] on div "+13108047689 Live | 03:05 ALL TASKS ALL TASKS ACTIVE TASKS TASKS IN WRAP UP" at bounding box center [58, 53] width 88 height 79
click at [25, 67] on div "+13108047689 Live | 03:15 ALL TASKS ALL TASKS ACTIVE TASKS TASKS IN WRAP UP" at bounding box center [58, 53] width 88 height 79
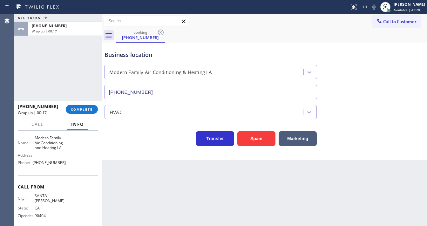
click at [21, 69] on div "ALL TASKS ALL TASKS ACTIVE TASKS TASKS IN WRAP UP +13108047689 Wrap up | 00:17" at bounding box center [58, 53] width 88 height 79
drag, startPoint x: 20, startPoint y: 70, endPoint x: 101, endPoint y: 94, distance: 84.1
click at [27, 70] on div "ALL TASKS ALL TASKS ACTIVE TASKS TASKS IN WRAP UP +13108047689 Wrap up | 03:42" at bounding box center [58, 53] width 88 height 79
click at [86, 108] on span "COMPLETE" at bounding box center [82, 109] width 22 height 4
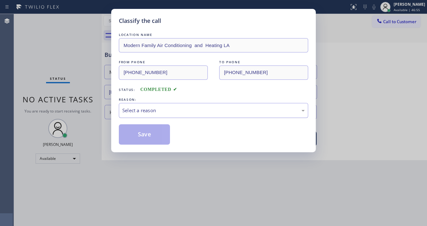
click at [149, 111] on div "Select a reason" at bounding box center [213, 110] width 182 height 7
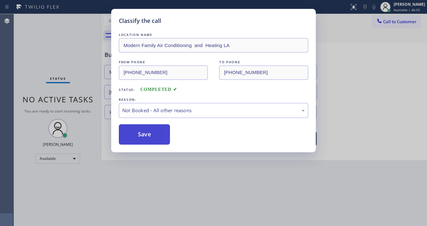
click at [144, 132] on button "Save" at bounding box center [144, 134] width 51 height 20
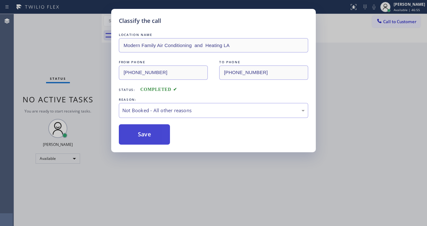
click at [144, 132] on button "Save" at bounding box center [144, 134] width 51 height 20
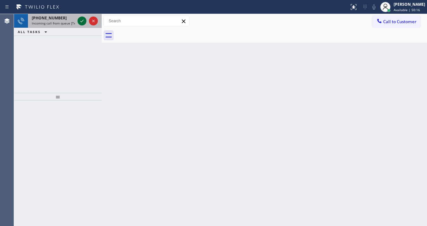
click at [80, 20] on icon at bounding box center [82, 21] width 8 height 8
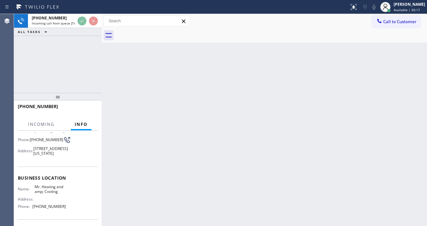
scroll to position [51, 0]
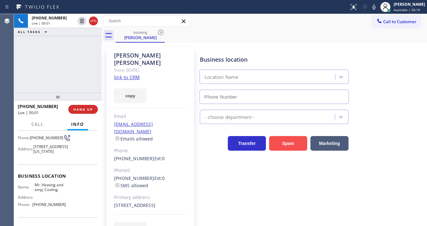
type input "(855) 231-3997"
click at [126, 74] on link "link to CRM" at bounding box center [127, 77] width 26 height 6
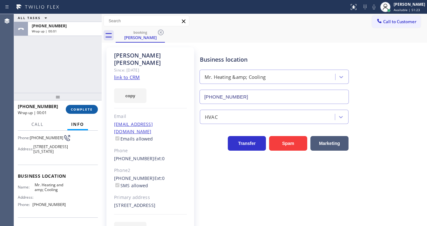
click at [90, 106] on button "COMPLETE" at bounding box center [82, 109] width 32 height 9
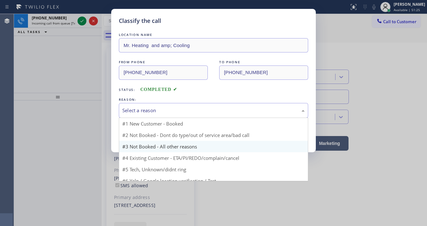
drag, startPoint x: 147, startPoint y: 110, endPoint x: 186, endPoint y: 138, distance: 47.8
click at [157, 112] on div "Select a reason" at bounding box center [213, 110] width 182 height 7
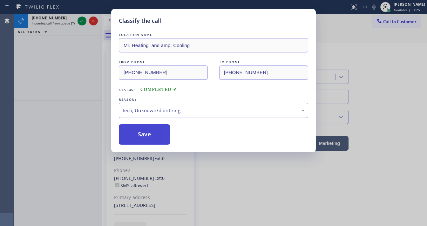
click at [161, 137] on button "Save" at bounding box center [144, 134] width 51 height 20
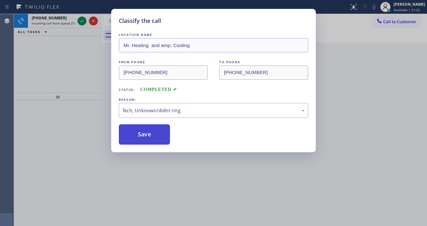
click at [161, 137] on button "Save" at bounding box center [144, 134] width 51 height 20
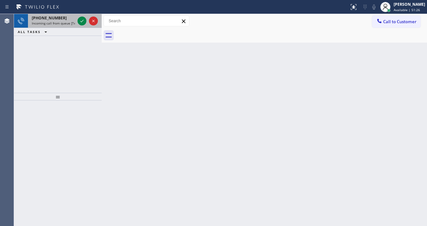
click at [60, 24] on span "Incoming call from queue [Test] All" at bounding box center [58, 23] width 53 height 4
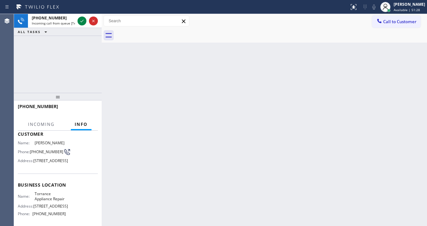
scroll to position [76, 0]
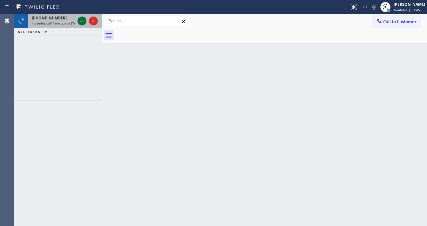
click at [82, 21] on icon at bounding box center [82, 21] width 8 height 8
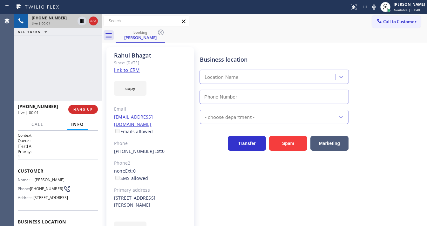
type input "(310) 935-4069"
click at [132, 70] on link "link to CRM" at bounding box center [127, 70] width 26 height 6
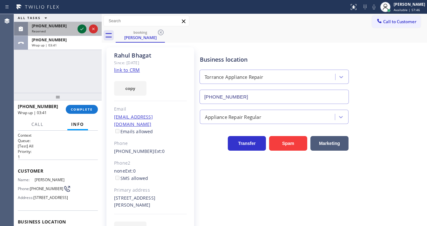
click at [81, 28] on icon at bounding box center [82, 29] width 8 height 8
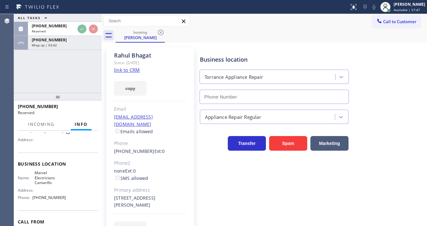
scroll to position [76, 0]
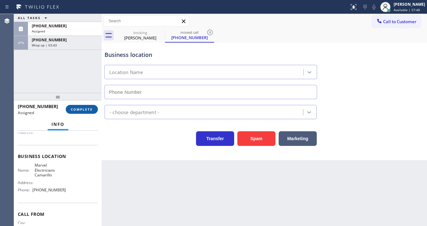
type input "(805) 360-3863"
click at [85, 112] on button "COMPLETE" at bounding box center [82, 109] width 32 height 9
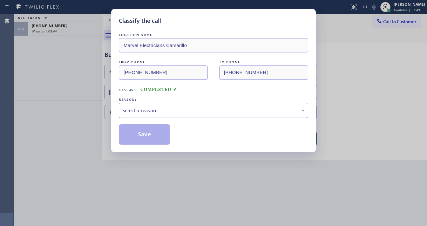
click at [157, 112] on div "Select a reason" at bounding box center [213, 110] width 182 height 7
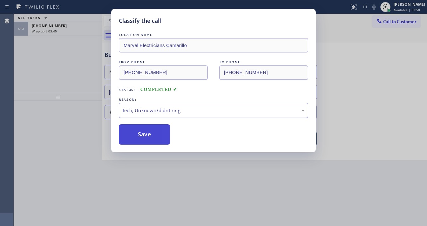
click at [141, 142] on button "Save" at bounding box center [144, 134] width 51 height 20
type input "(310) 935-4069"
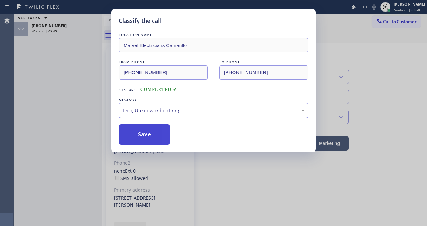
click at [141, 142] on button "Save" at bounding box center [144, 134] width 51 height 20
click at [141, 141] on button "Save" at bounding box center [144, 134] width 51 height 20
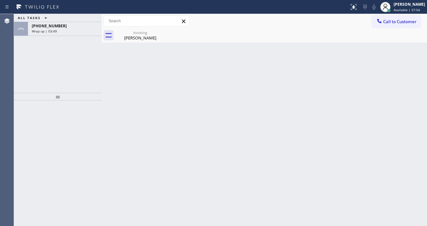
click at [20, 63] on div "ALL TASKS ALL TASKS ACTIVE TASKS TASKS IN WRAP UP +13107537016 Wrap up | 03:49" at bounding box center [58, 53] width 88 height 79
click at [71, 30] on div "Wrap up | 03:49" at bounding box center [65, 31] width 66 height 4
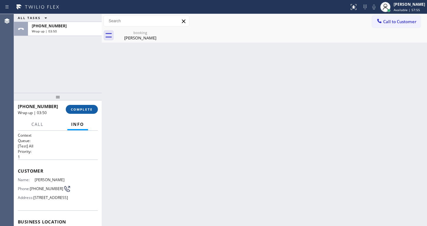
click at [88, 111] on span "COMPLETE" at bounding box center [82, 109] width 22 height 4
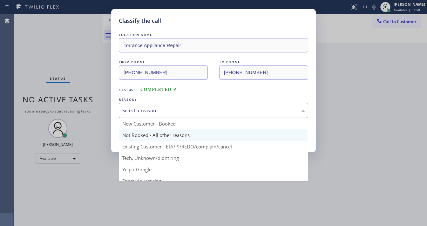
drag, startPoint x: 183, startPoint y: 111, endPoint x: 152, endPoint y: 134, distance: 38.2
click at [179, 111] on div "Select a reason" at bounding box center [213, 110] width 182 height 7
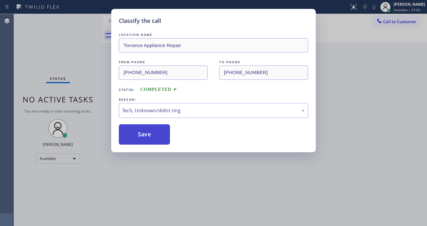
click at [155, 140] on button "Save" at bounding box center [144, 134] width 51 height 20
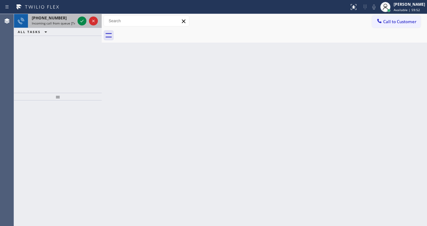
click at [54, 22] on span "Incoming call from queue [Test] All" at bounding box center [58, 23] width 53 height 4
click at [57, 24] on span "Incoming call from queue [Test] All" at bounding box center [58, 23] width 53 height 4
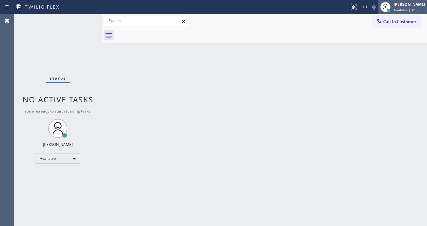
click at [403, 11] on span "Available | 1h" at bounding box center [405, 10] width 22 height 4
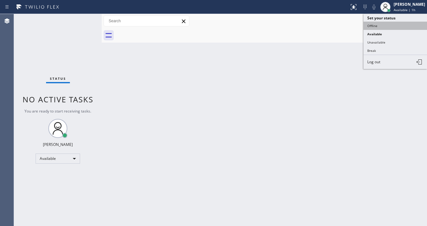
click at [387, 26] on button "Offline" at bounding box center [395, 26] width 64 height 8
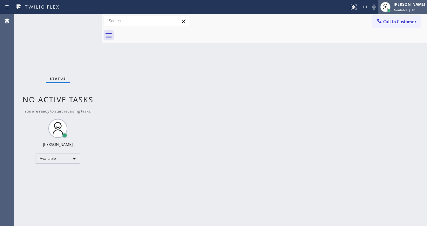
click at [404, 9] on span "Available | 1h" at bounding box center [405, 10] width 22 height 4
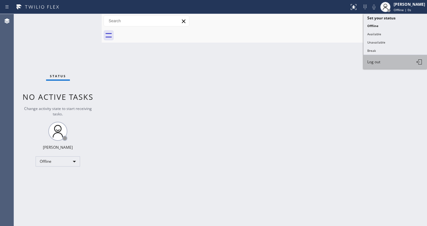
click at [377, 62] on span "Log out" at bounding box center [373, 61] width 13 height 5
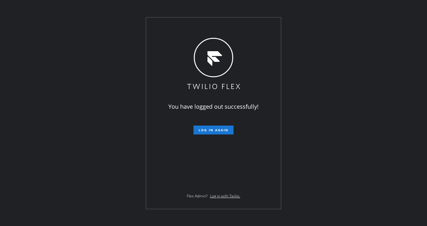
click at [106, 14] on div "You have logged out successfully! Log in again Flex Admin? Log in with Twilio." at bounding box center [213, 113] width 427 height 226
